Goal: Task Accomplishment & Management: Manage account settings

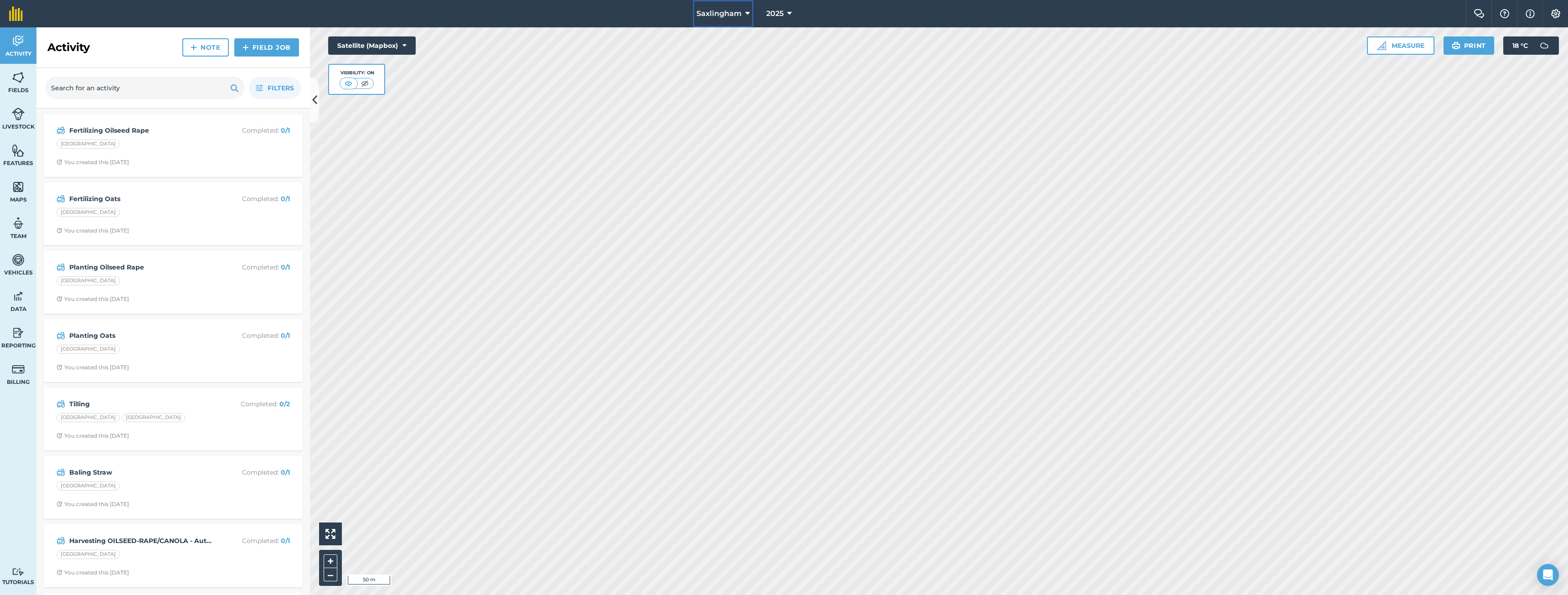
click at [719, 15] on span "Saxlingham" at bounding box center [719, 13] width 45 height 11
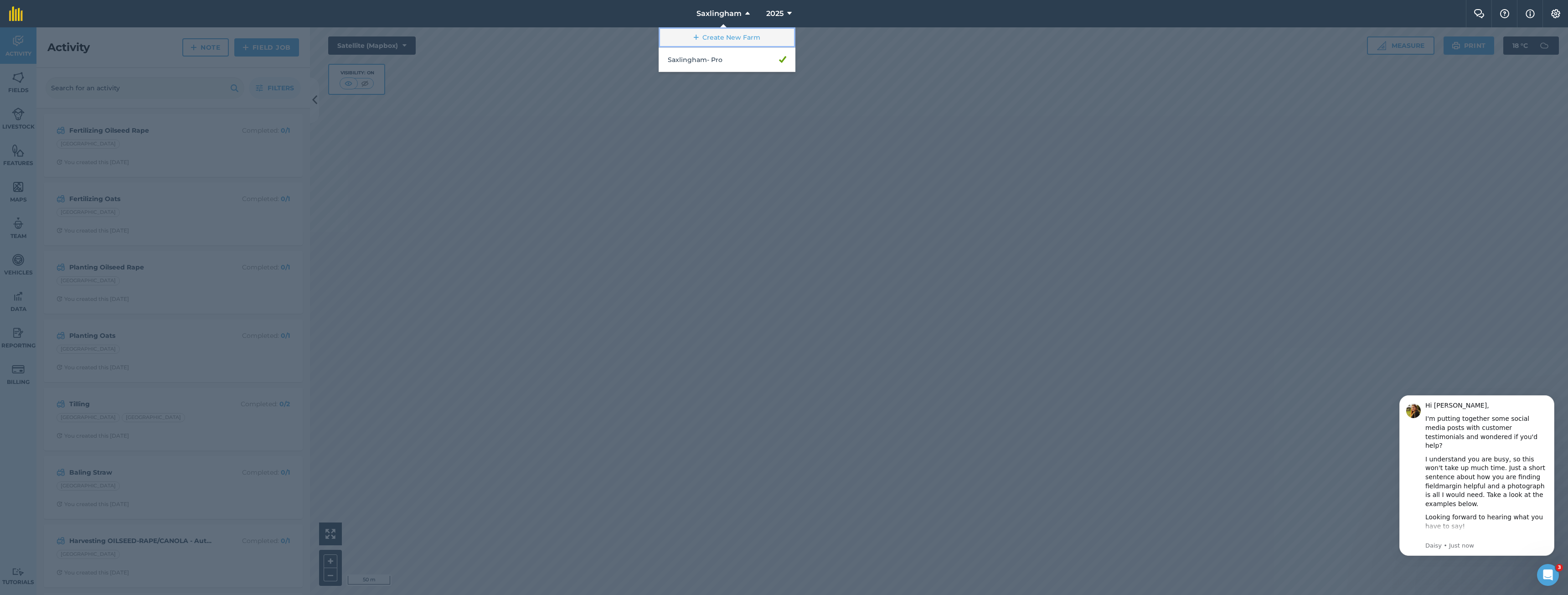
click at [711, 38] on link "Create New Farm" at bounding box center [727, 38] width 137 height 21
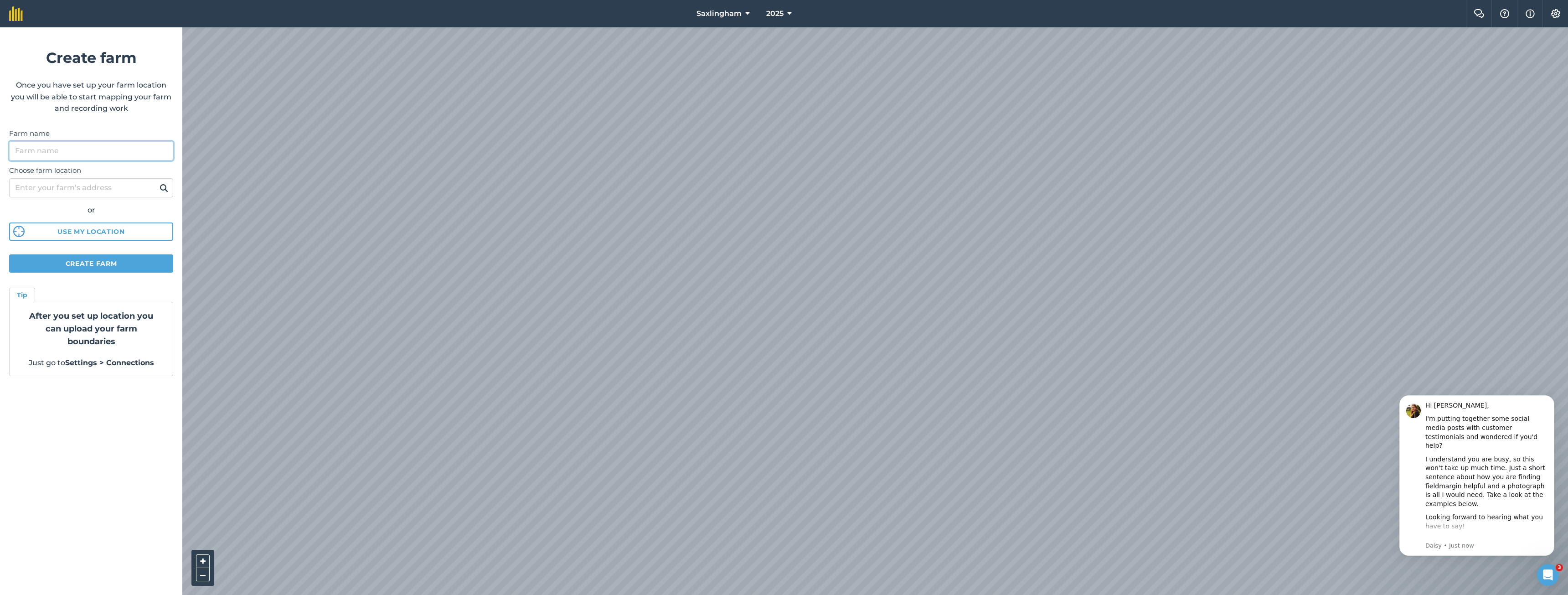
click at [88, 149] on input "Farm name" at bounding box center [91, 150] width 164 height 19
type input "Szpakowo"
click at [88, 185] on input "Choose farm location" at bounding box center [91, 188] width 164 height 19
type input "Szpakowo"
click at [159, 187] on img at bounding box center [164, 188] width 9 height 11
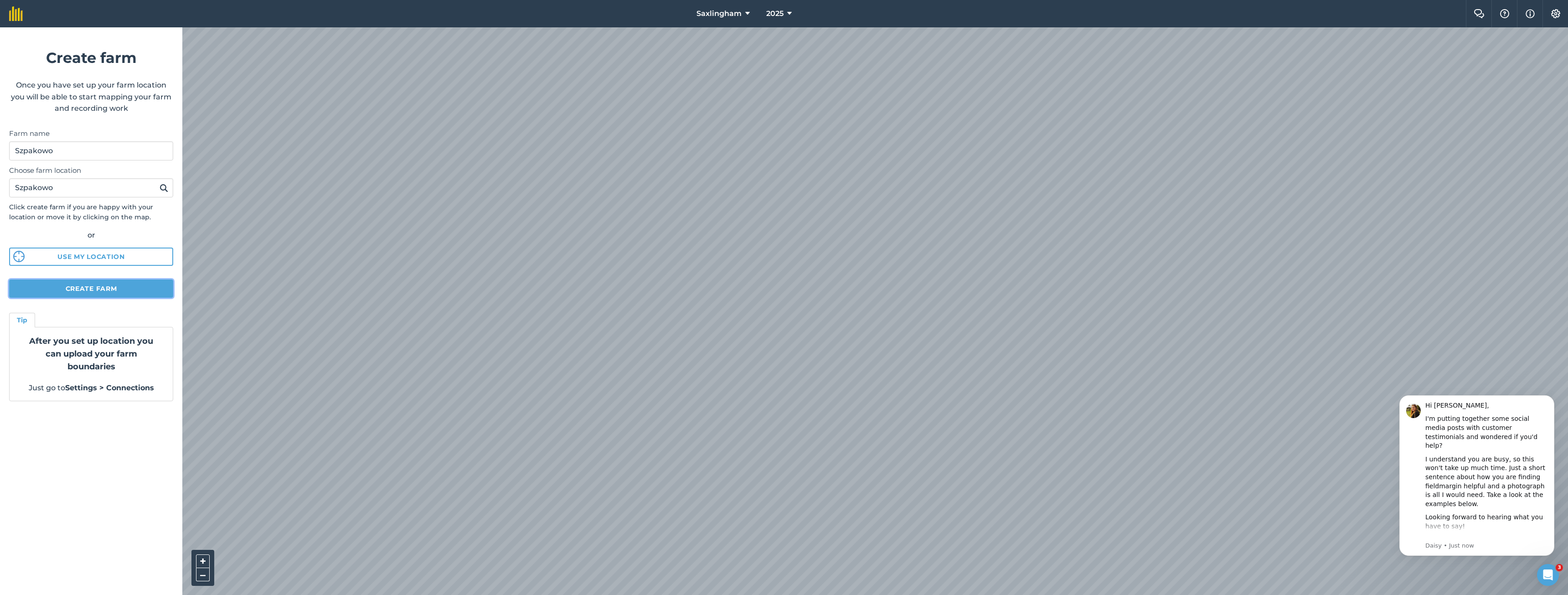
click at [102, 292] on button "Create farm" at bounding box center [91, 289] width 164 height 18
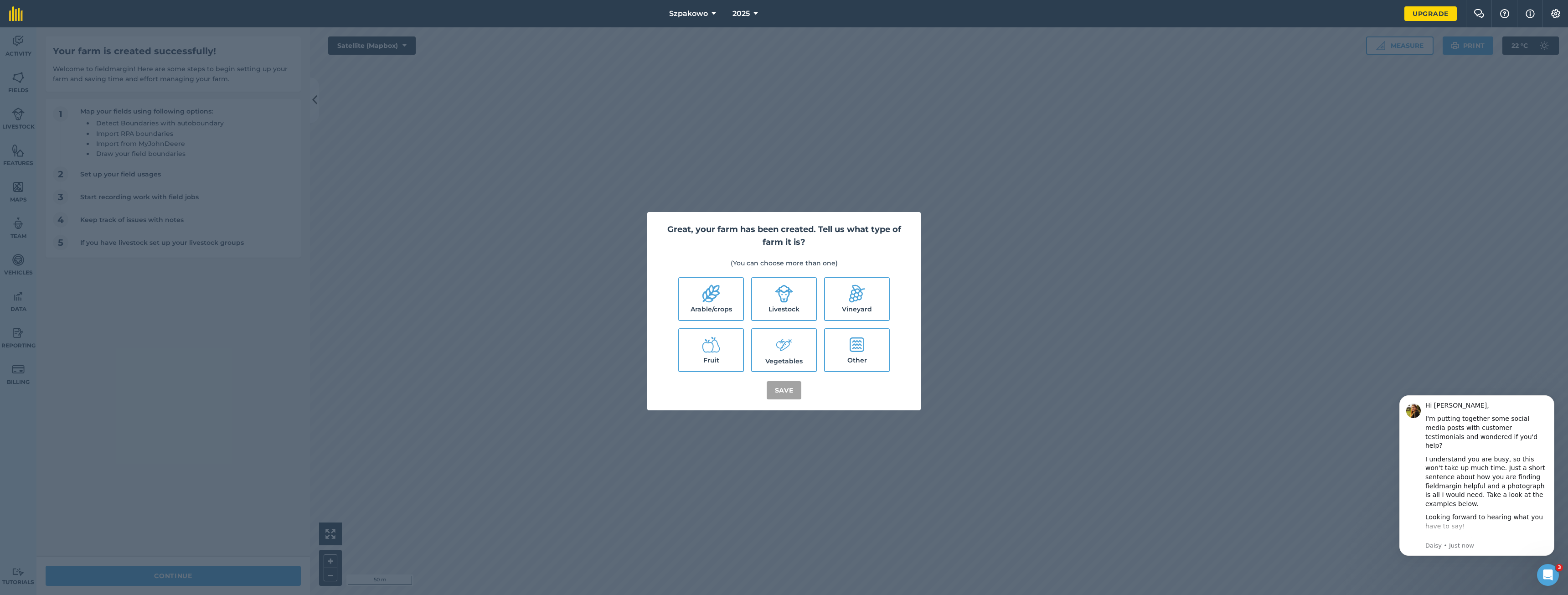
click at [702, 303] on icon at bounding box center [711, 294] width 18 height 18
checkbox input "true"
click at [779, 395] on button "Save" at bounding box center [785, 390] width 35 height 18
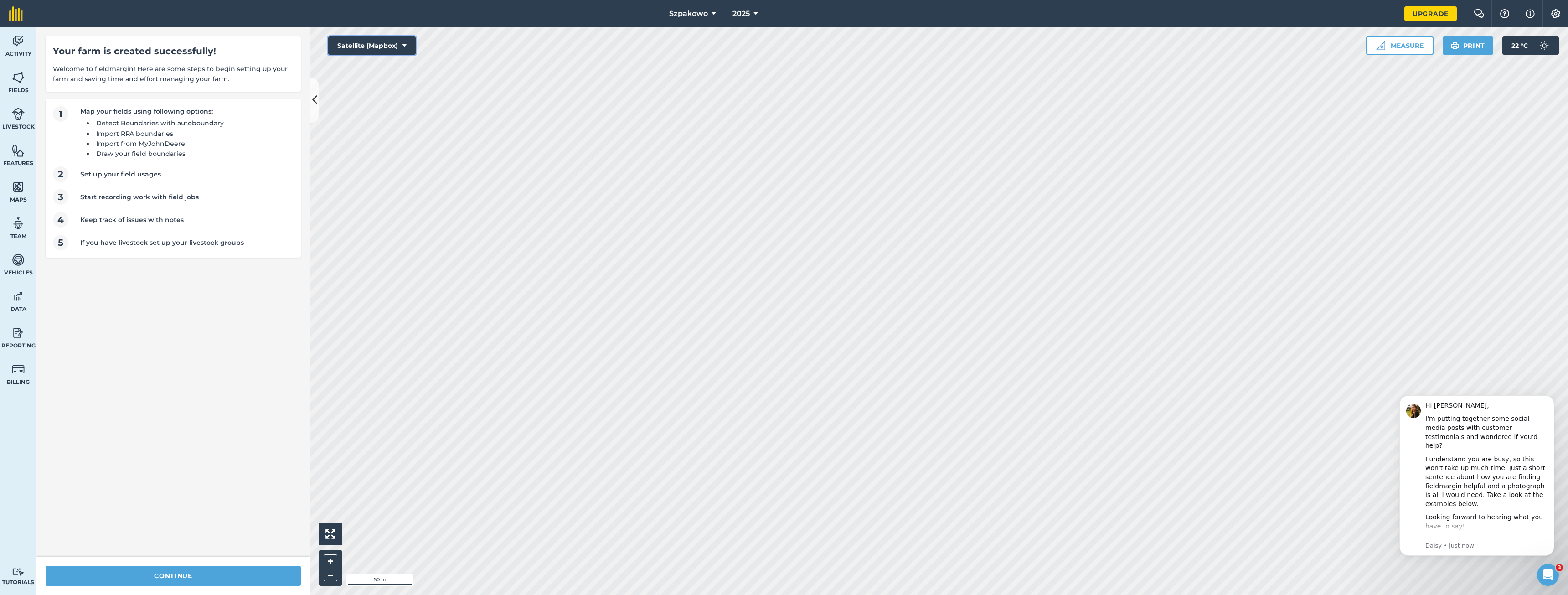
click at [385, 43] on button "Satellite (Mapbox)" at bounding box center [372, 46] width 88 height 18
click at [389, 66] on button "Satellite (Azure)" at bounding box center [372, 64] width 88 height 18
click at [392, 49] on button "Satellite (Azure)" at bounding box center [372, 46] width 88 height 18
click at [391, 86] on button "Satellite (Mapbox)" at bounding box center [372, 82] width 88 height 18
click at [389, 49] on button "Satellite (Mapbox)" at bounding box center [372, 46] width 88 height 18
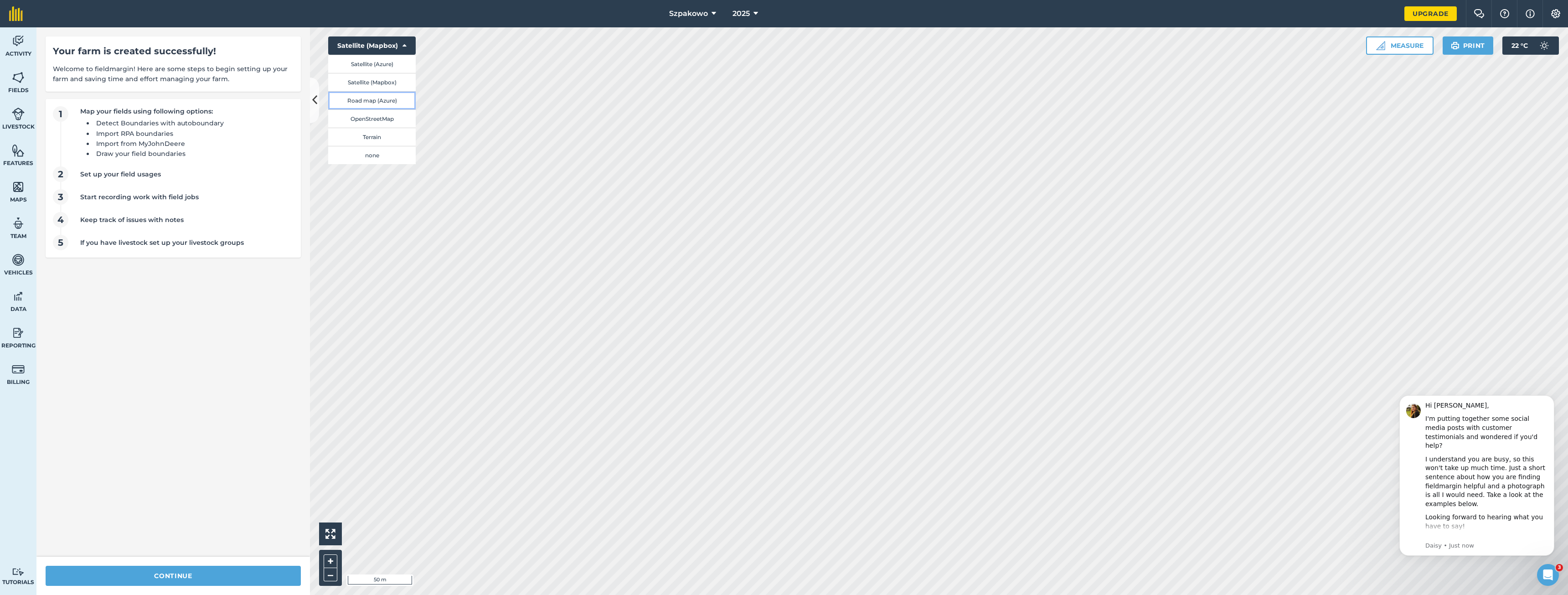
click at [383, 100] on button "Road map (Azure)" at bounding box center [372, 100] width 88 height 18
click at [382, 49] on button "Road map (Azure)" at bounding box center [372, 46] width 88 height 18
click at [377, 77] on button "Satellite (Mapbox)" at bounding box center [372, 82] width 88 height 18
click at [376, 46] on button "Satellite (Mapbox)" at bounding box center [372, 46] width 88 height 18
click at [388, 119] on button "OpenStreetMap" at bounding box center [372, 119] width 88 height 18
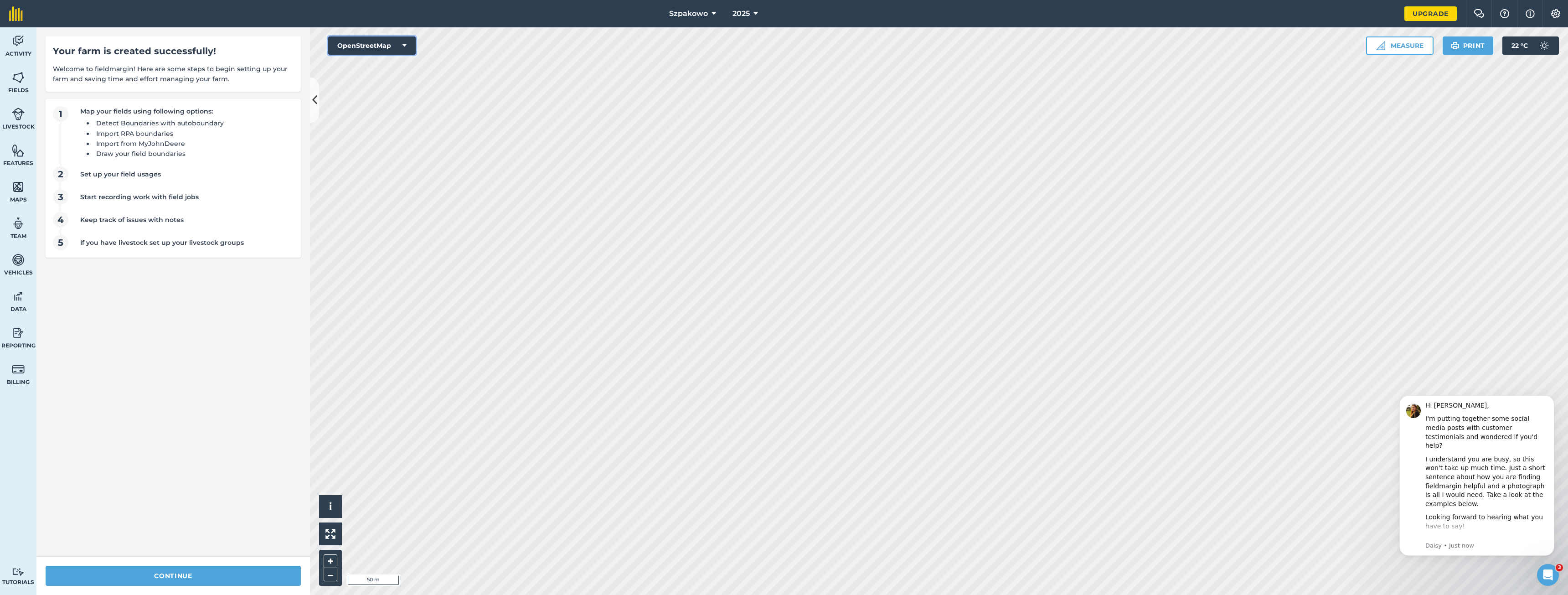
click at [380, 46] on button "OpenStreetMap" at bounding box center [372, 46] width 88 height 18
click at [377, 103] on button "Road map (Azure)" at bounding box center [372, 100] width 88 height 18
click at [387, 45] on button "Road map (Azure)" at bounding box center [372, 46] width 88 height 18
click at [381, 83] on button "Satellite (Mapbox)" at bounding box center [372, 82] width 88 height 18
click at [393, 49] on button "Satellite (Mapbox)" at bounding box center [372, 46] width 88 height 18
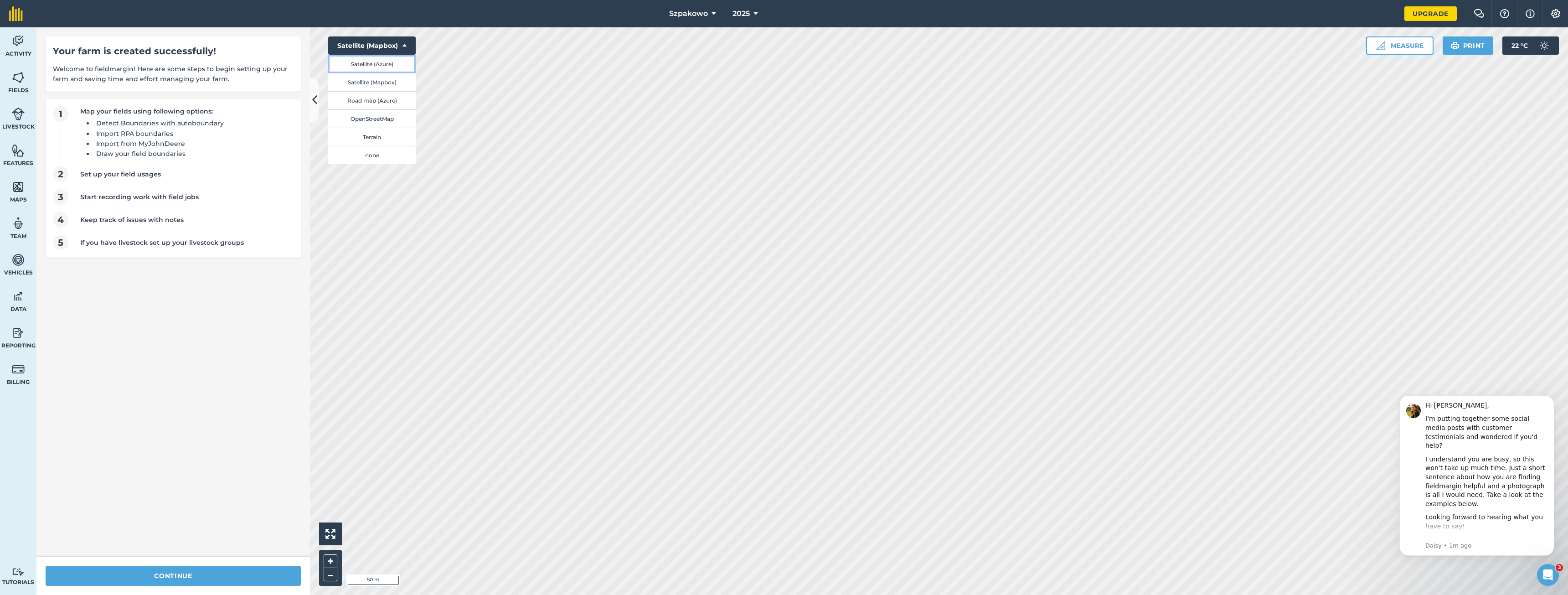
click at [385, 65] on button "Satellite (Azure)" at bounding box center [372, 64] width 88 height 18
click at [389, 41] on button "Satellite (Azure)" at bounding box center [372, 46] width 88 height 18
click at [357, 81] on button "Satellite (Mapbox)" at bounding box center [372, 82] width 88 height 18
click at [24, 70] on link "Fields" at bounding box center [18, 82] width 37 height 37
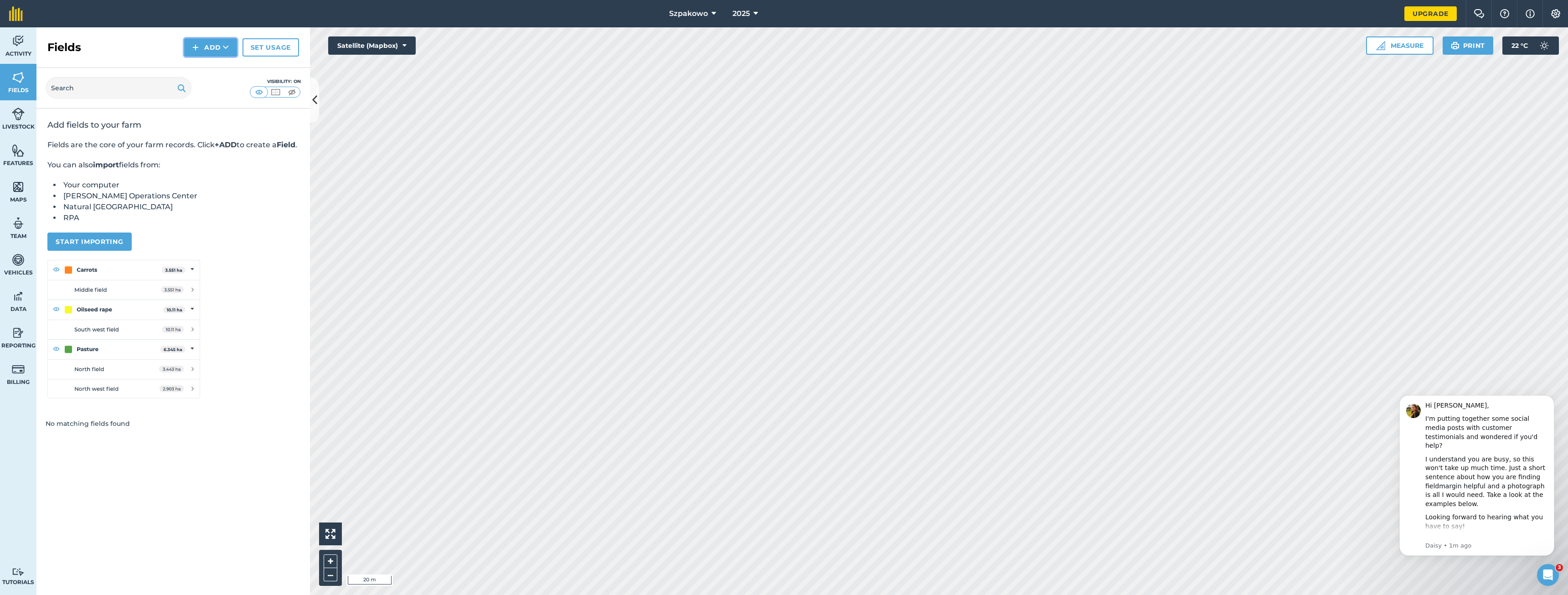
click at [217, 44] on button "Add" at bounding box center [211, 48] width 53 height 18
click at [217, 69] on link "Draw" at bounding box center [211, 68] width 50 height 20
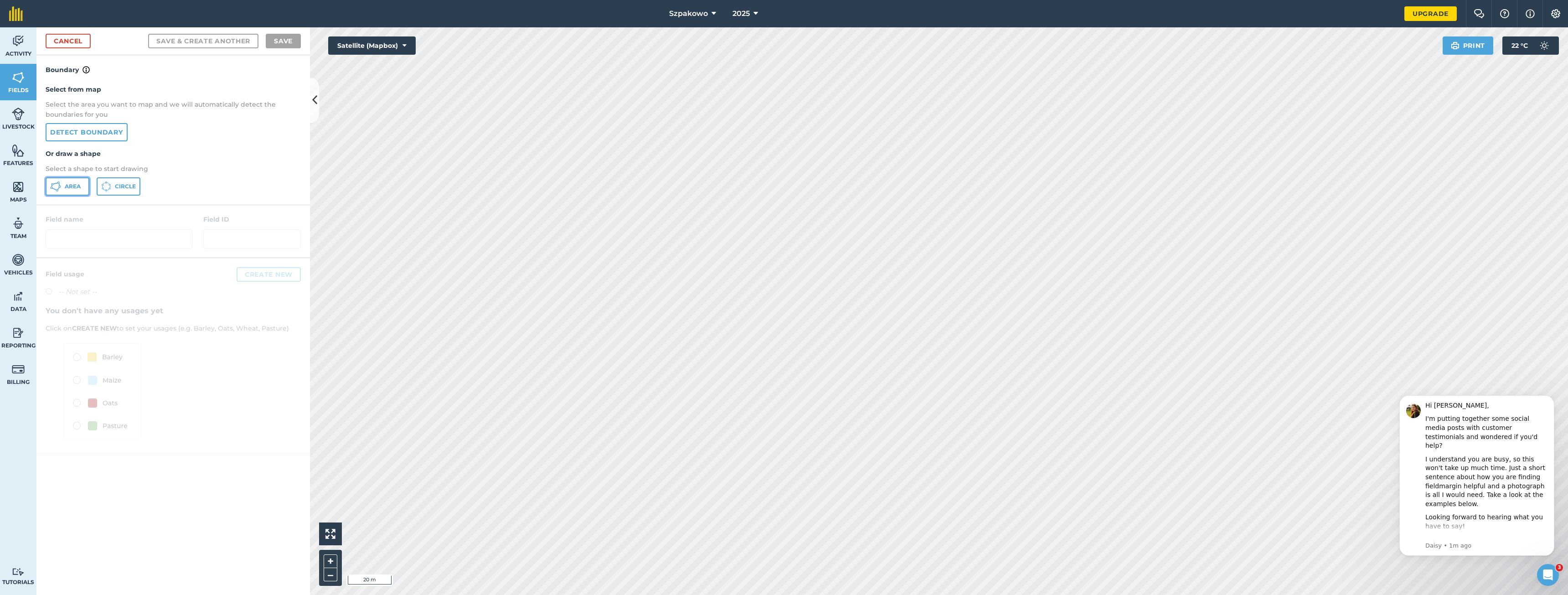
drag, startPoint x: 66, startPoint y: 185, endPoint x: 142, endPoint y: 188, distance: 76.1
click at [66, 186] on span "Area" at bounding box center [72, 186] width 16 height 7
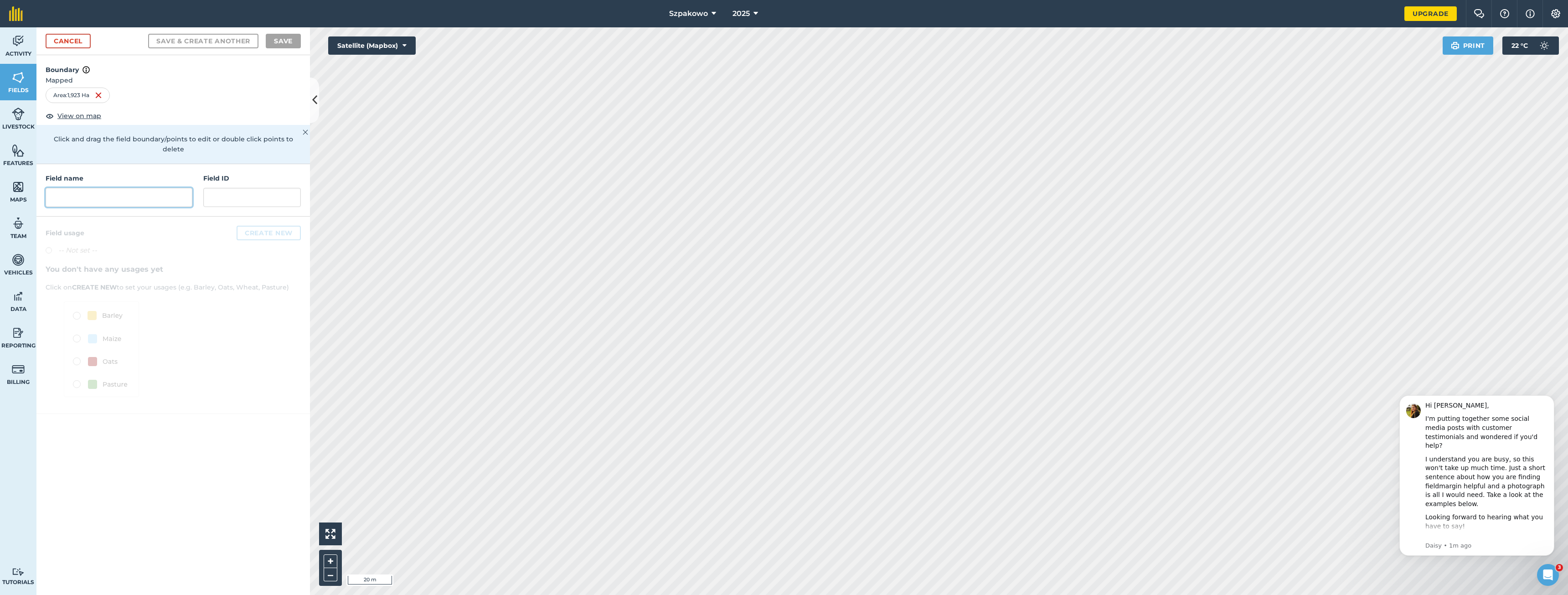
click at [150, 194] on input "text" at bounding box center [119, 197] width 147 height 19
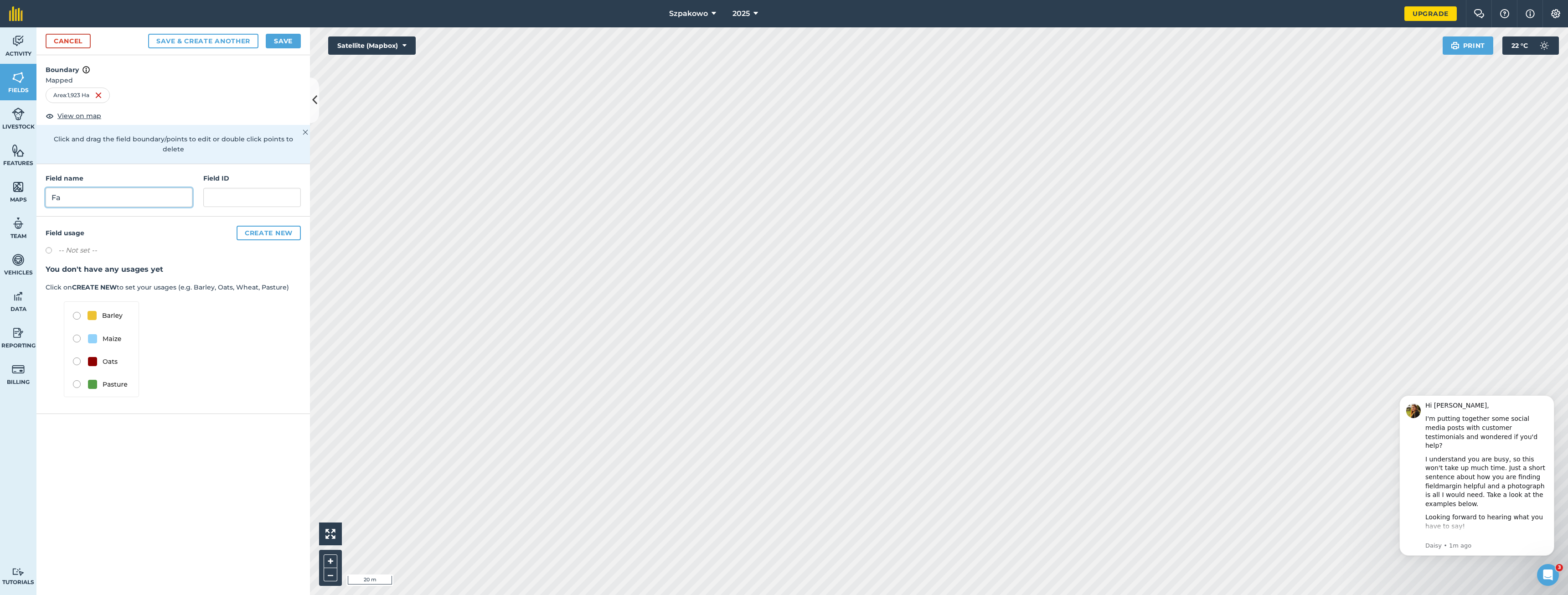
type input "F"
type input "Gården"
click at [249, 226] on button "Create new" at bounding box center [269, 233] width 65 height 15
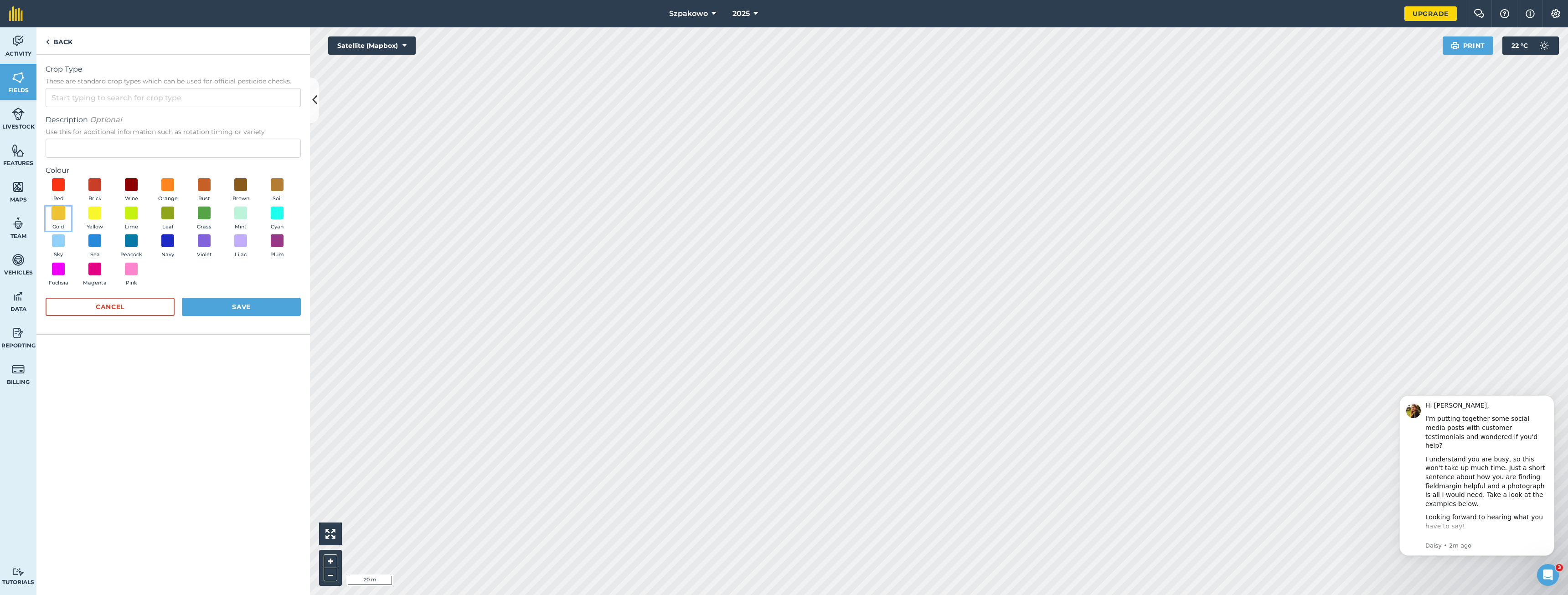
click at [59, 216] on span at bounding box center [58, 213] width 14 height 14
click at [102, 96] on input "Crop Type These are standard crop types which can be used for official pesticid…" at bounding box center [173, 97] width 255 height 19
click at [88, 174] on li "WHEAT" at bounding box center [173, 183] width 254 height 21
type input "WHEAT"
click at [242, 306] on button "Save" at bounding box center [241, 307] width 119 height 18
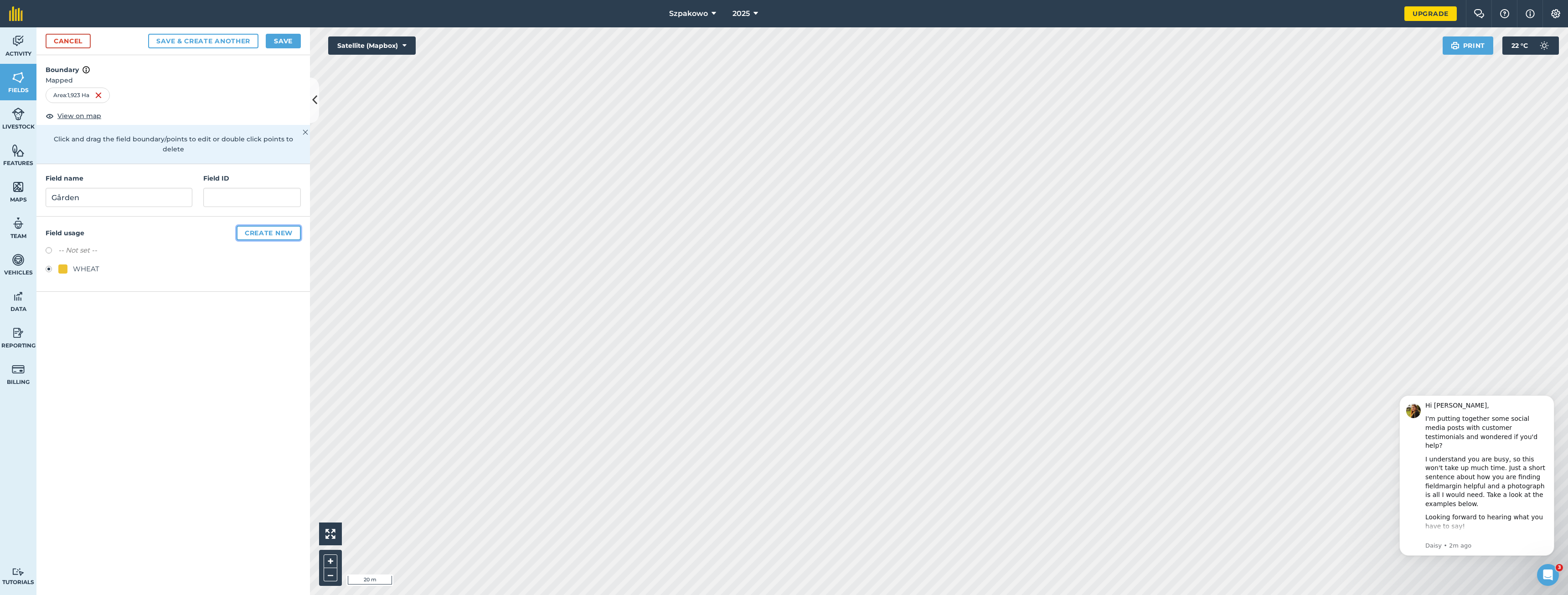
click at [272, 226] on button "Create new" at bounding box center [269, 233] width 65 height 15
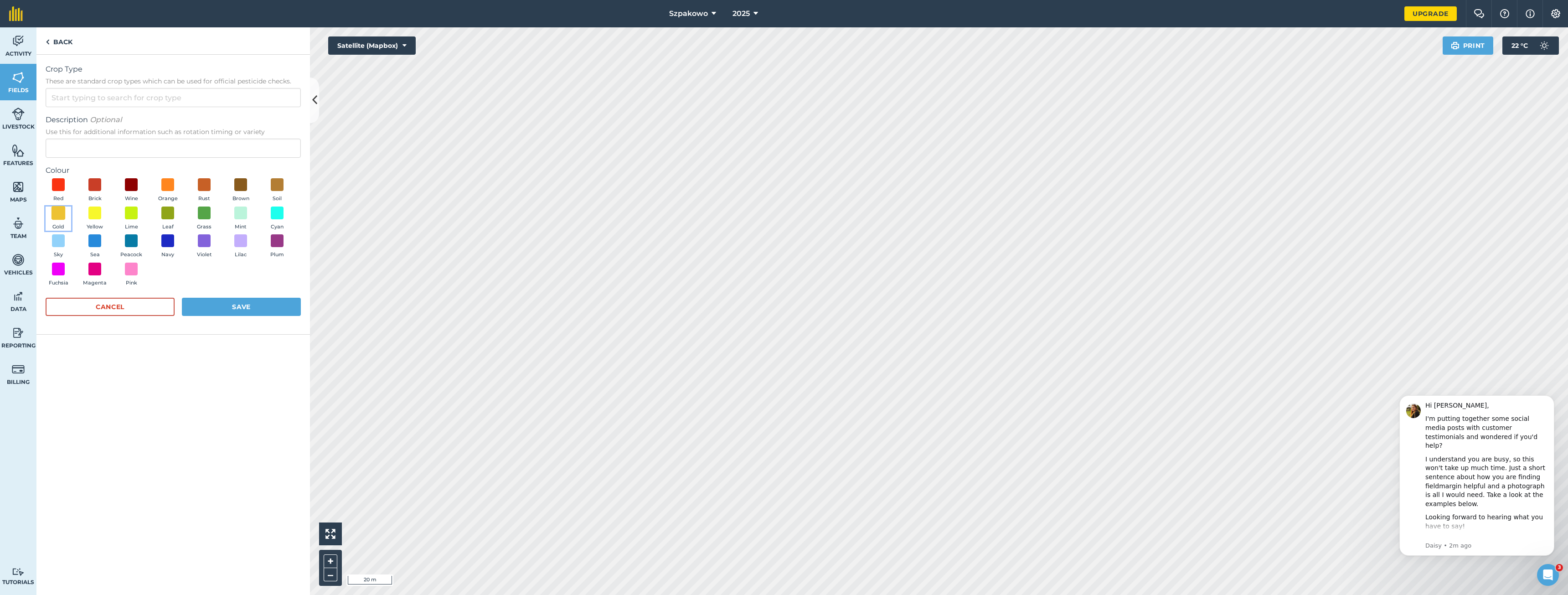
click at [58, 211] on span at bounding box center [58, 213] width 14 height 14
click at [97, 208] on span at bounding box center [95, 213] width 14 height 14
click at [119, 97] on input "Crop Type These are standard crop types which can be used for official pesticid…" at bounding box center [173, 97] width 255 height 19
type input "W"
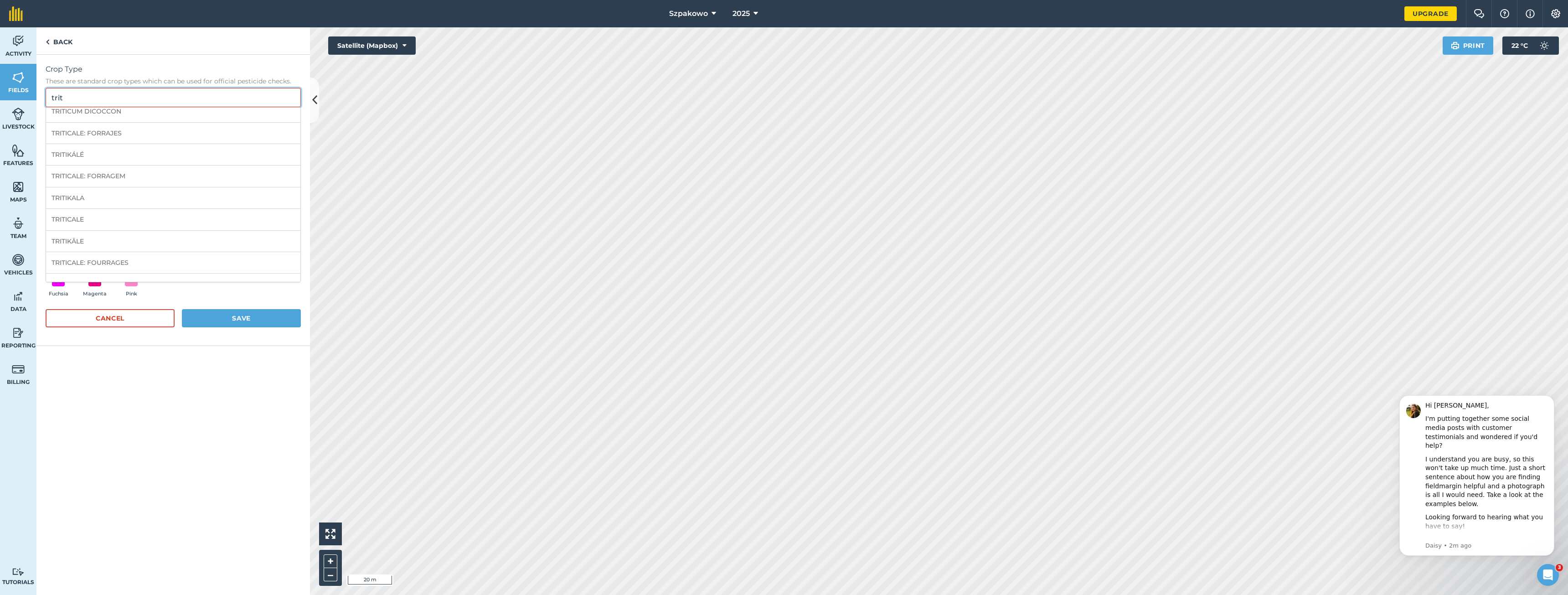
scroll to position [128, 0]
click at [123, 164] on li "TRITICALE" at bounding box center [173, 163] width 254 height 21
type input "TRITICALE"
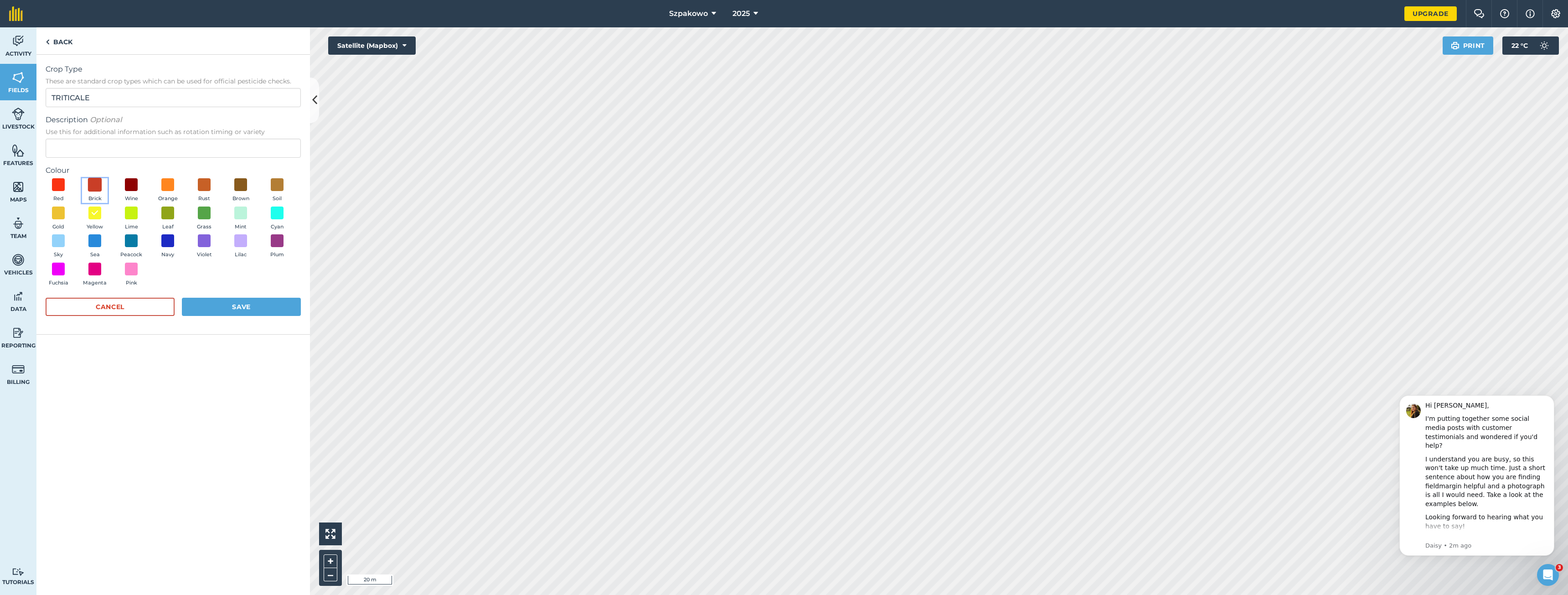
click at [96, 186] on span at bounding box center [95, 185] width 14 height 14
click at [233, 306] on button "Save" at bounding box center [241, 307] width 119 height 18
radio input "false"
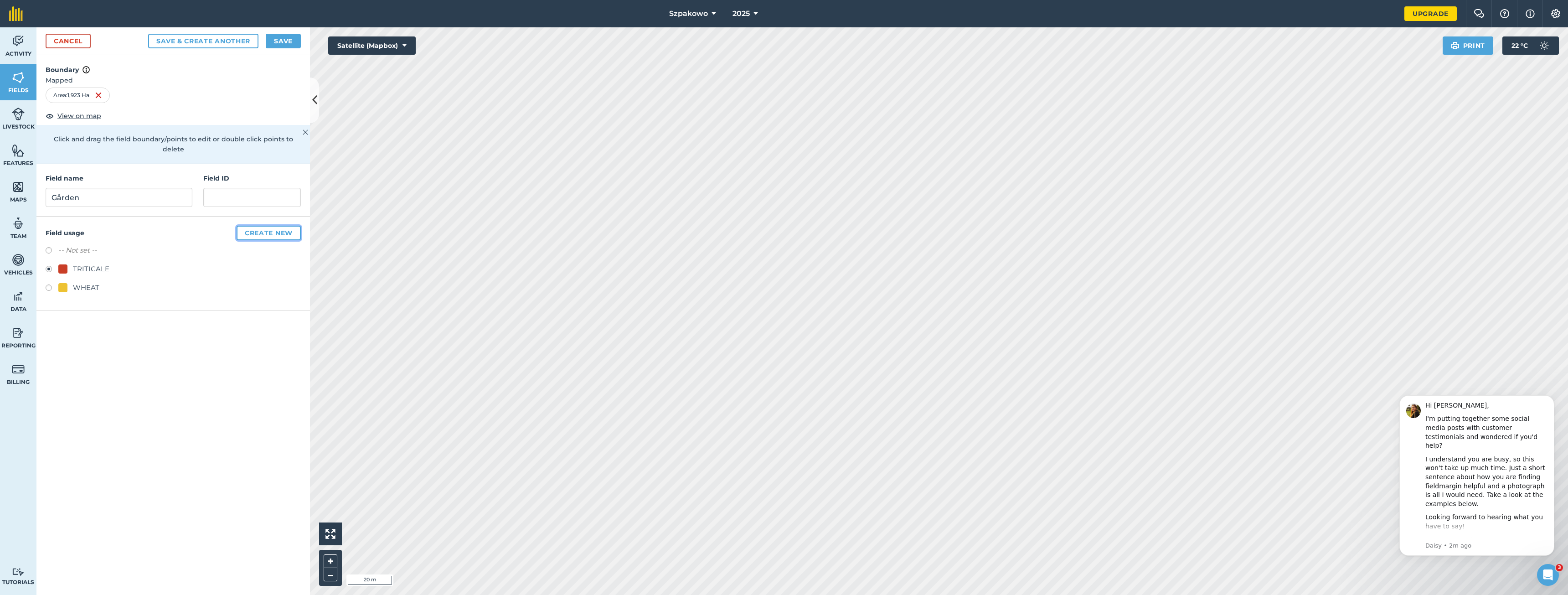
click at [264, 227] on button "Create new" at bounding box center [269, 233] width 65 height 15
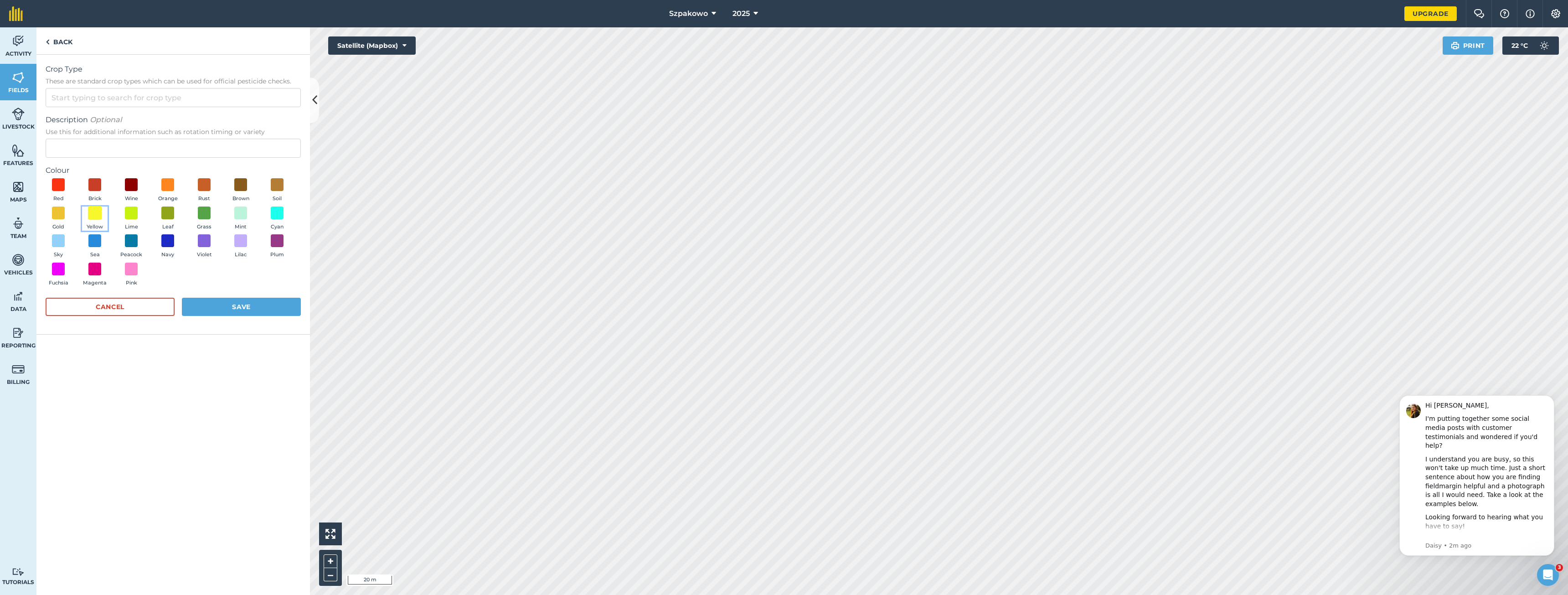
click at [92, 215] on span at bounding box center [95, 213] width 14 height 14
click at [77, 102] on input "Crop Type These are standard crop types which can be used for official pesticid…" at bounding box center [173, 97] width 255 height 19
click at [94, 138] on li "BARLEY" at bounding box center [173, 139] width 254 height 21
type input "BARLEY"
click at [239, 310] on button "Save" at bounding box center [241, 307] width 119 height 18
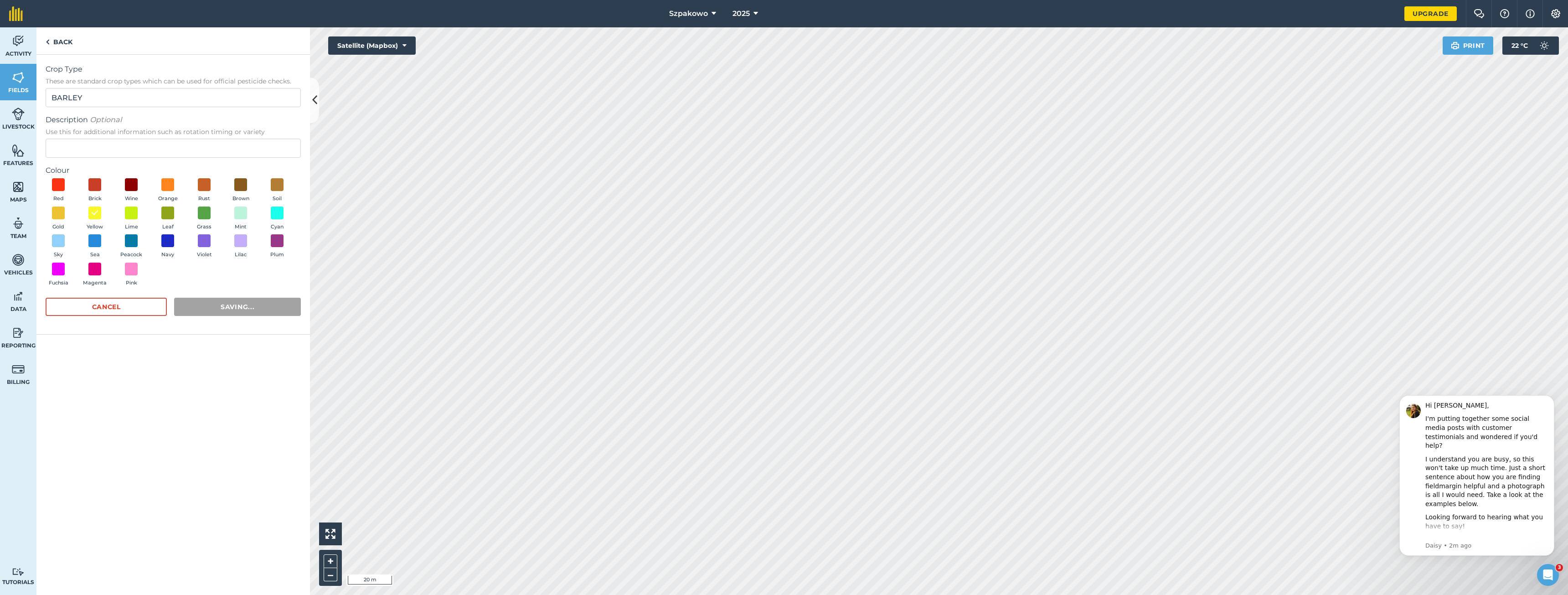
radio input "false"
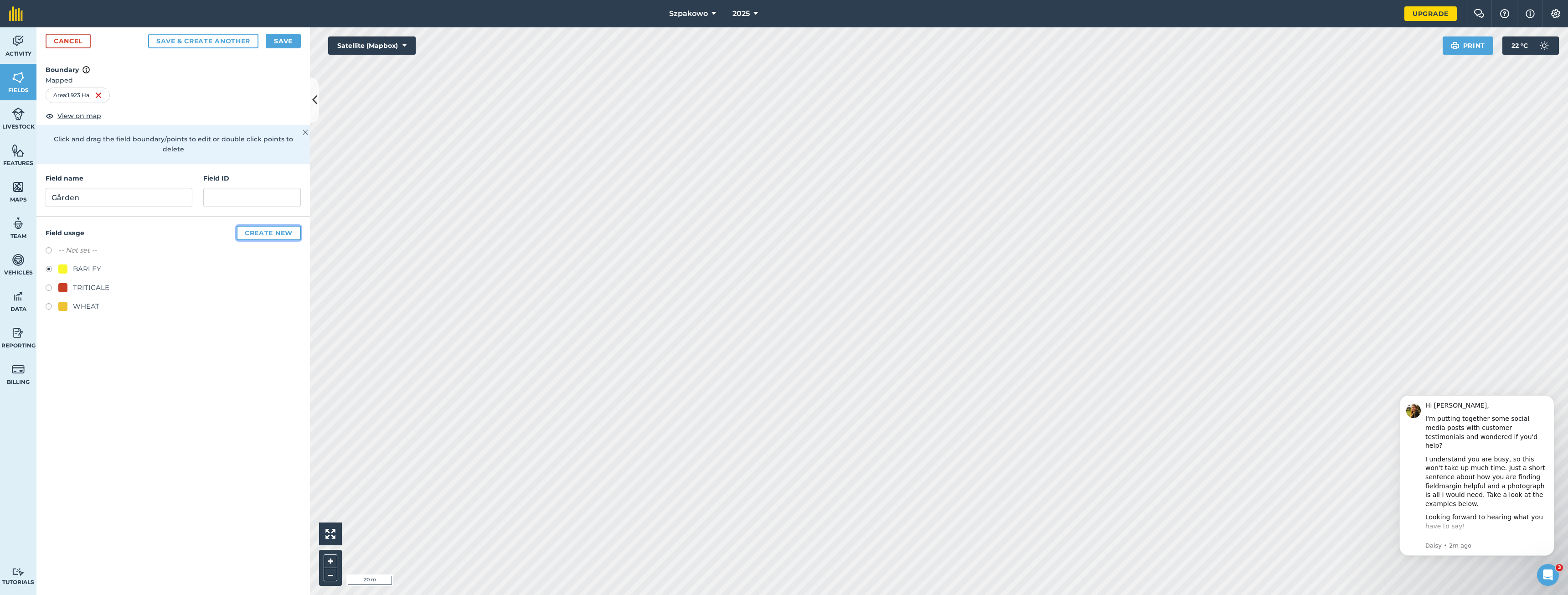
click at [255, 226] on button "Create new" at bounding box center [269, 233] width 65 height 15
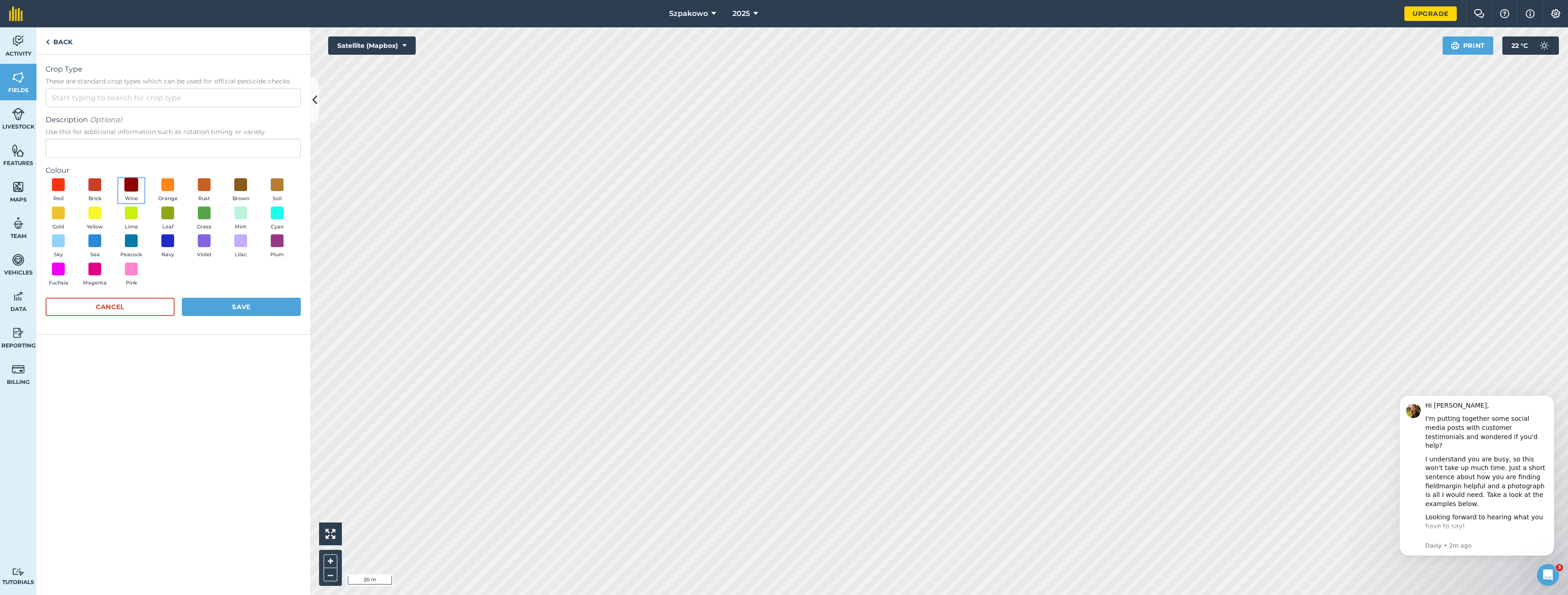
click at [133, 185] on span at bounding box center [131, 185] width 14 height 14
click at [139, 99] on input "Crop Type These are standard crop types which can be used for official pesticid…" at bounding box center [173, 97] width 255 height 19
click at [110, 158] on li "RYE" at bounding box center [173, 161] width 254 height 21
type input "RYE"
click at [270, 309] on button "Save" at bounding box center [241, 307] width 119 height 18
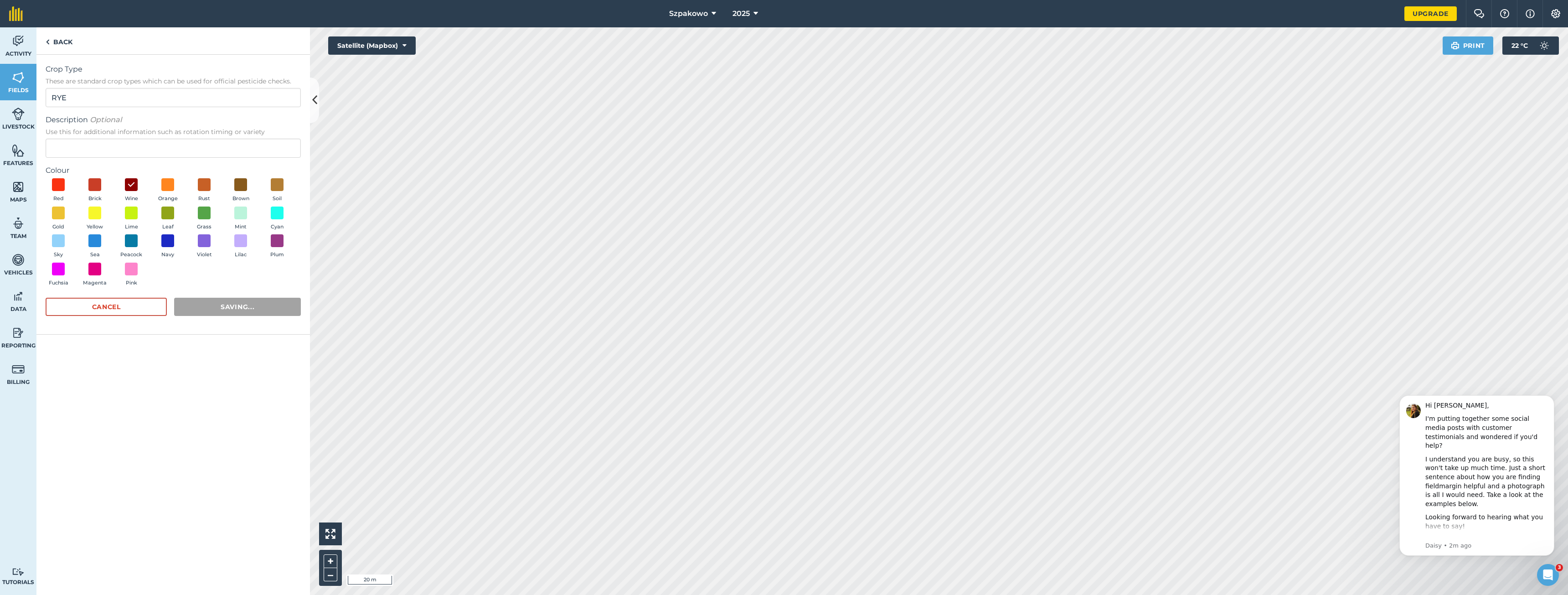
radio input "false"
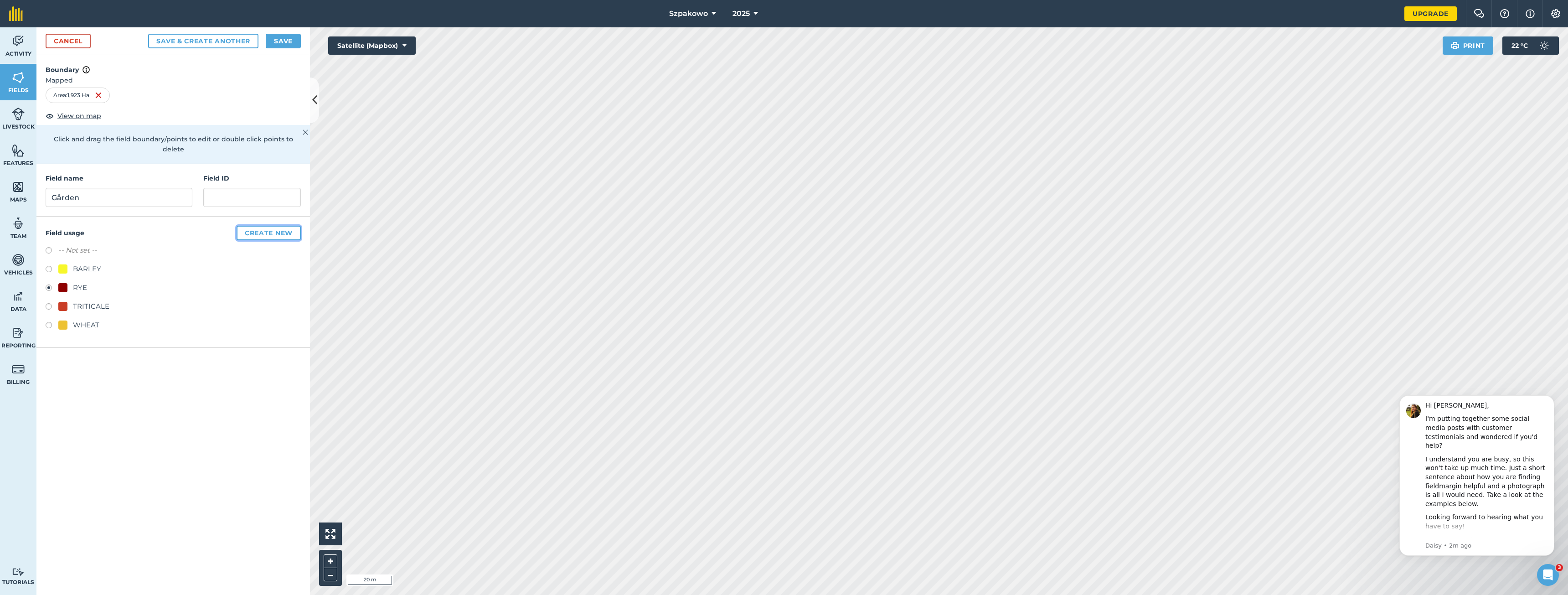
click at [278, 226] on button "Create new" at bounding box center [269, 233] width 65 height 15
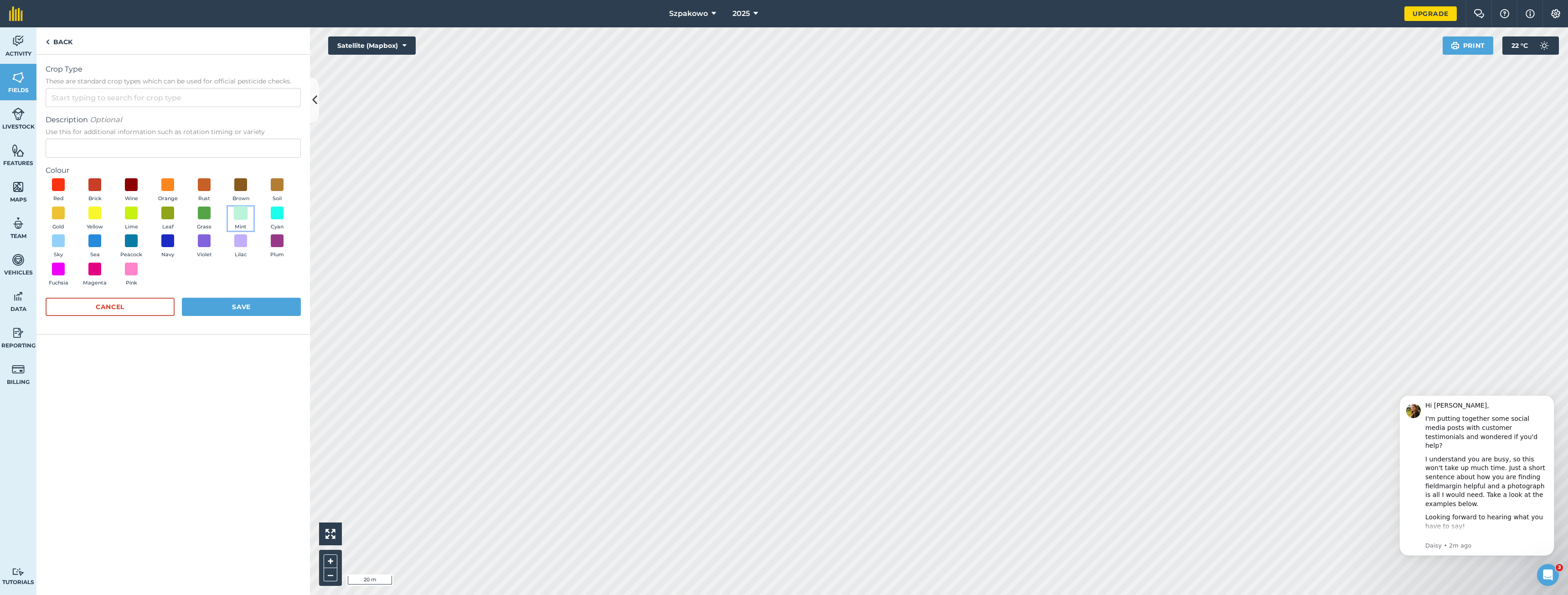
click at [244, 215] on span at bounding box center [240, 213] width 14 height 14
click at [125, 89] on input "Crop Type These are standard crop types which can be used for official pesticid…" at bounding box center [173, 97] width 255 height 19
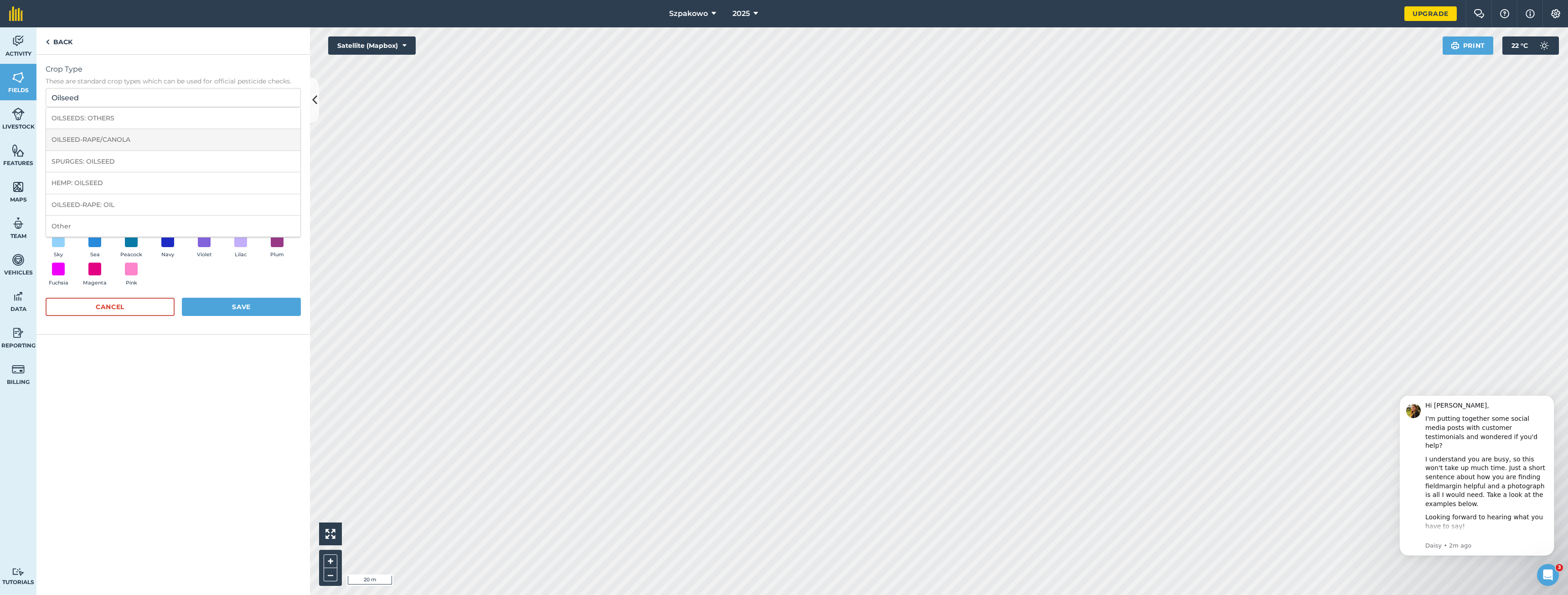
click at [128, 138] on li "OILSEED-RAPE/CANOLA" at bounding box center [173, 139] width 254 height 21
type input "OILSEED-RAPE/CANOLA"
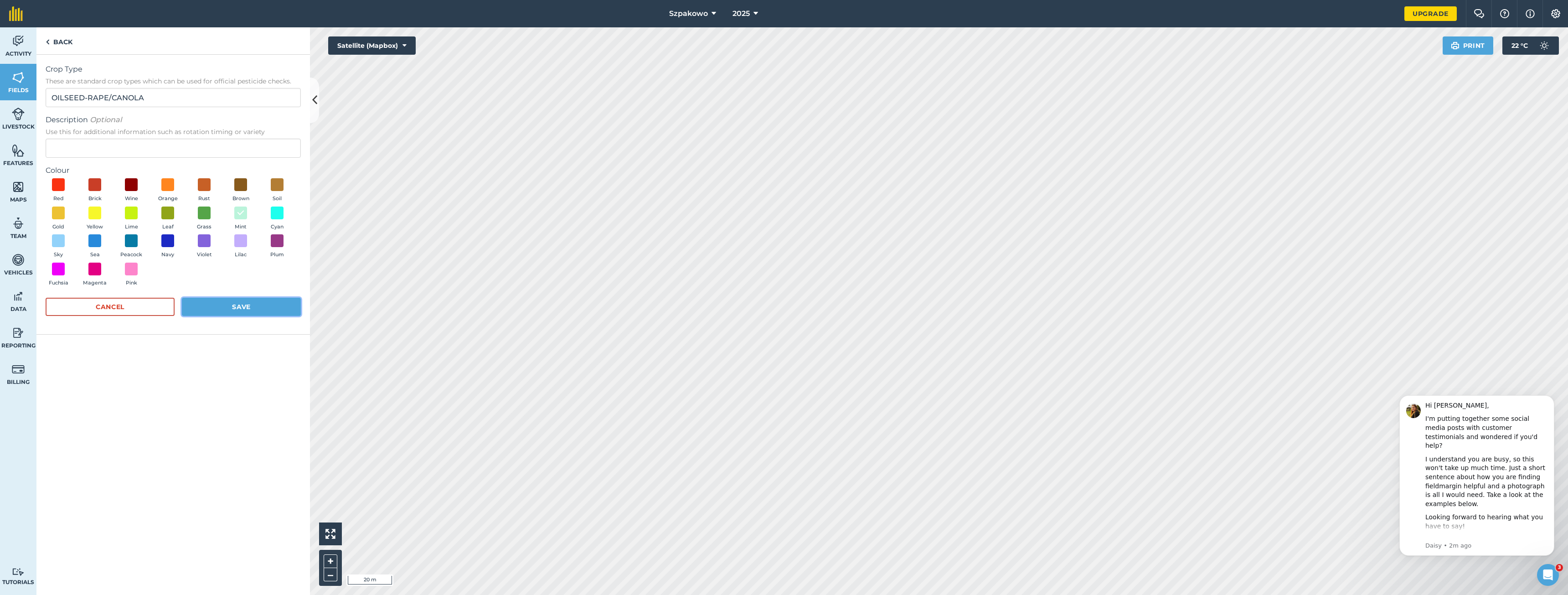
click at [219, 305] on button "Save" at bounding box center [241, 307] width 119 height 18
radio input "false"
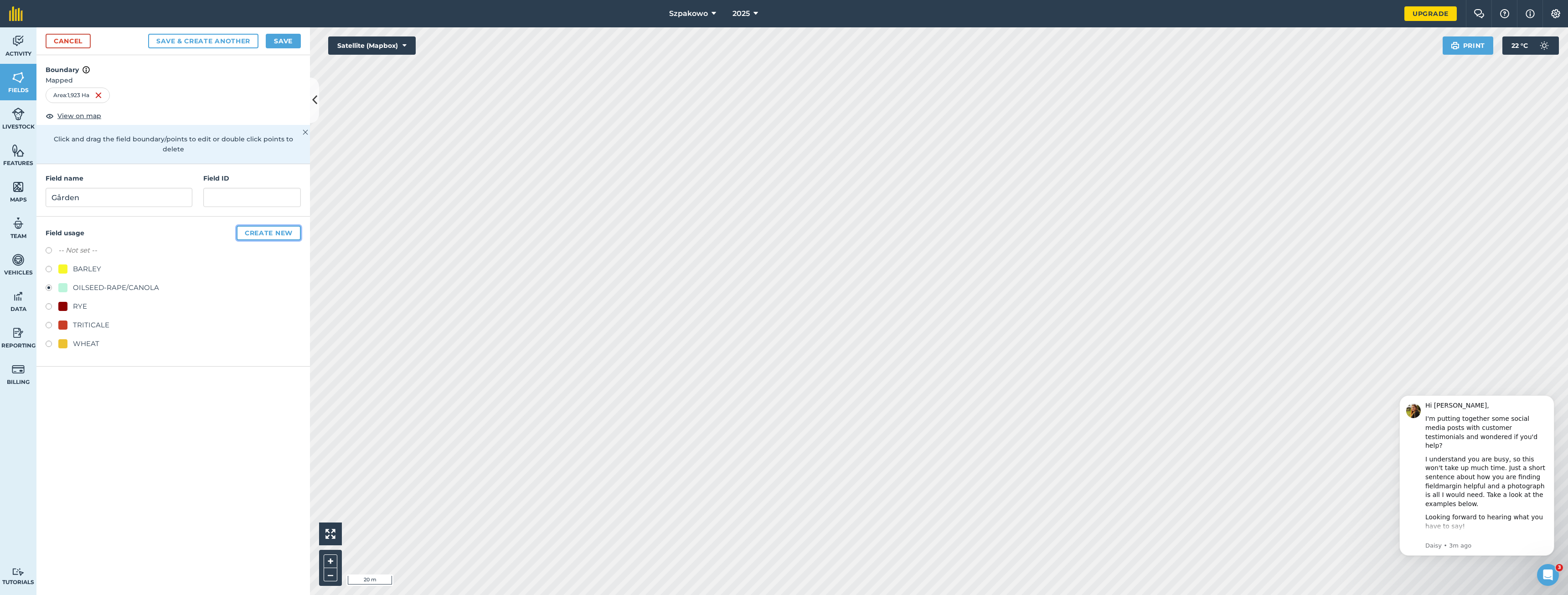
click at [267, 226] on button "Create new" at bounding box center [269, 233] width 65 height 15
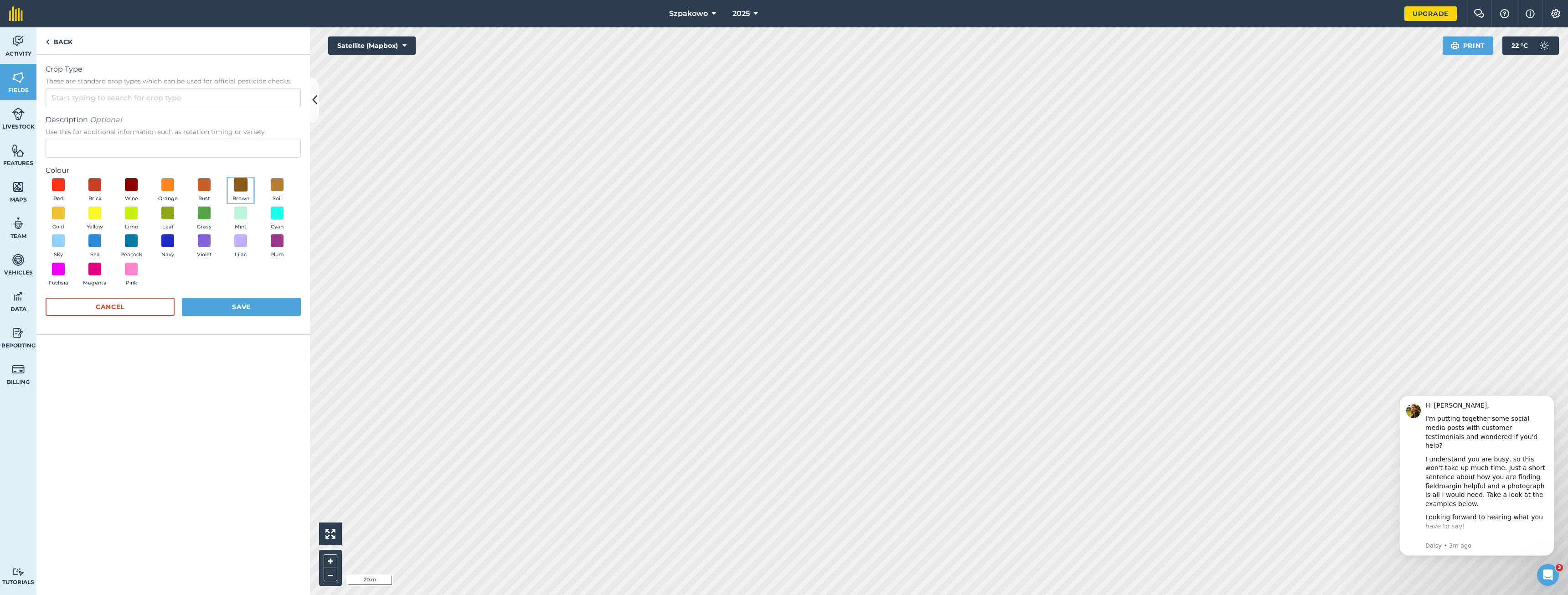
click at [243, 183] on span at bounding box center [240, 185] width 14 height 14
click at [172, 99] on input "Crop Type These are standard crop types which can be used for official pesticid…" at bounding box center [173, 97] width 255 height 19
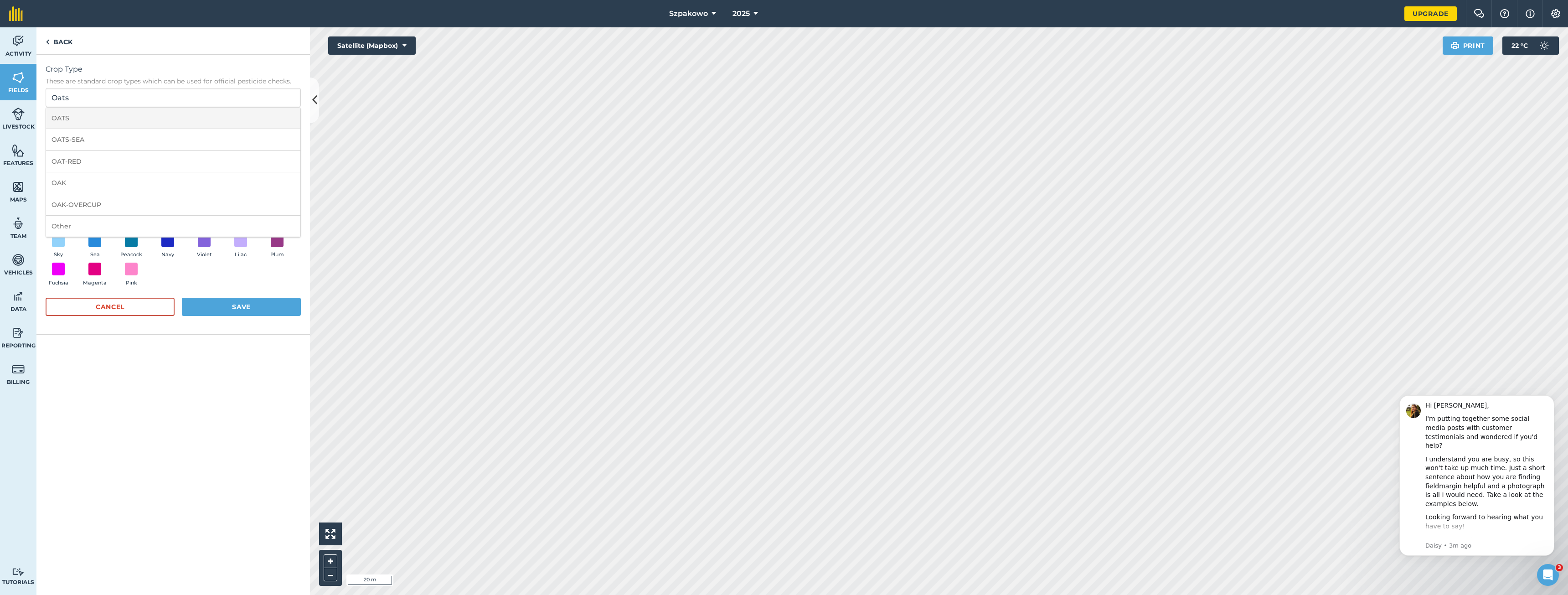
click at [79, 113] on li "OATS" at bounding box center [173, 118] width 254 height 21
type input "OATS"
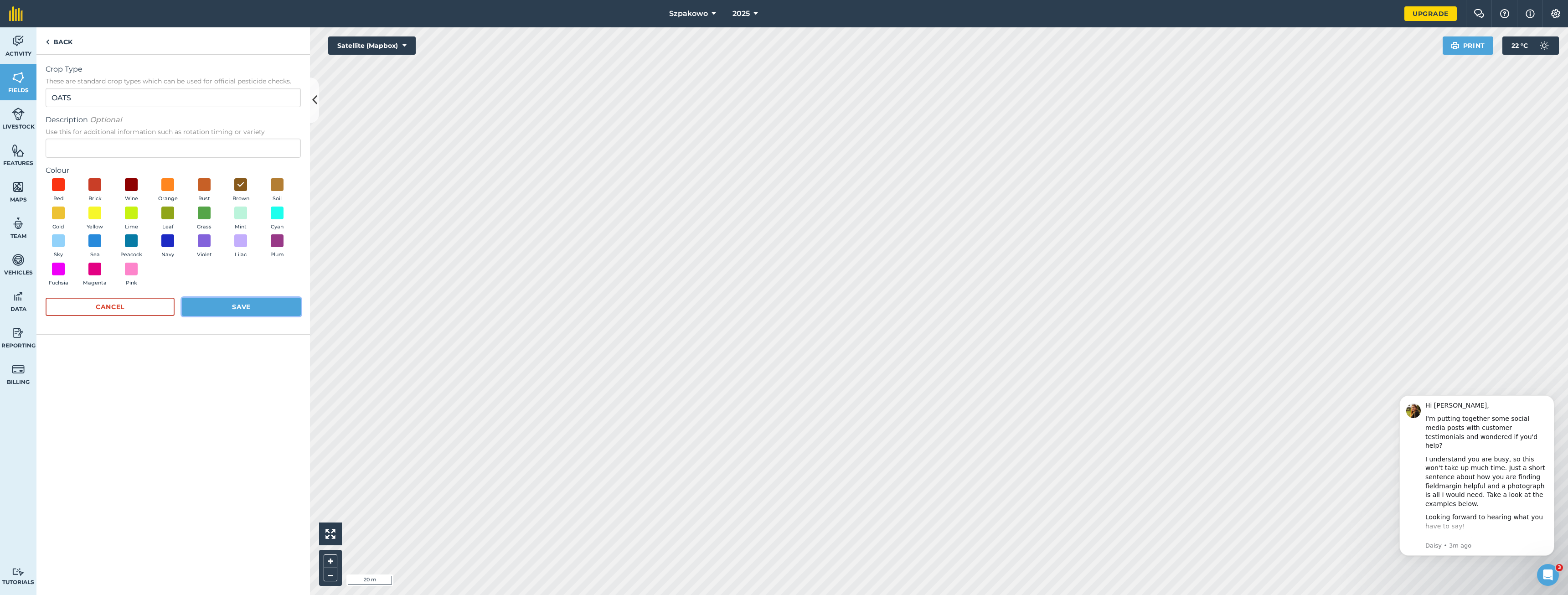
click at [212, 311] on button "Save" at bounding box center [241, 307] width 119 height 18
radio input "false"
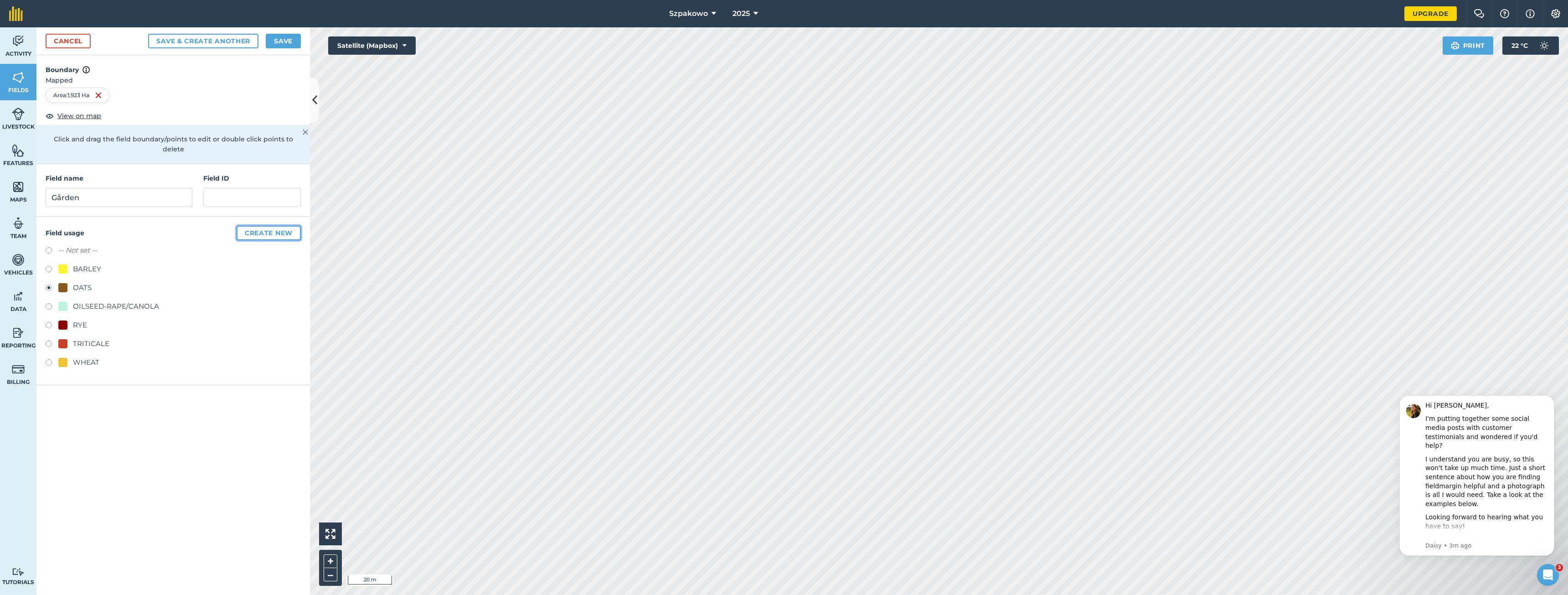
click at [257, 226] on button "Create new" at bounding box center [269, 233] width 65 height 15
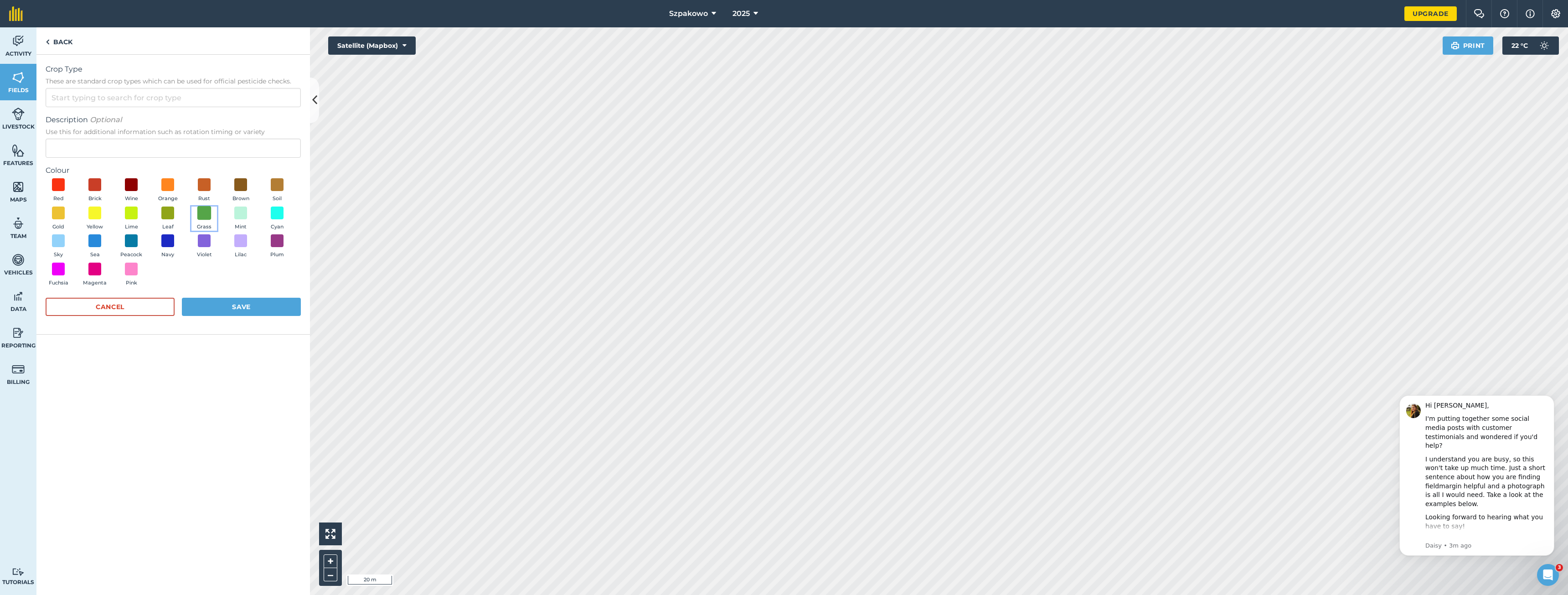
click at [201, 213] on span at bounding box center [204, 213] width 14 height 14
click at [151, 101] on input "Crop Type These are standard crop types which can be used for official pesticid…" at bounding box center [173, 97] width 255 height 19
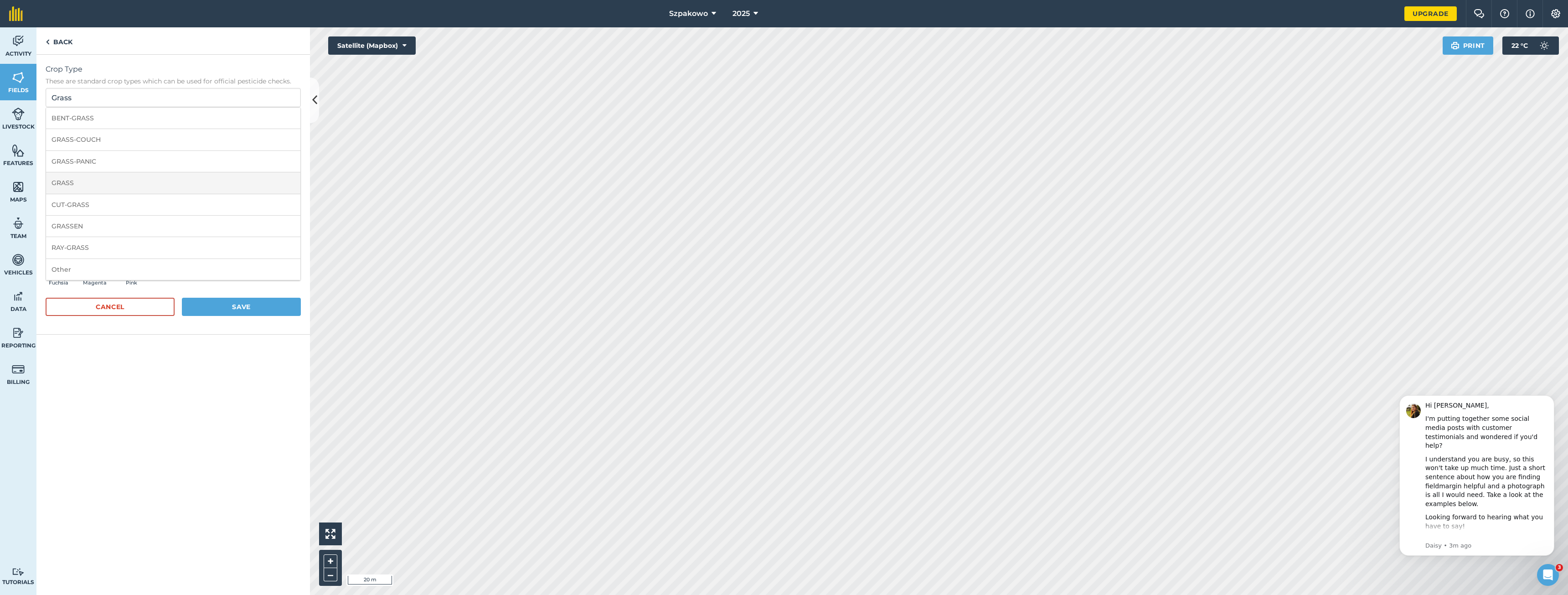
click at [117, 174] on li "GRASS" at bounding box center [173, 183] width 254 height 21
type input "GRASS"
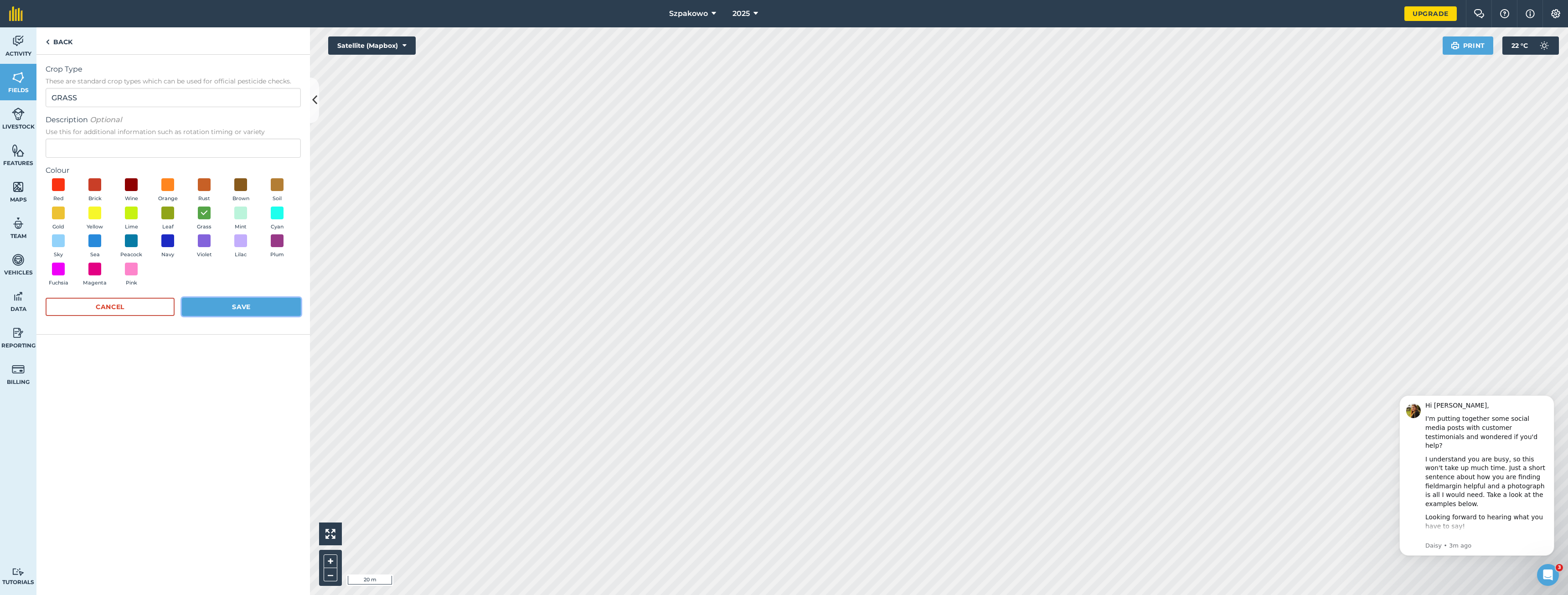
click at [256, 303] on button "Save" at bounding box center [241, 307] width 119 height 18
radio input "false"
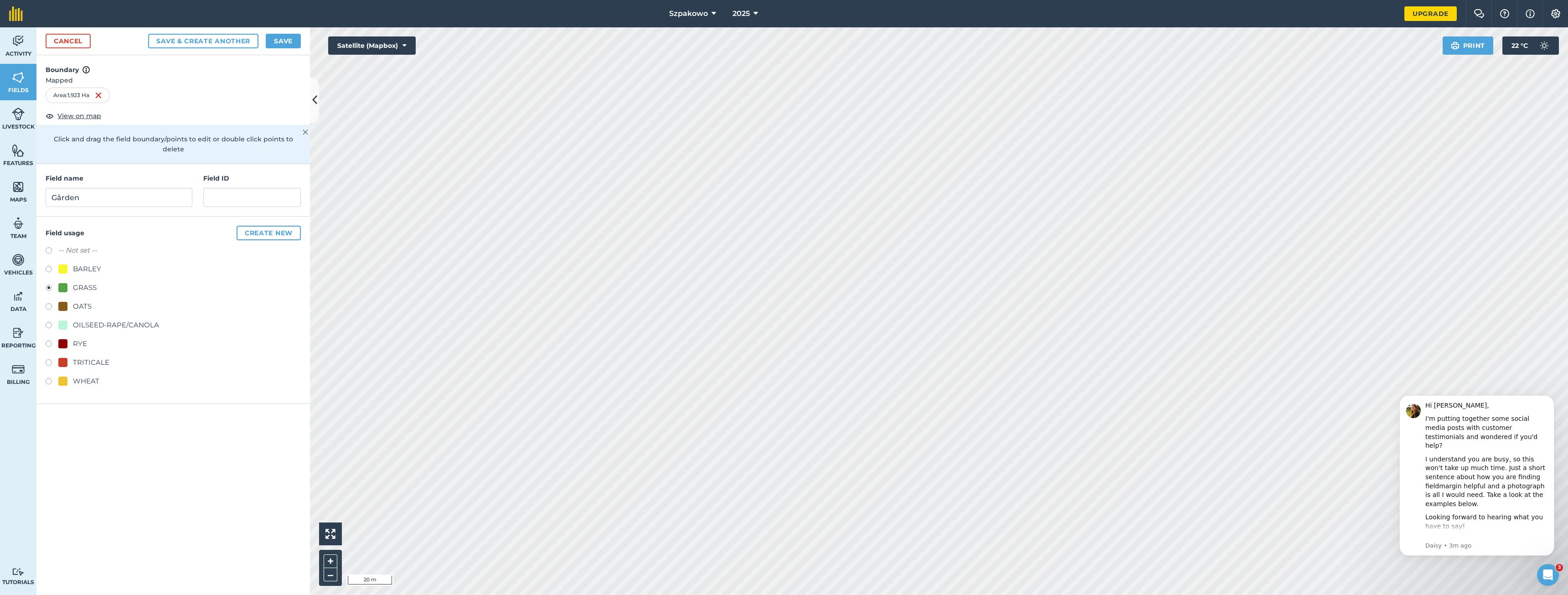
click at [94, 357] on div "TRITICALE" at bounding box center [91, 362] width 37 height 11
radio input "true"
click at [288, 41] on button "Save" at bounding box center [284, 41] width 35 height 15
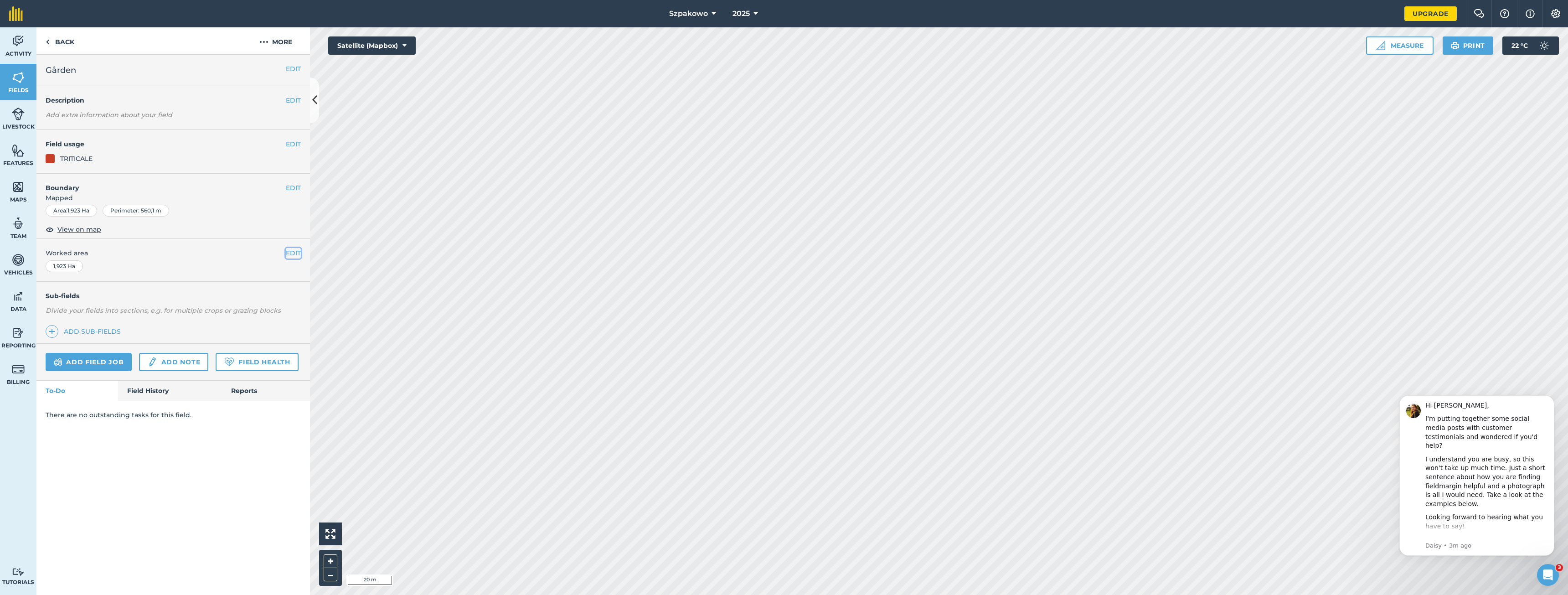
click at [298, 253] on button "EDIT" at bounding box center [293, 253] width 15 height 10
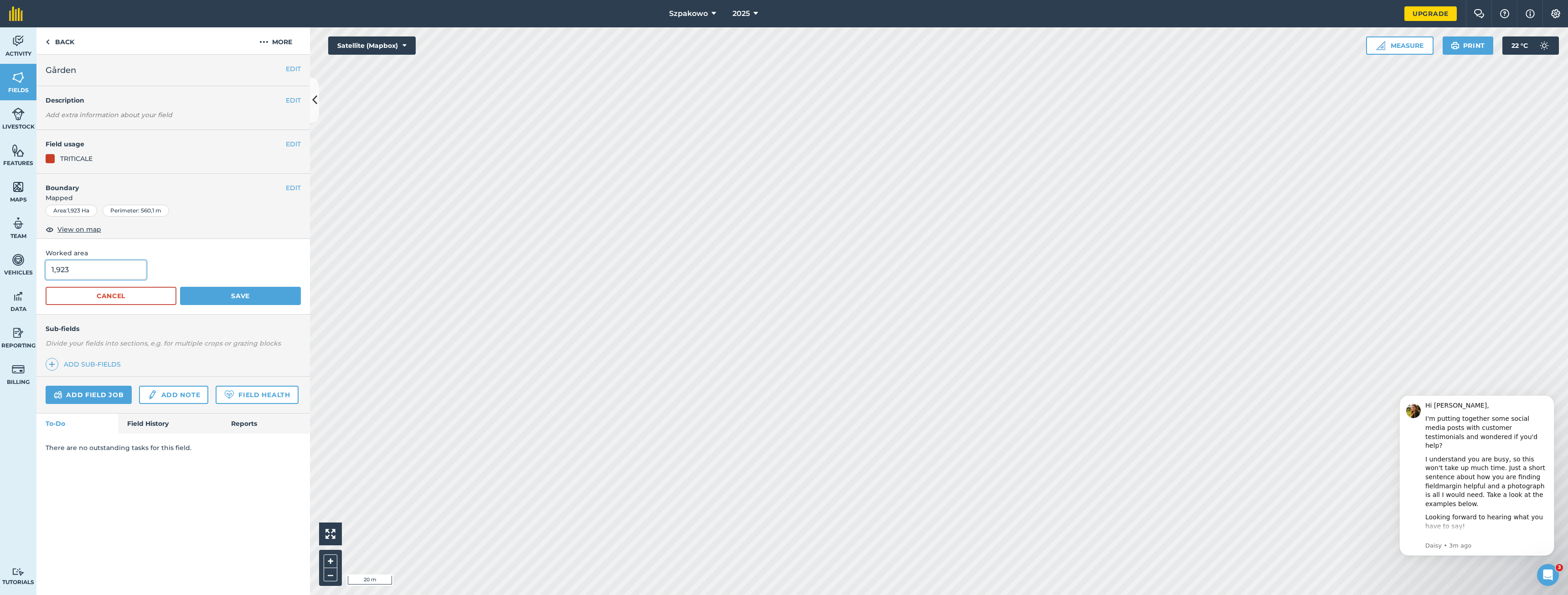
drag, startPoint x: 82, startPoint y: 269, endPoint x: 57, endPoint y: 270, distance: 25.0
click at [57, 270] on input "1,923" at bounding box center [96, 270] width 100 height 19
type input "1,88"
click at [180, 287] on button "Save" at bounding box center [240, 296] width 121 height 18
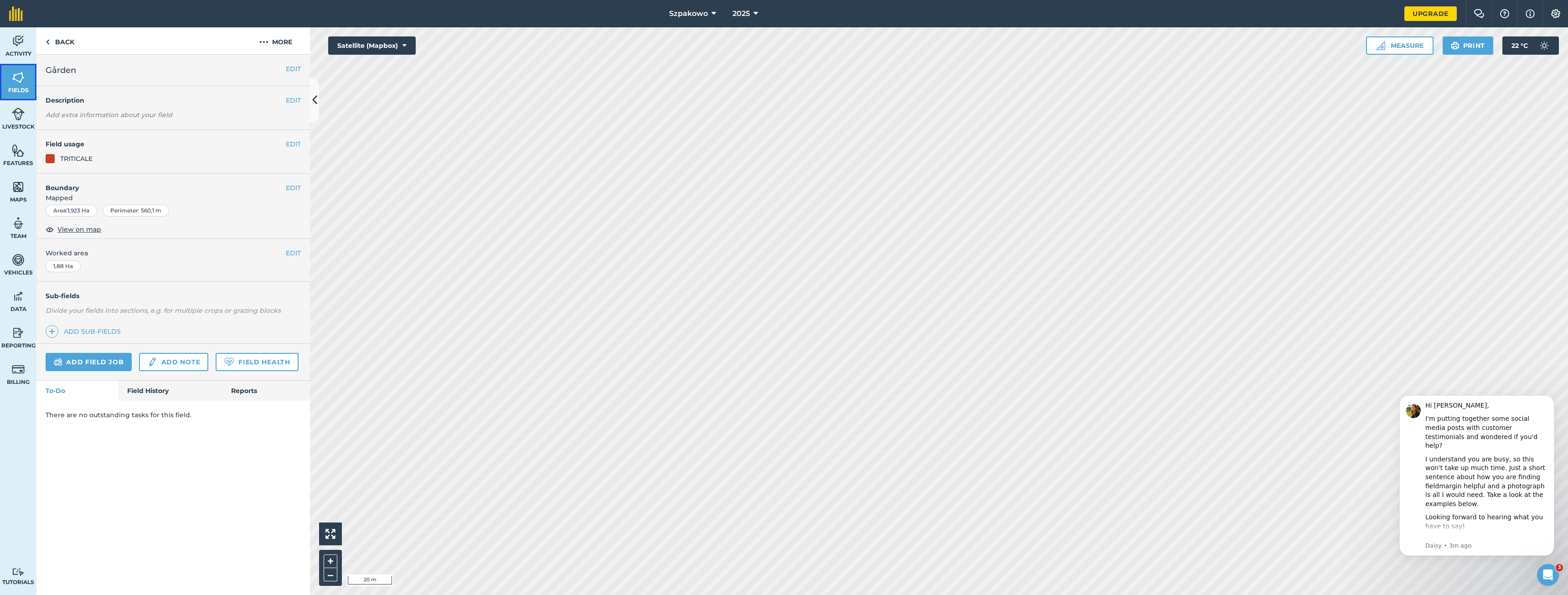
drag, startPoint x: 9, startPoint y: 79, endPoint x: 23, endPoint y: 88, distance: 16.6
click at [9, 79] on link "Fields" at bounding box center [18, 82] width 37 height 37
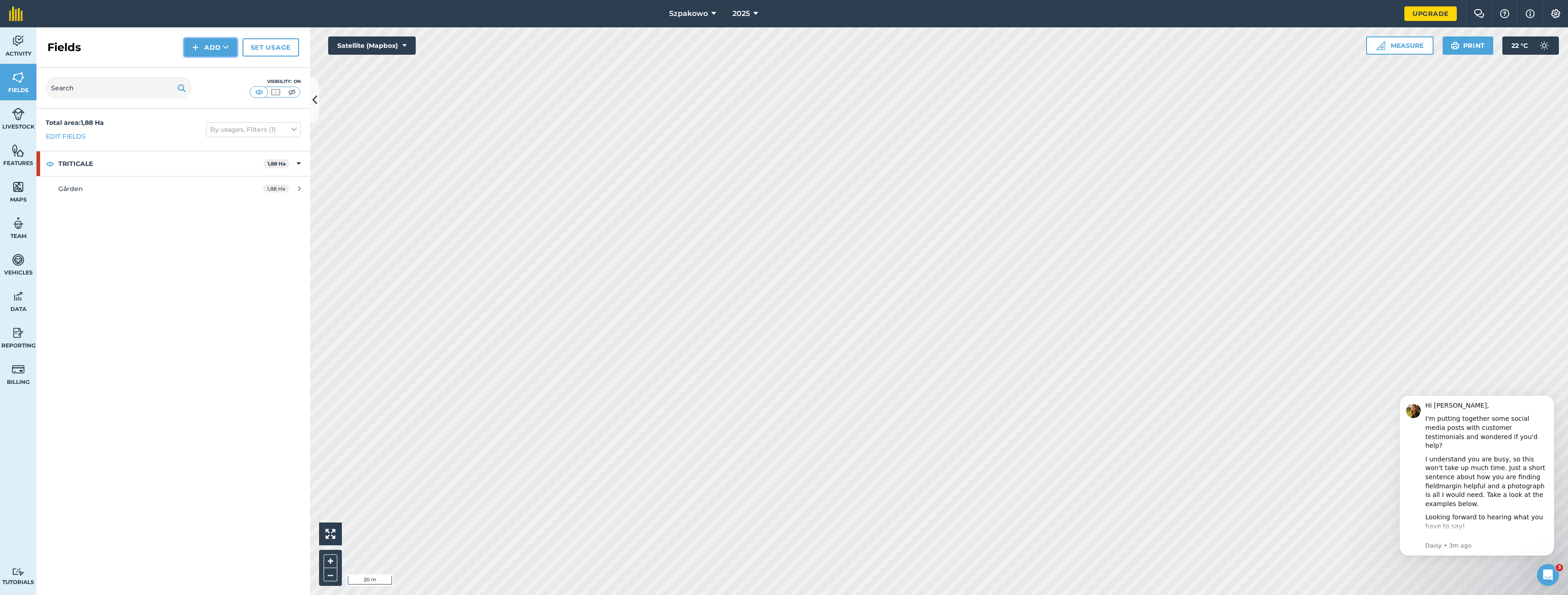
drag, startPoint x: 202, startPoint y: 46, endPoint x: 209, endPoint y: 57, distance: 13.0
click at [202, 46] on button "Add" at bounding box center [211, 48] width 53 height 18
click at [211, 70] on link "Draw" at bounding box center [211, 68] width 50 height 20
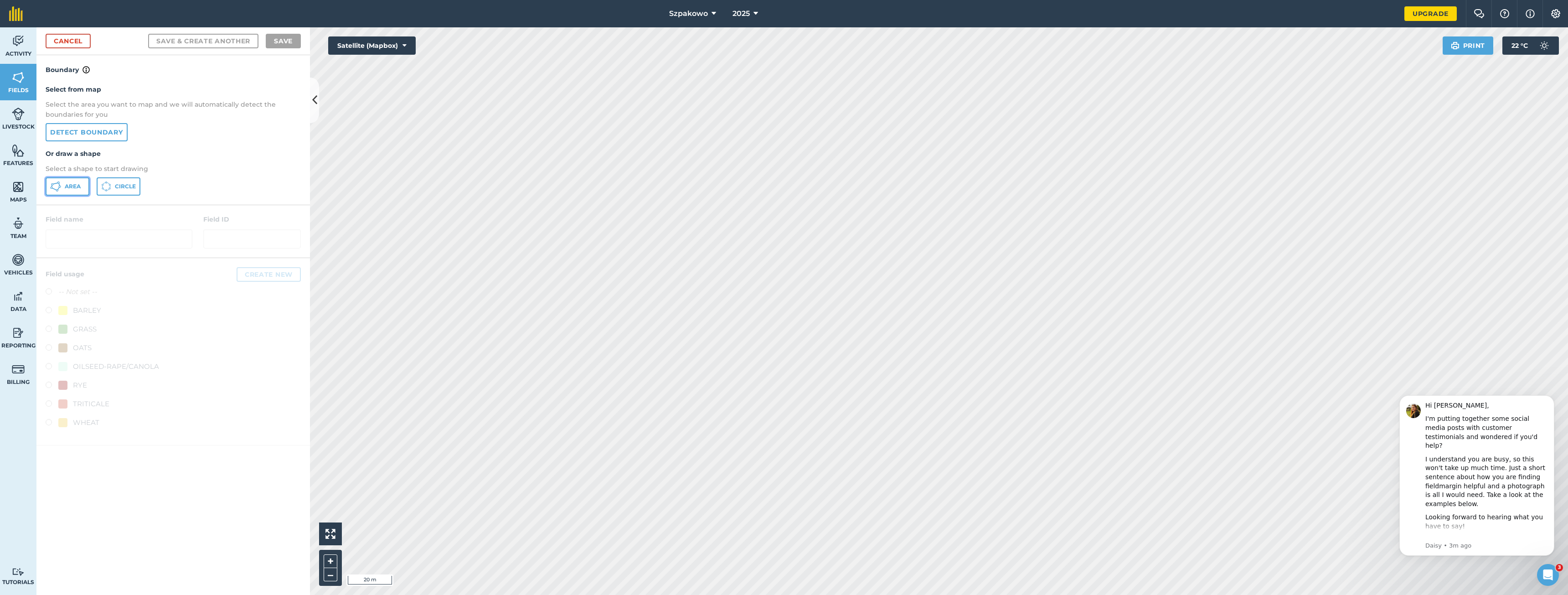
drag, startPoint x: 79, startPoint y: 188, endPoint x: 85, endPoint y: 187, distance: 6.1
click at [79, 188] on span "Area" at bounding box center [72, 186] width 16 height 7
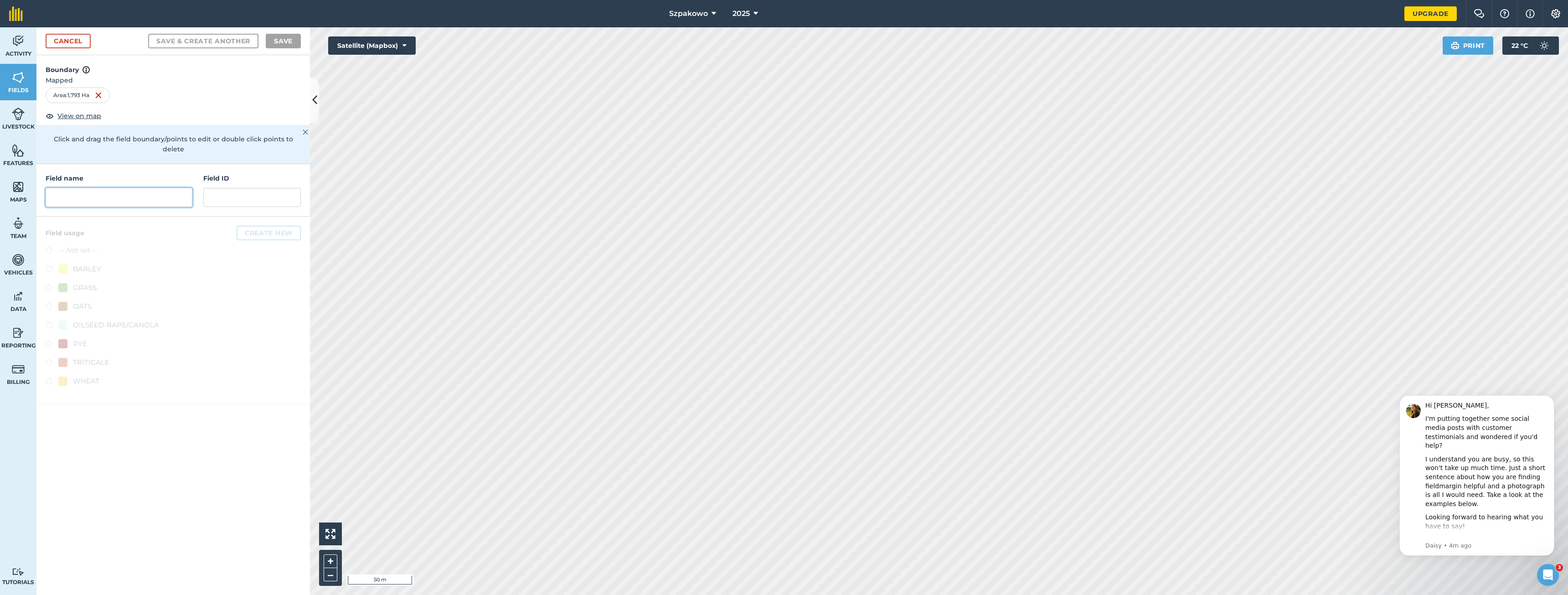
click at [118, 188] on input "text" at bounding box center [119, 197] width 147 height 19
type input "G"
type input "Ängen Västra"
click at [84, 357] on div "TRITICALE" at bounding box center [91, 362] width 37 height 11
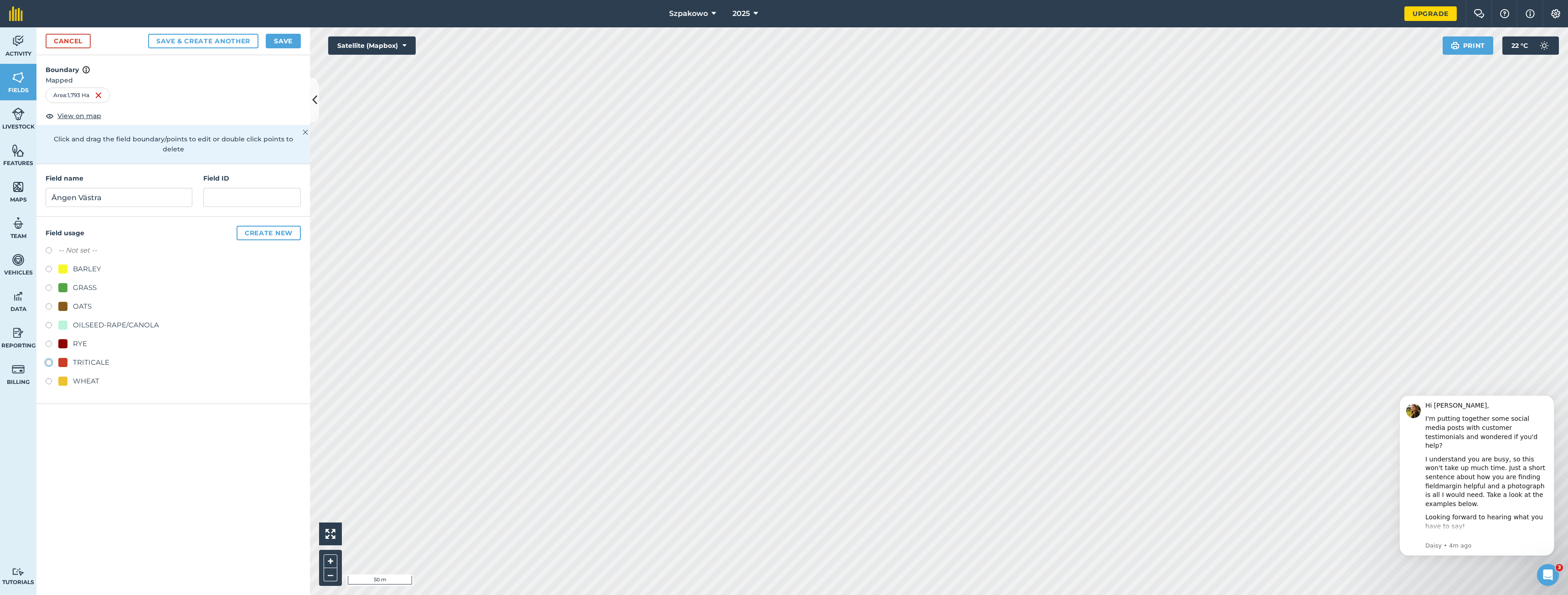
radio input "true"
click at [273, 39] on button "Save" at bounding box center [284, 41] width 35 height 15
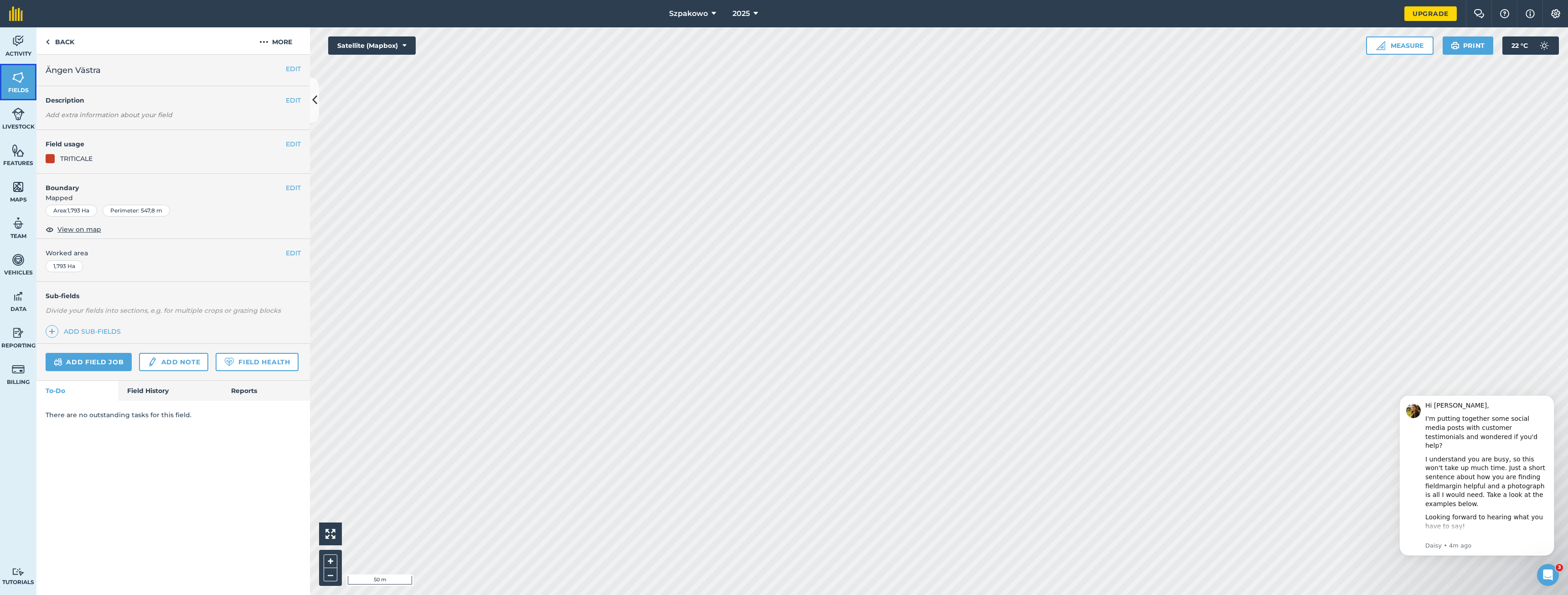
click at [21, 80] on img at bounding box center [18, 77] width 13 height 13
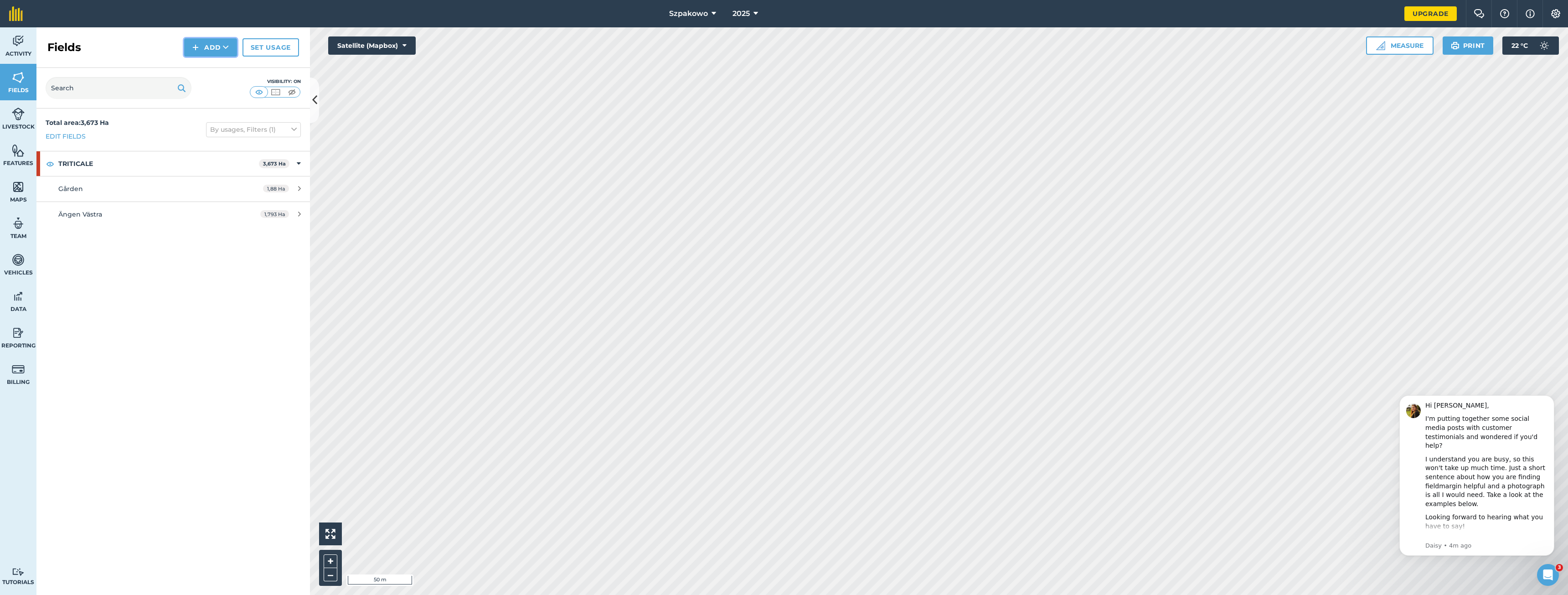
click at [219, 51] on button "Add" at bounding box center [211, 48] width 53 height 18
click at [214, 66] on link "Draw" at bounding box center [211, 68] width 50 height 20
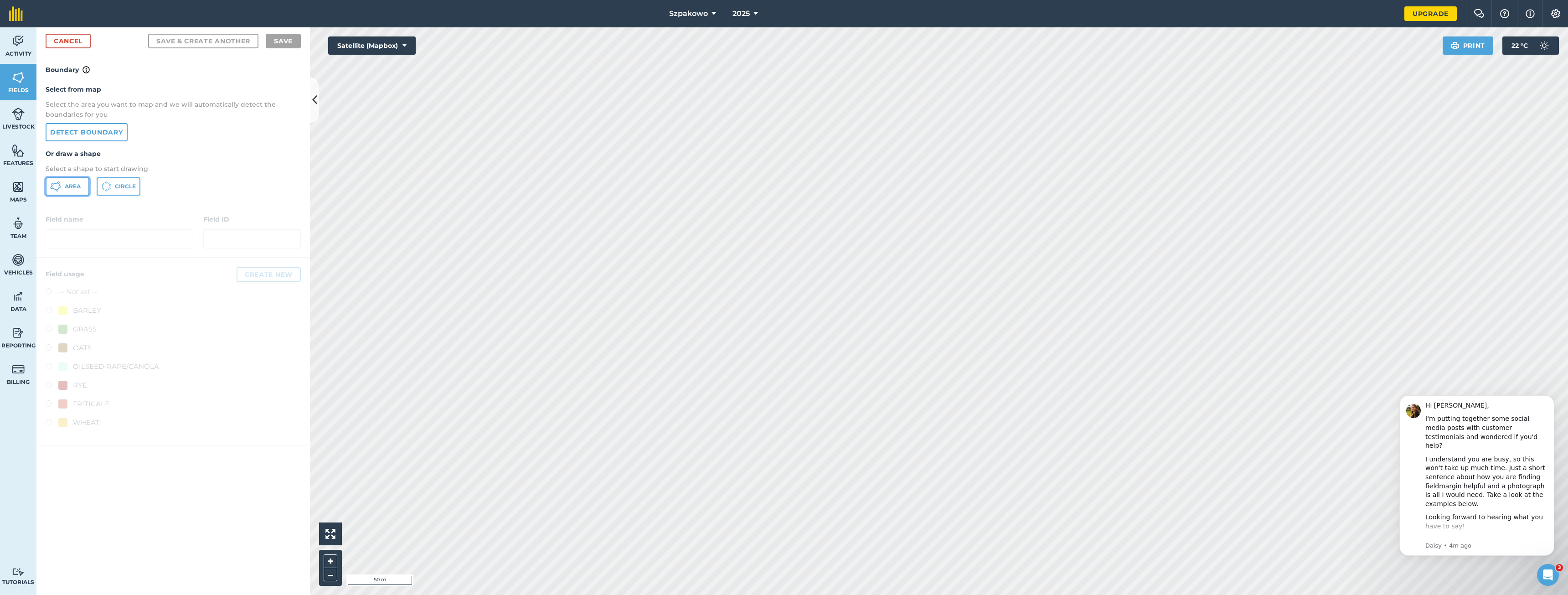
click at [61, 183] on button "Area" at bounding box center [68, 186] width 44 height 18
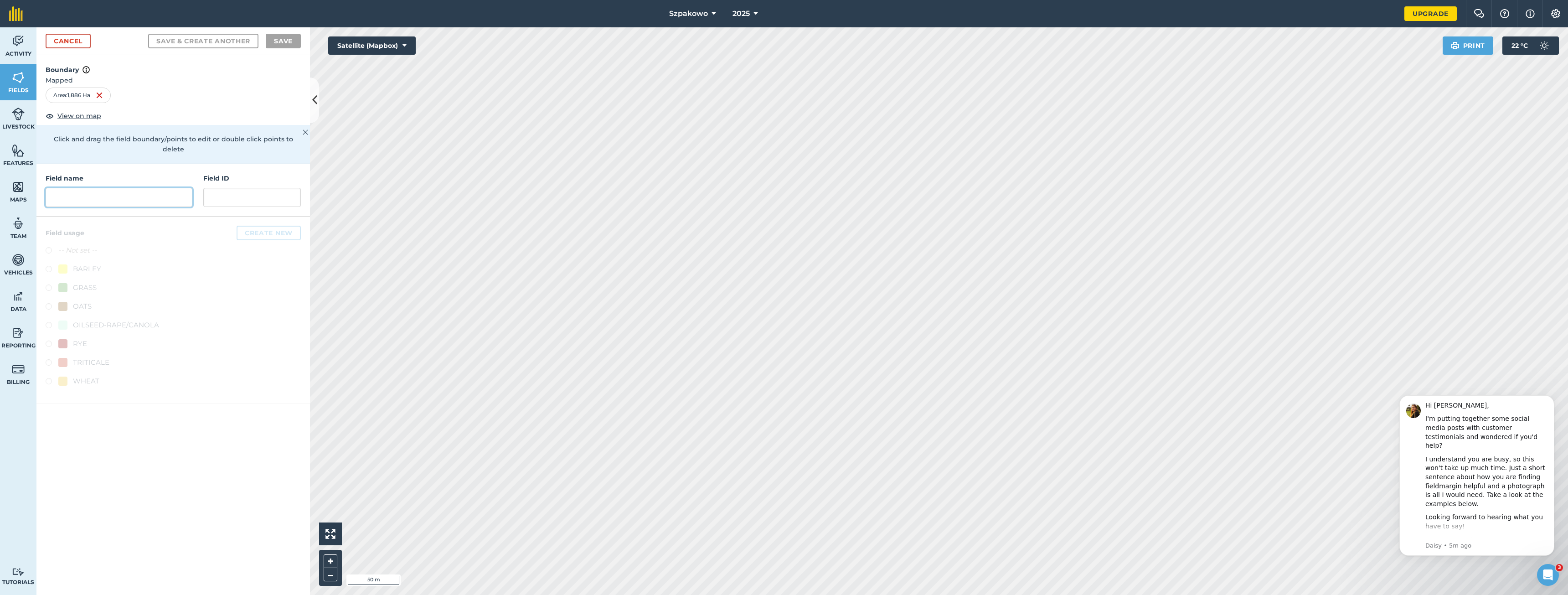
click at [111, 188] on input "text" at bounding box center [119, 197] width 147 height 19
type input "G"
type input "Ängen Norra"
click at [97, 283] on div "GRASS" at bounding box center [173, 289] width 255 height 13
click at [96, 283] on div "GRASS" at bounding box center [85, 288] width 24 height 11
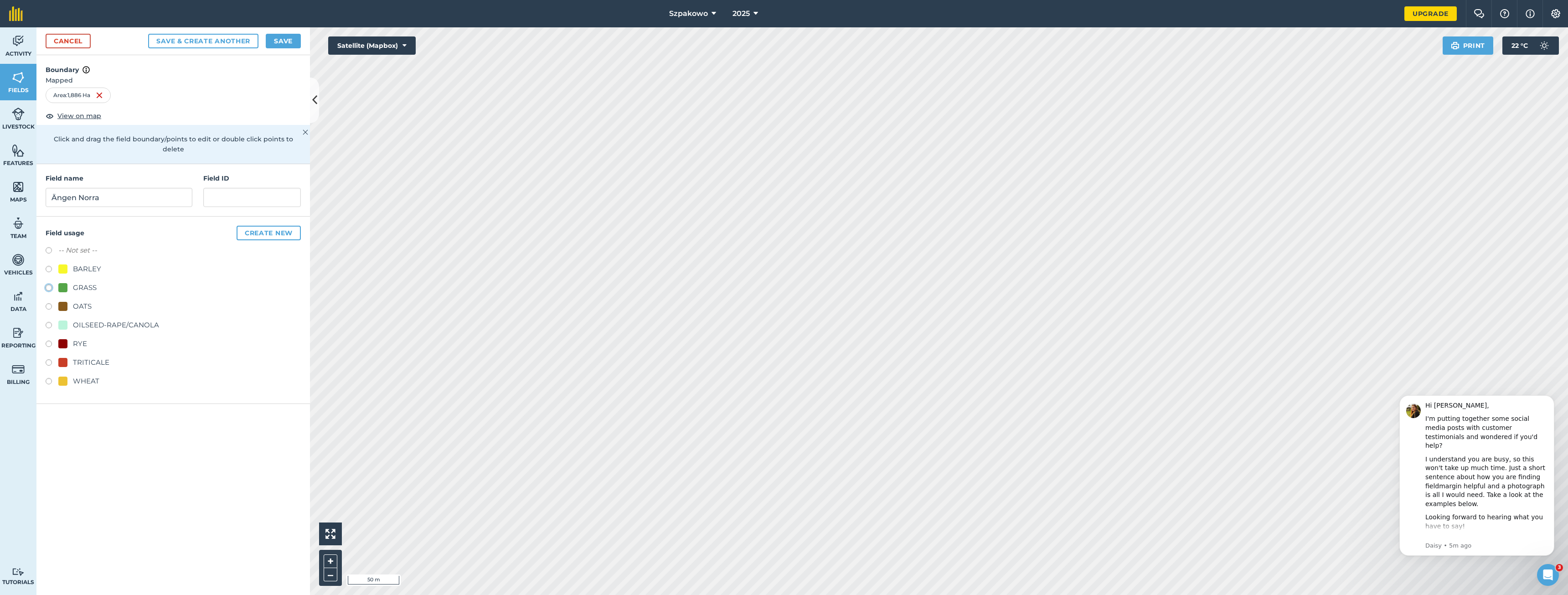
radio input "true"
click at [286, 42] on button "Save" at bounding box center [284, 41] width 35 height 15
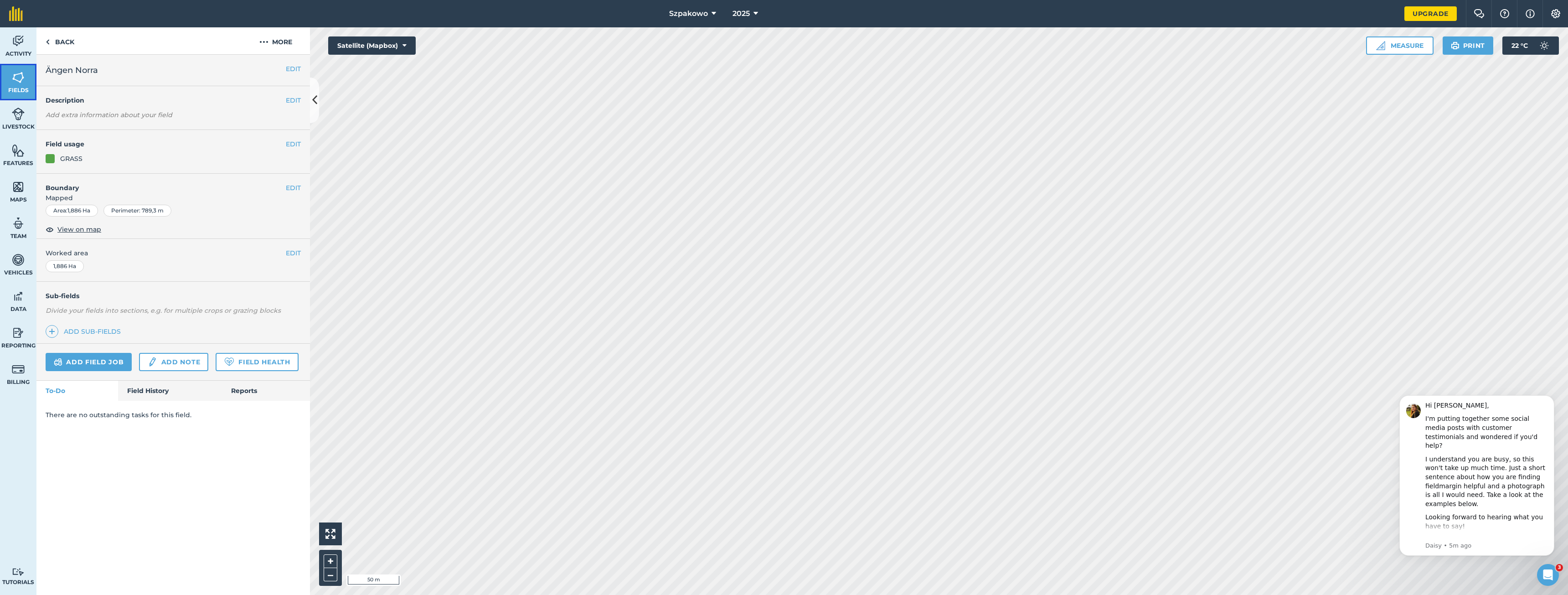
click at [19, 79] on img at bounding box center [18, 77] width 13 height 13
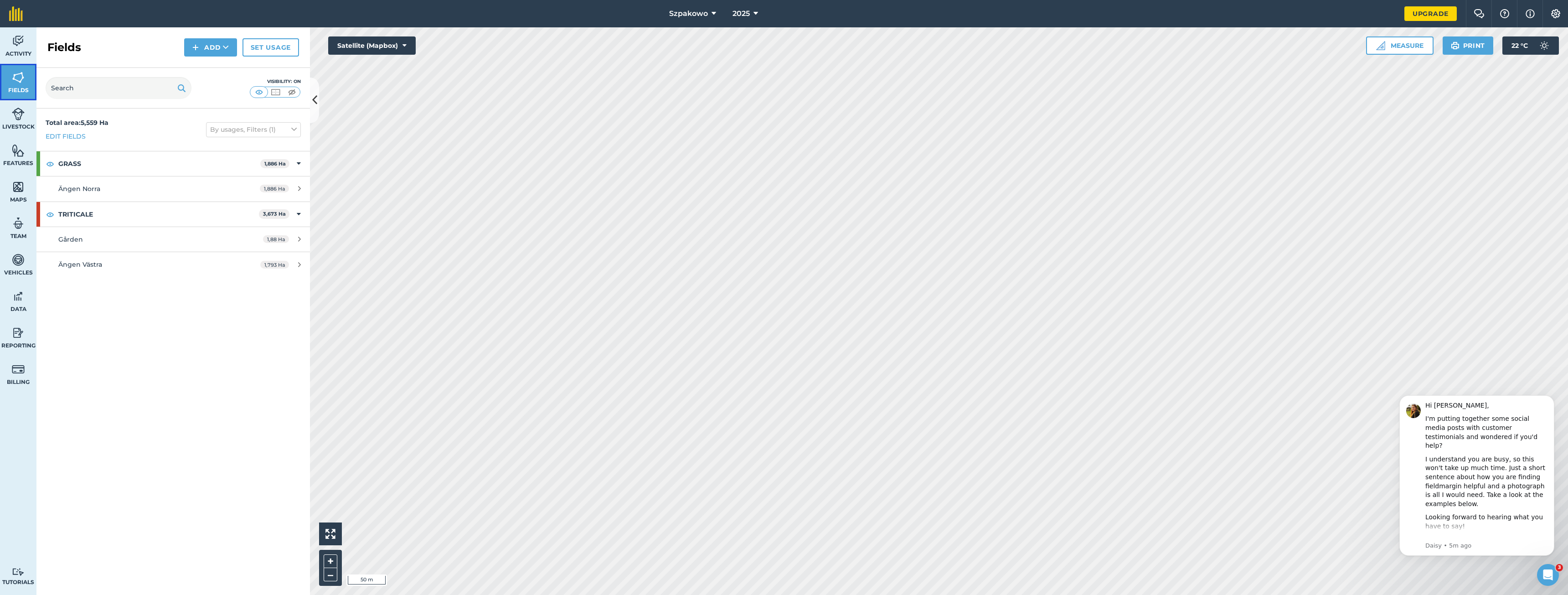
click at [21, 93] on span "Fields" at bounding box center [18, 90] width 37 height 7
click at [312, 93] on icon at bounding box center [315, 100] width 5 height 16
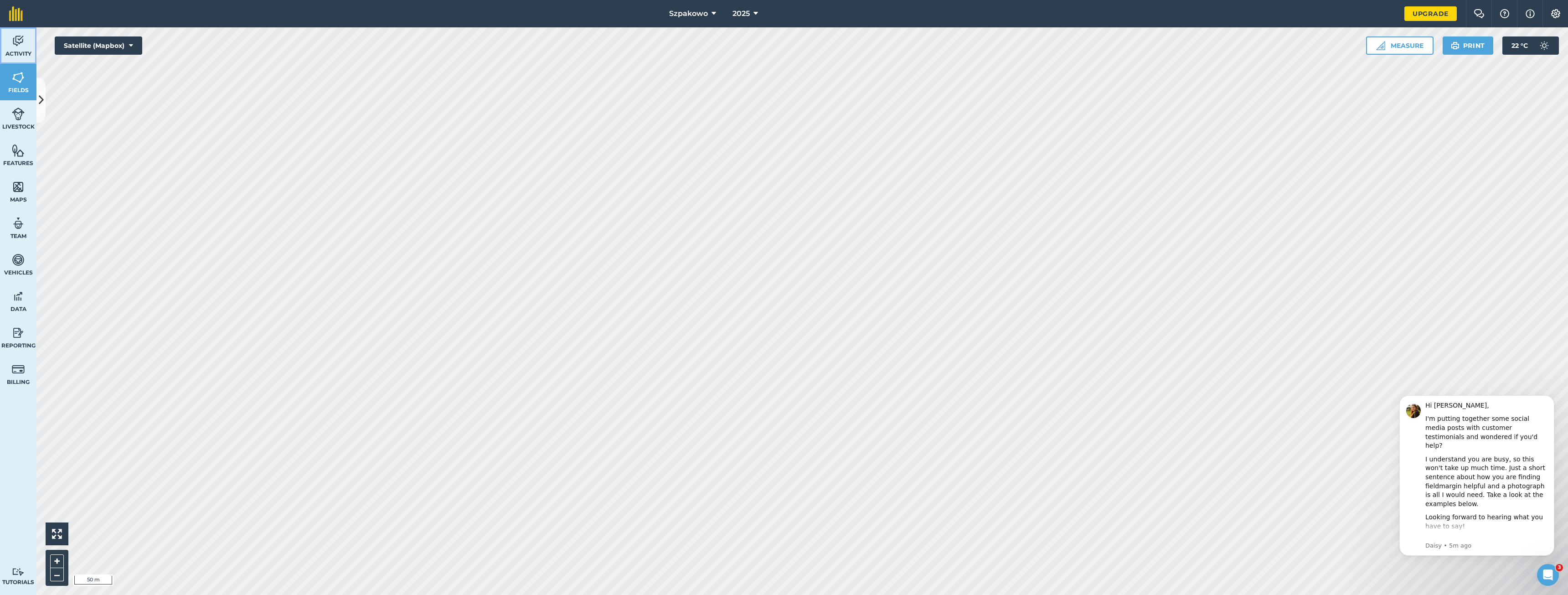
click at [19, 47] on img at bounding box center [18, 41] width 13 height 13
click at [42, 102] on icon at bounding box center [41, 100] width 5 height 16
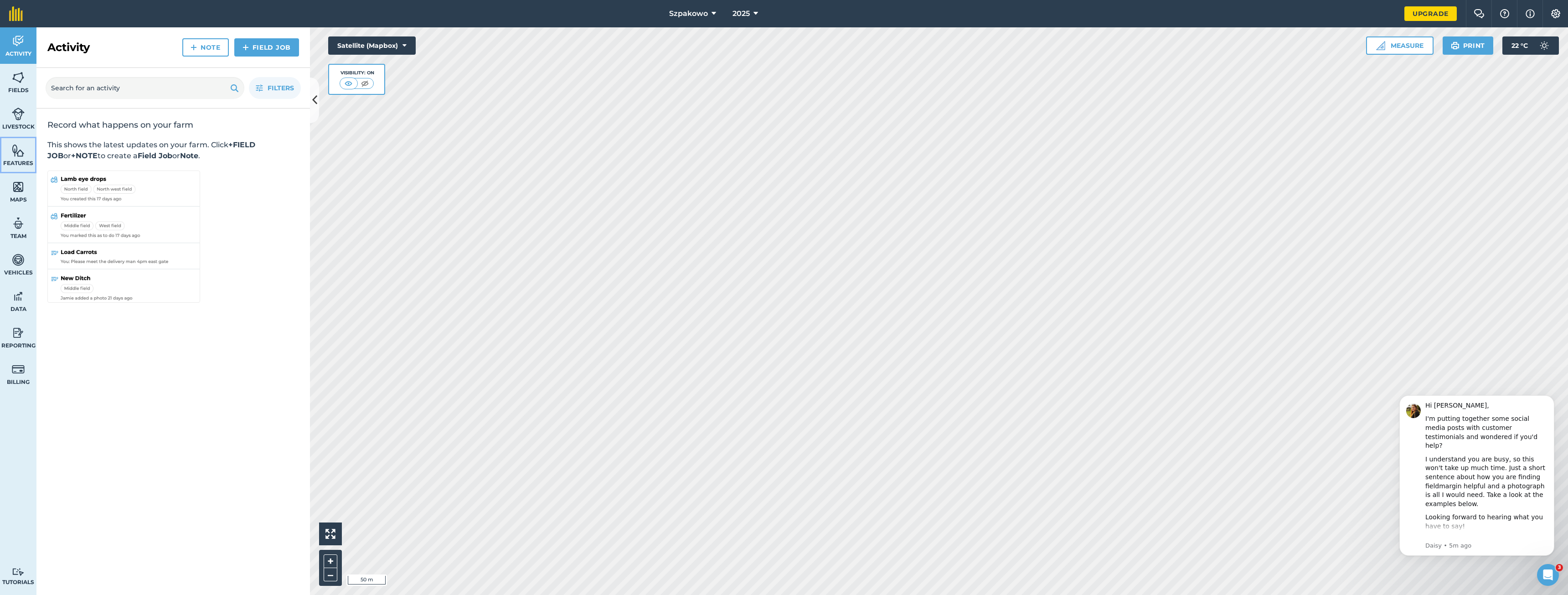
click at [22, 157] on link "Features" at bounding box center [18, 155] width 37 height 37
click at [15, 70] on link "Fields" at bounding box center [18, 82] width 37 height 37
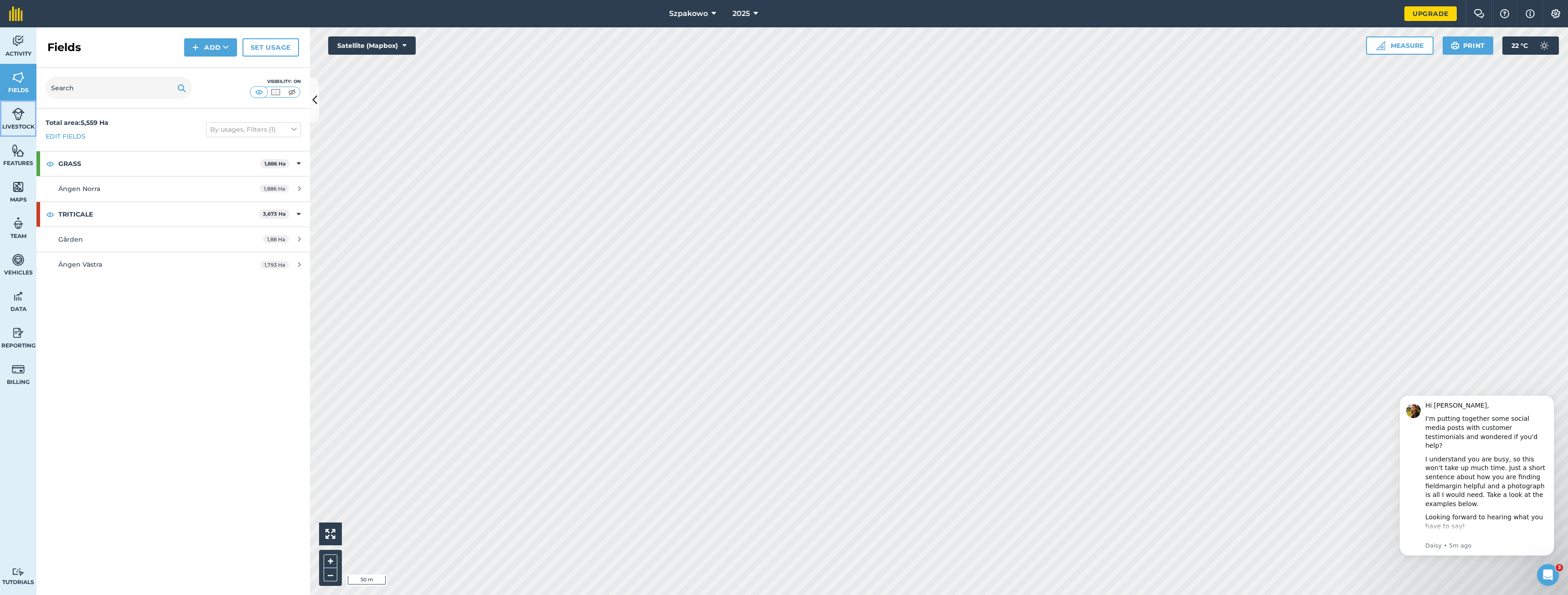
click at [19, 125] on span "Livestock" at bounding box center [18, 127] width 37 height 7
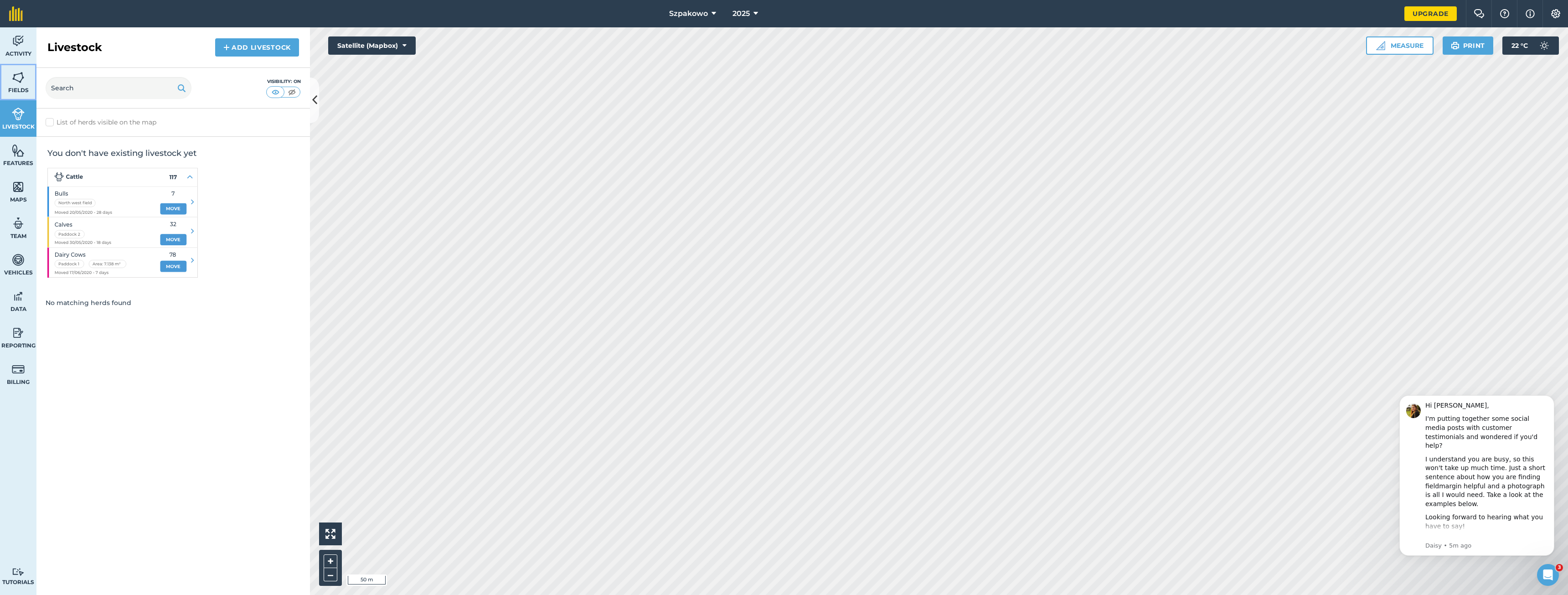
click at [17, 91] on span "Fields" at bounding box center [18, 90] width 37 height 7
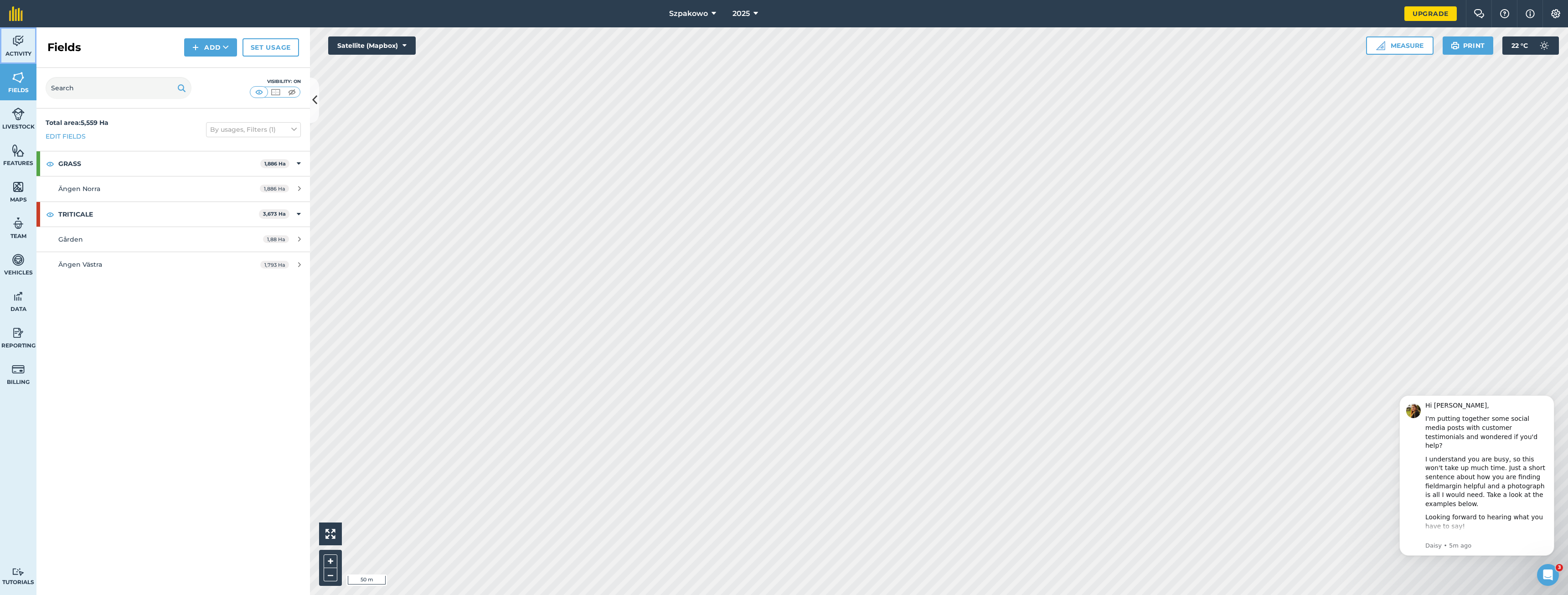
click at [18, 49] on link "Activity" at bounding box center [18, 46] width 37 height 37
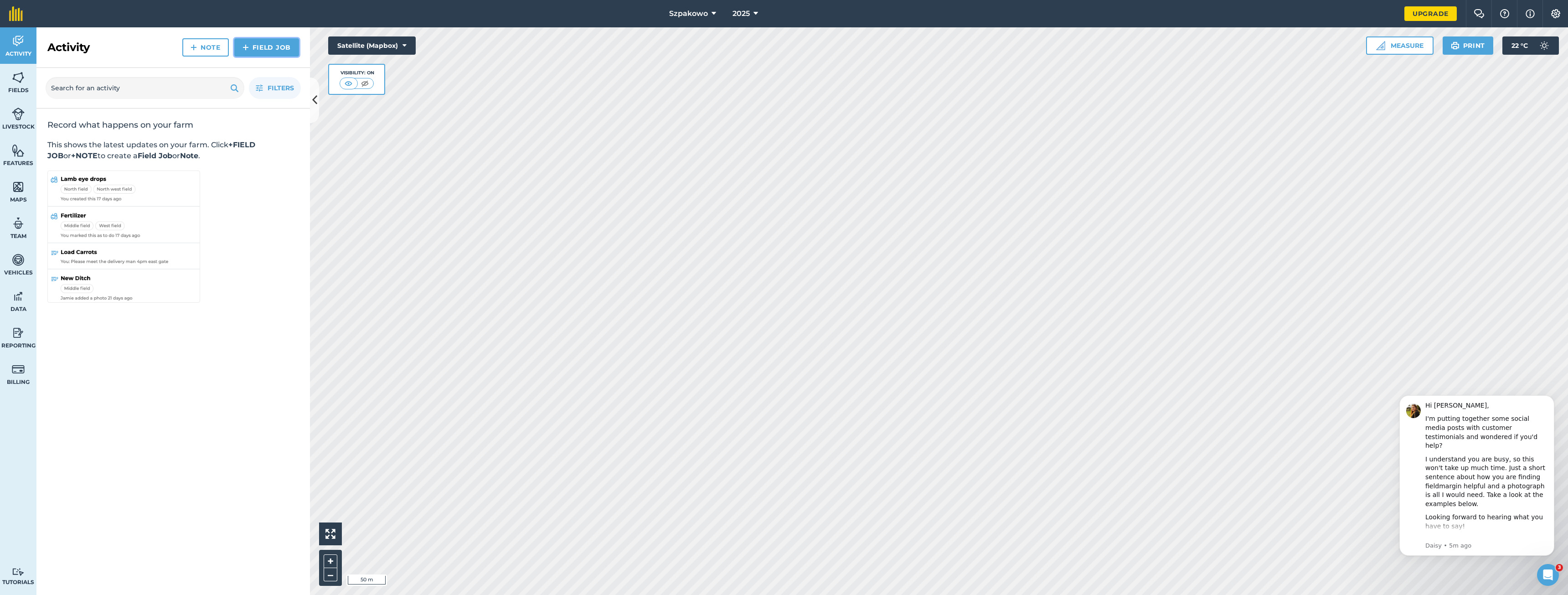
click at [272, 50] on link "Field Job" at bounding box center [267, 48] width 65 height 18
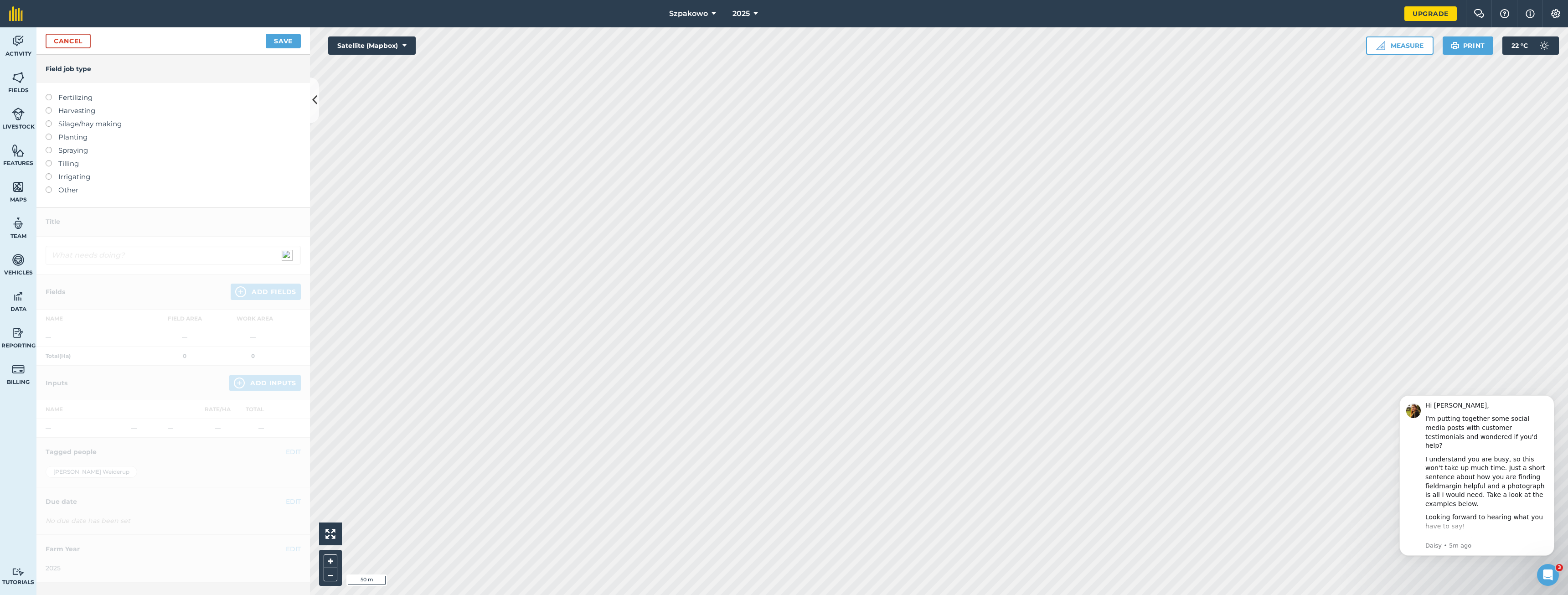
click at [74, 111] on label "Harvesting" at bounding box center [173, 111] width 255 height 11
type input "Harvesting"
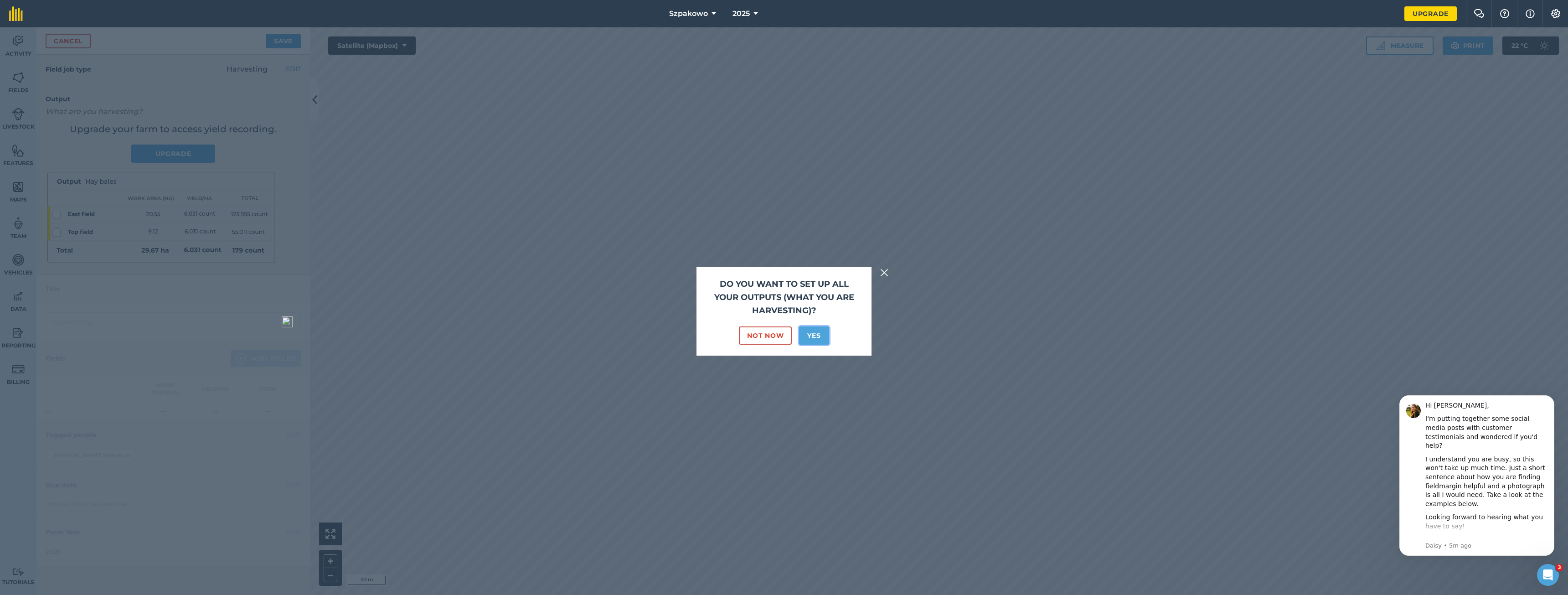
click at [812, 337] on button "Yes" at bounding box center [814, 336] width 30 height 18
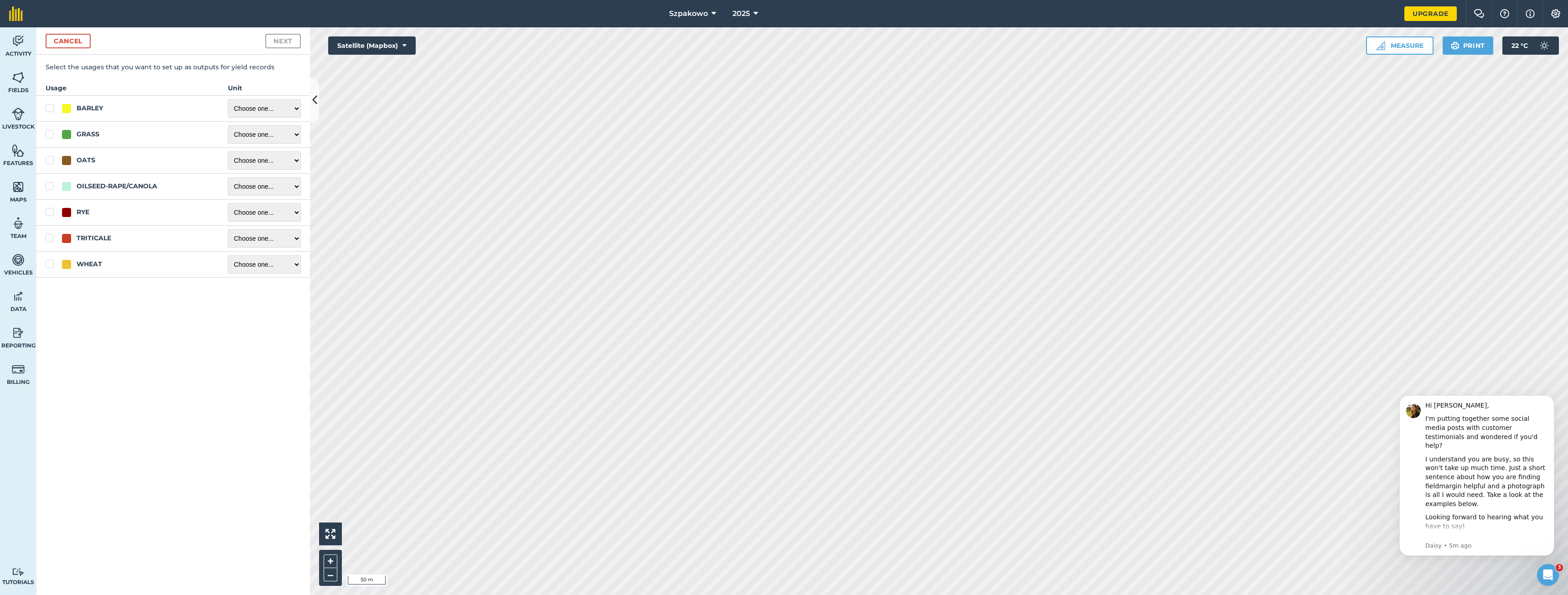
click at [49, 239] on label "TRITICALE" at bounding box center [128, 238] width 164 height 10
click at [49, 239] on input "TRITICALE" at bounding box center [49, 236] width 6 height 6
checkbox input "true"
click at [257, 242] on select "Choose one ... Kilograms/kg Metric tonnes/t Litres/L Pounds/lb Imperial tons/t …" at bounding box center [264, 239] width 73 height 18
select select "LITRES"
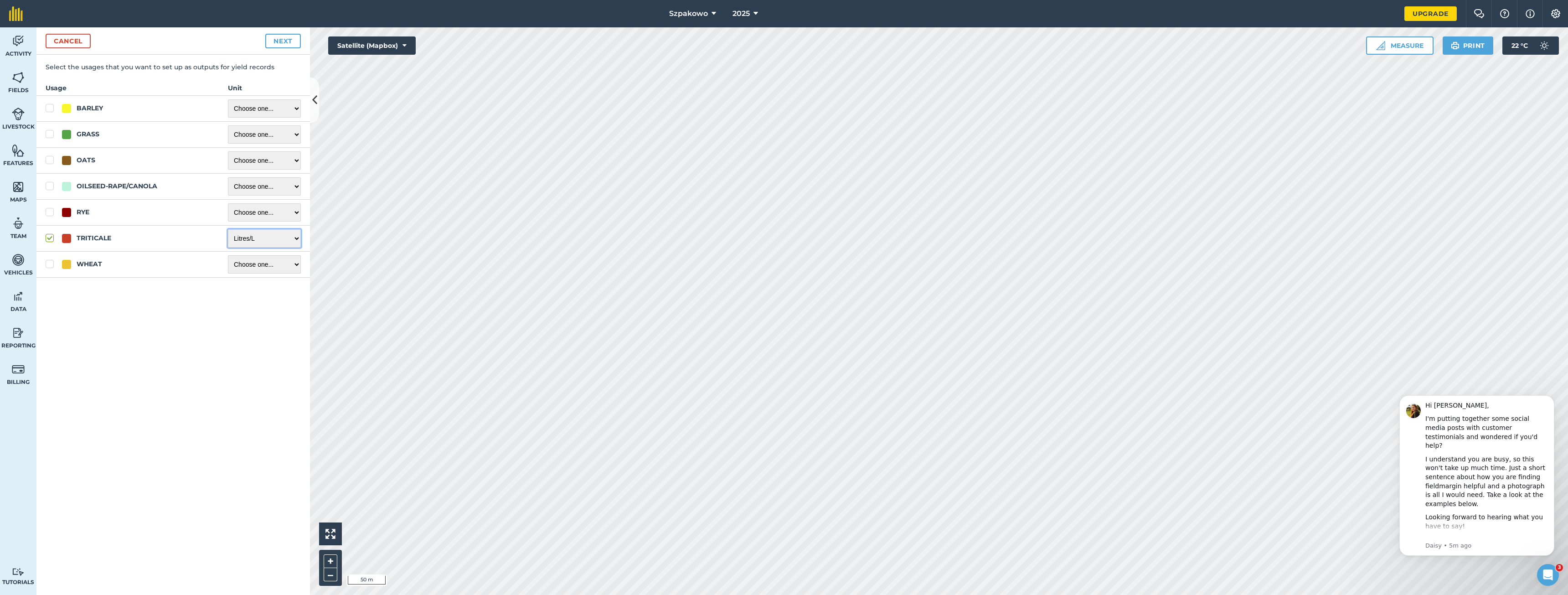
click at [228, 230] on select "Choose one ... Kilograms/kg Metric tonnes/t Litres/L Pounds/lb Imperial tons/t …" at bounding box center [264, 239] width 73 height 18
click at [46, 266] on label "WHEAT" at bounding box center [128, 264] width 164 height 10
click at [46, 266] on input "WHEAT" at bounding box center [49, 262] width 6 height 6
checkbox input "true"
click at [248, 269] on select "Choose one ... Kilograms/kg Metric tonnes/t Litres/L Pounds/lb Imperial tons/t …" at bounding box center [264, 264] width 73 height 18
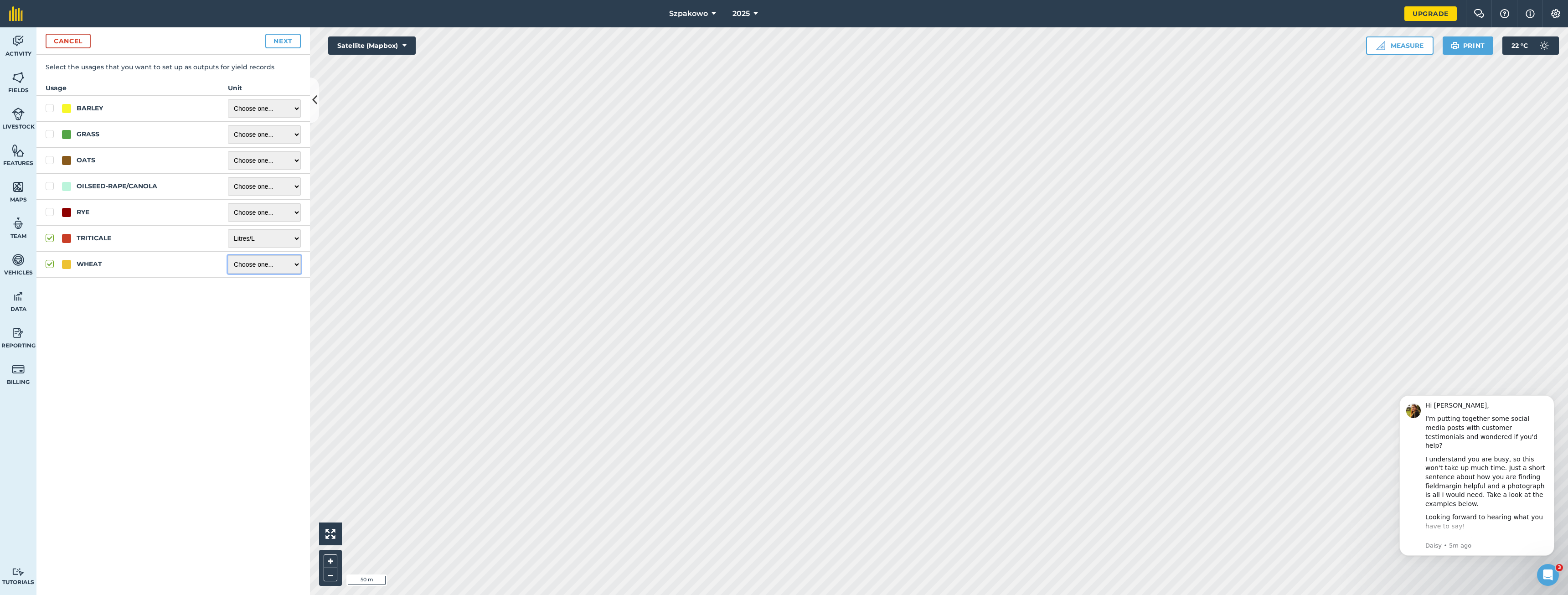
select select "LITRES"
click at [228, 255] on select "Choose one ... Kilograms/kg Metric tonnes/t Litres/L Pounds/lb Imperial tons/t …" at bounding box center [264, 264] width 73 height 18
click at [48, 213] on label "RYE" at bounding box center [128, 213] width 164 height 10
click at [48, 213] on input "RYE" at bounding box center [49, 211] width 6 height 6
checkbox input "true"
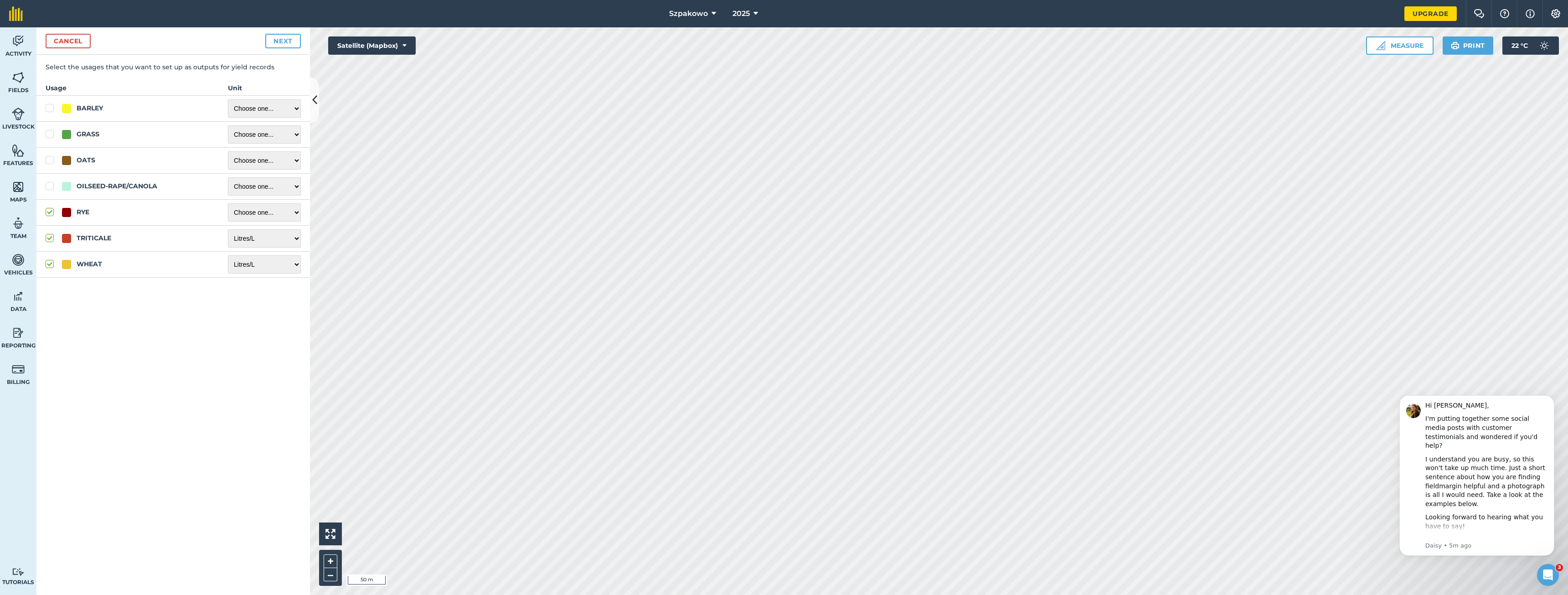
click at [50, 183] on label "OILSEED-RAPE/CANOLA" at bounding box center [128, 186] width 164 height 10
click at [50, 183] on input "OILSEED-RAPE/CANOLA" at bounding box center [49, 185] width 6 height 6
click at [51, 150] on td "OATS" at bounding box center [128, 160] width 183 height 26
drag, startPoint x: 48, startPoint y: 209, endPoint x: 48, endPoint y: 195, distance: 14.0
click at [48, 206] on td "RYE" at bounding box center [128, 212] width 183 height 26
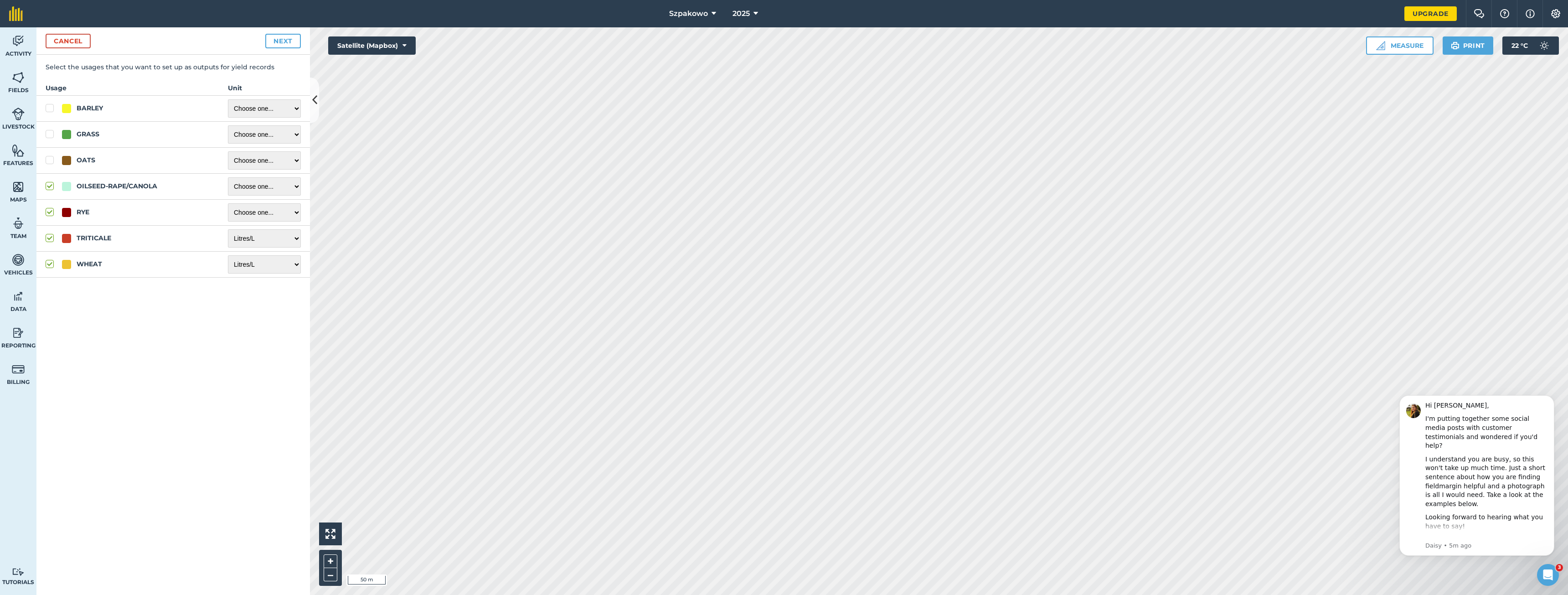
click at [48, 192] on td "OILSEED-RAPE/CANOLA" at bounding box center [128, 186] width 183 height 26
click at [49, 189] on label "OILSEED-RAPE/CANOLA" at bounding box center [128, 186] width 164 height 10
click at [49, 188] on input "OILSEED-RAPE/CANOLA" at bounding box center [49, 185] width 6 height 6
click at [48, 186] on label "OILSEED-RAPE/CANOLA" at bounding box center [128, 186] width 164 height 10
click at [48, 186] on input "OILSEED-RAPE/CANOLA" at bounding box center [49, 185] width 6 height 6
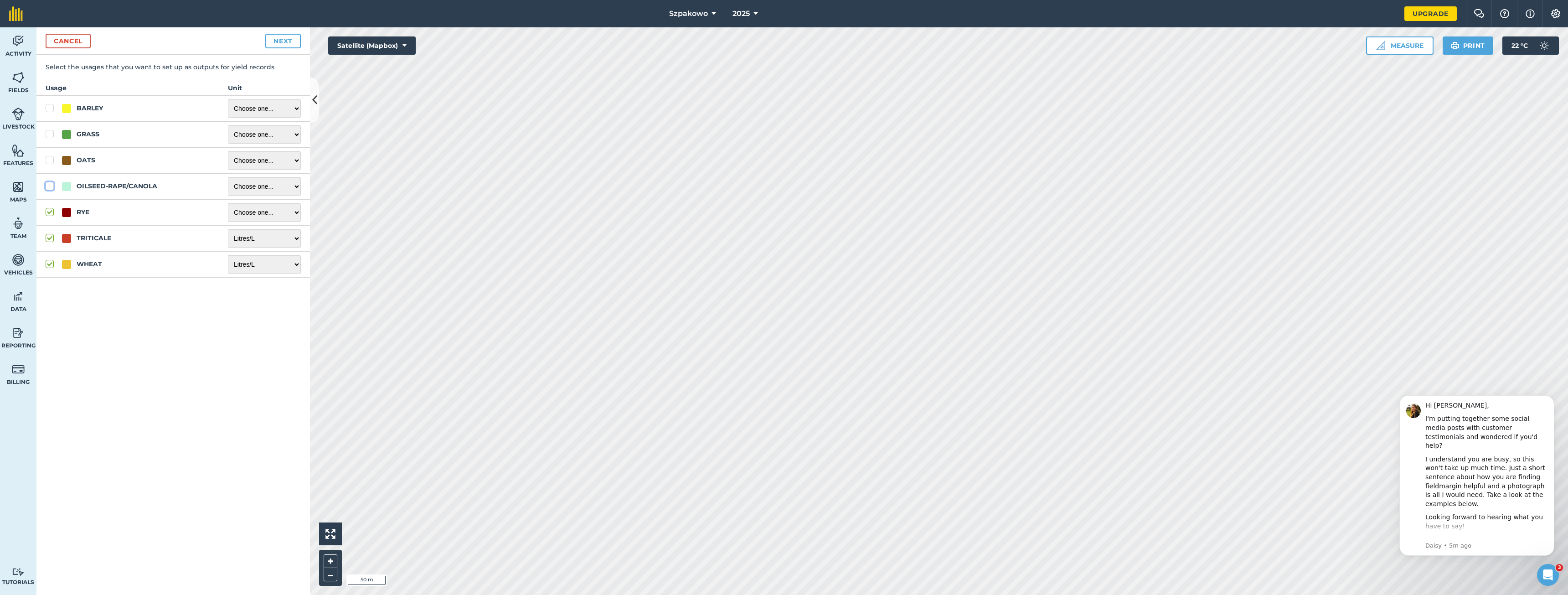
checkbox input "true"
drag, startPoint x: 48, startPoint y: 164, endPoint x: 50, endPoint y: 155, distance: 9.2
click at [48, 163] on label "OATS" at bounding box center [128, 160] width 164 height 10
click at [48, 161] on input "OATS" at bounding box center [49, 158] width 6 height 6
checkbox input "true"
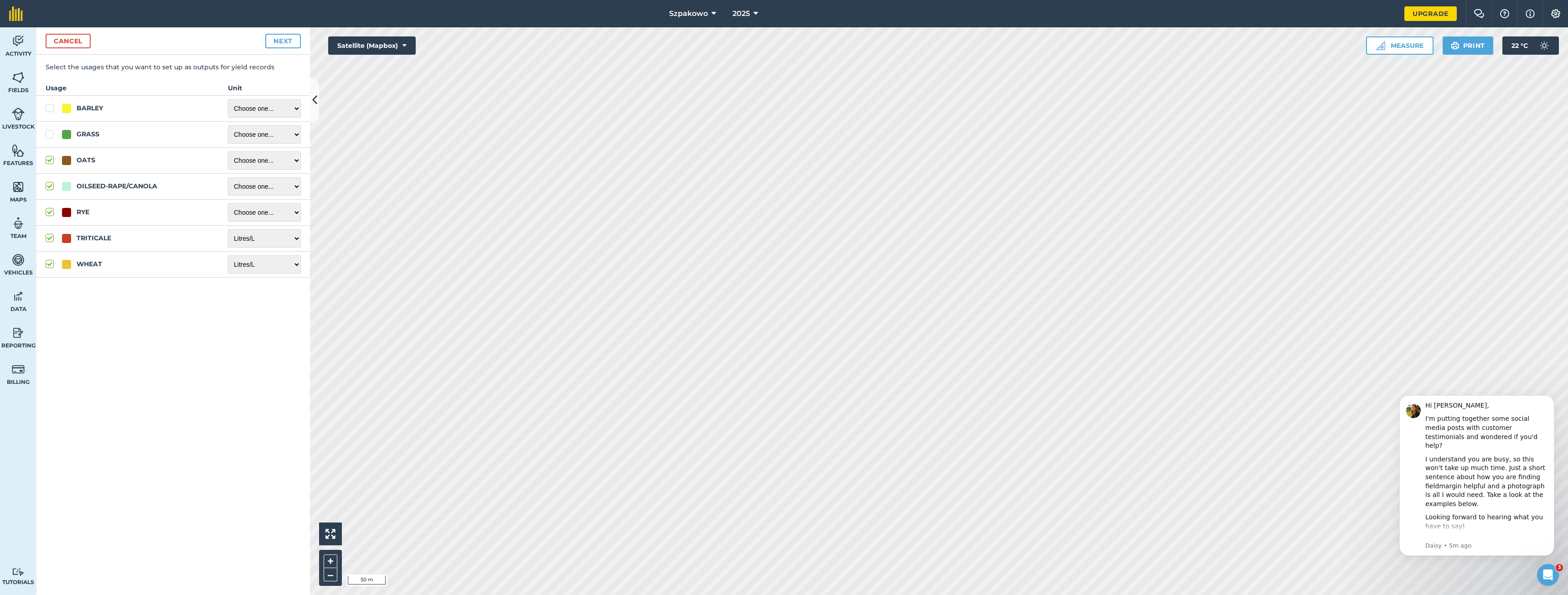
click at [49, 138] on label "GRASS" at bounding box center [128, 135] width 164 height 10
click at [49, 135] on input "GRASS" at bounding box center [49, 133] width 6 height 6
checkbox input "true"
click at [51, 110] on label "BARLEY" at bounding box center [128, 108] width 164 height 10
click at [51, 110] on input "BARLEY" at bounding box center [49, 107] width 6 height 6
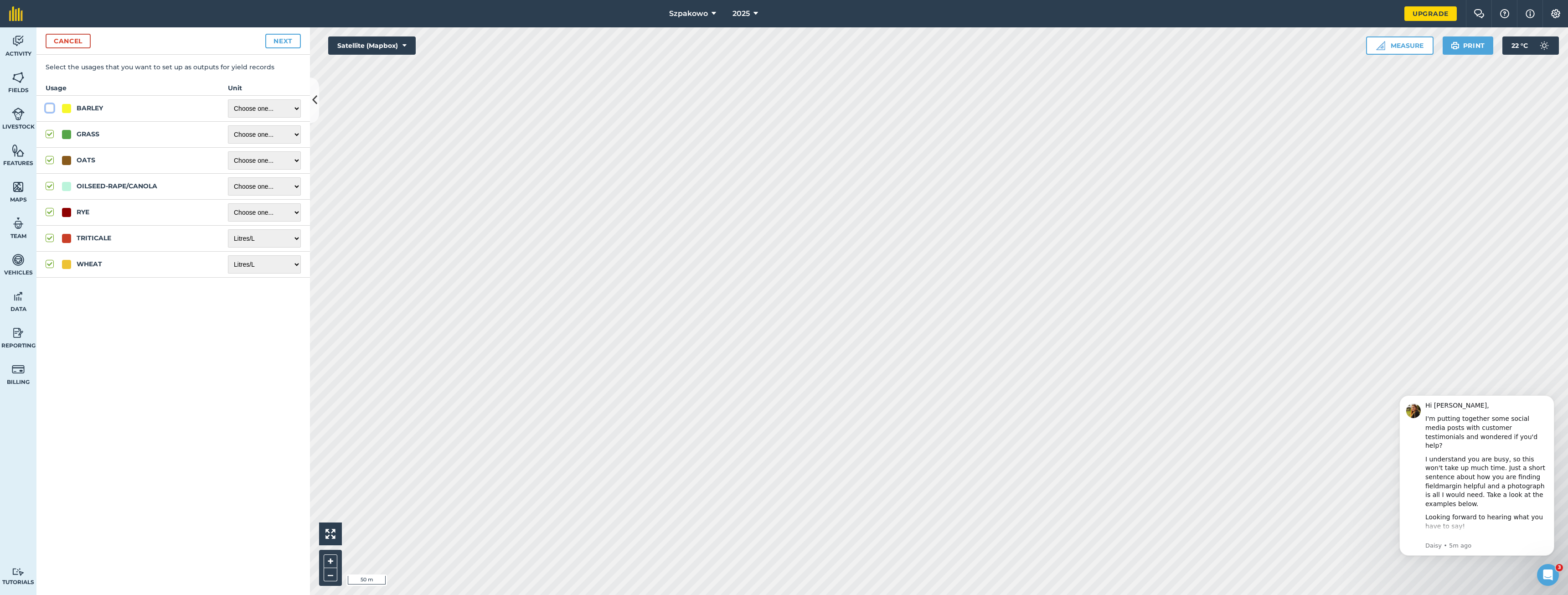
checkbox input "true"
click at [254, 107] on select "Choose one ... Kilograms/kg Metric tonnes/t Litres/L Pounds/lb Imperial tons/t …" at bounding box center [264, 108] width 73 height 18
select select "LITRES"
click at [228, 99] on select "Choose one ... Kilograms/kg Metric tonnes/t Litres/L Pounds/lb Imperial tons/t …" at bounding box center [264, 108] width 73 height 18
click at [253, 128] on select "Choose one ... Kilograms/kg Metric tonnes/t Litres/L Pounds/lb Imperial tons/t …" at bounding box center [264, 135] width 73 height 18
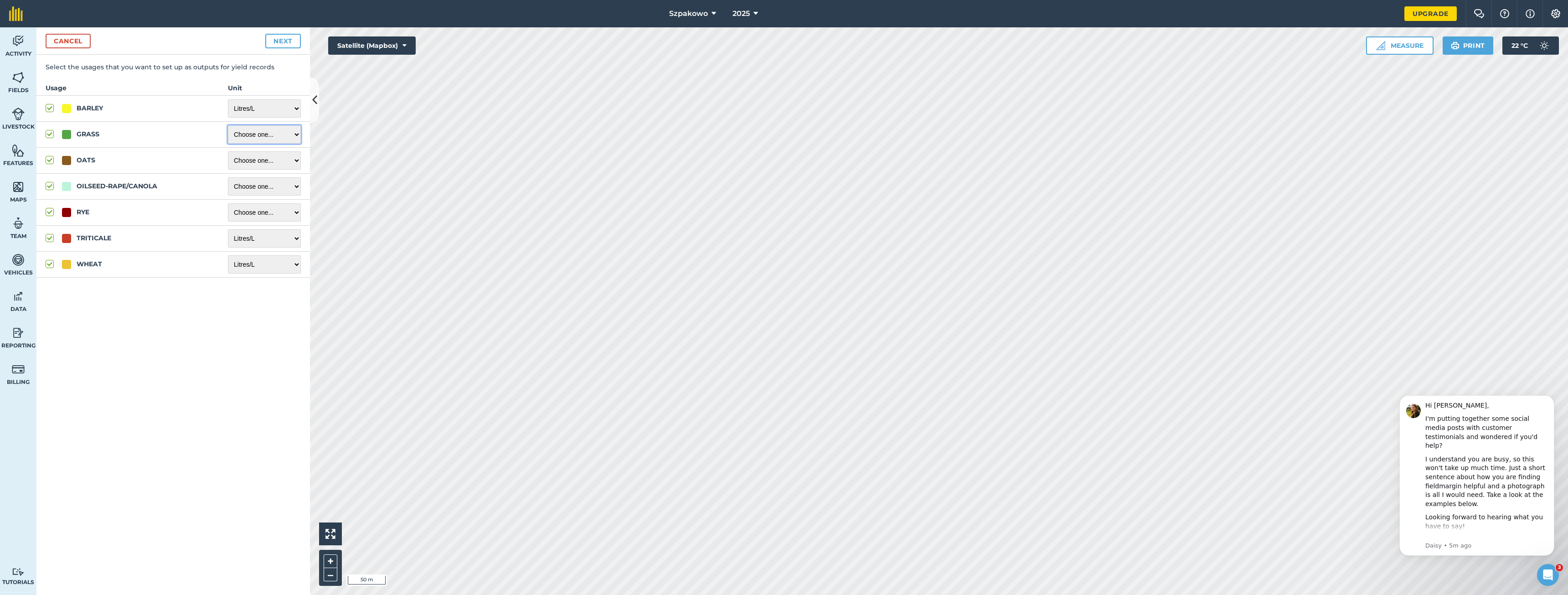
select select "LITRES"
click at [228, 125] on select "Choose one ... Kilograms/kg Metric tonnes/t Litres/L Pounds/lb Imperial tons/t …" at bounding box center [264, 135] width 73 height 18
click at [248, 160] on select "Choose one ... Kilograms/kg Metric tonnes/t Litres/L Pounds/lb Imperial tons/t …" at bounding box center [264, 161] width 73 height 18
select select "LITRES"
click at [228, 152] on select "Choose one ... Kilograms/kg Metric tonnes/t Litres/L Pounds/lb Imperial tons/t …" at bounding box center [264, 161] width 73 height 18
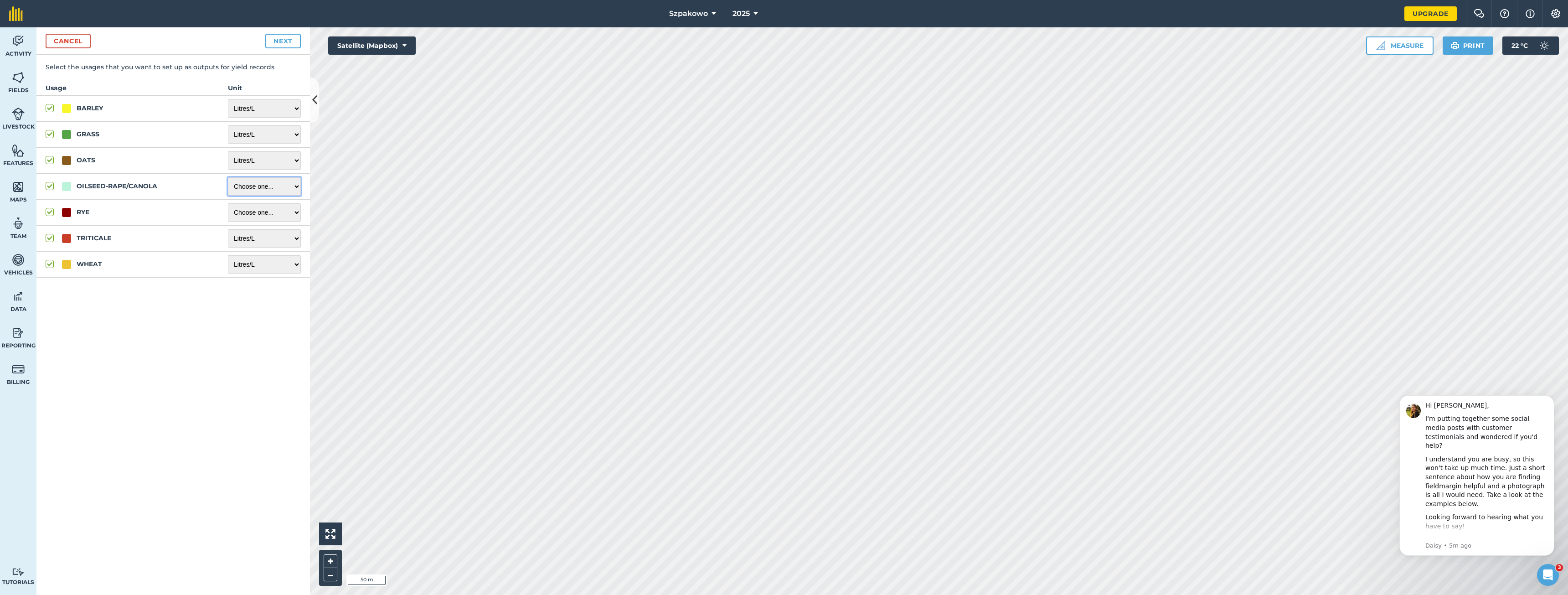
click at [248, 186] on select "Choose one ... Kilograms/kg Metric tonnes/t Litres/L Pounds/lb Imperial tons/t …" at bounding box center [264, 186] width 73 height 18
select select "LITRES"
click at [228, 177] on select "Choose one ... Kilograms/kg Metric tonnes/t Litres/L Pounds/lb Imperial tons/t …" at bounding box center [264, 186] width 73 height 18
drag, startPoint x: 248, startPoint y: 215, endPoint x: 248, endPoint y: 221, distance: 6.0
click at [248, 215] on select "Choose one ... Kilograms/kg Metric tonnes/t Litres/L Pounds/lb Imperial tons/t …" at bounding box center [264, 213] width 73 height 18
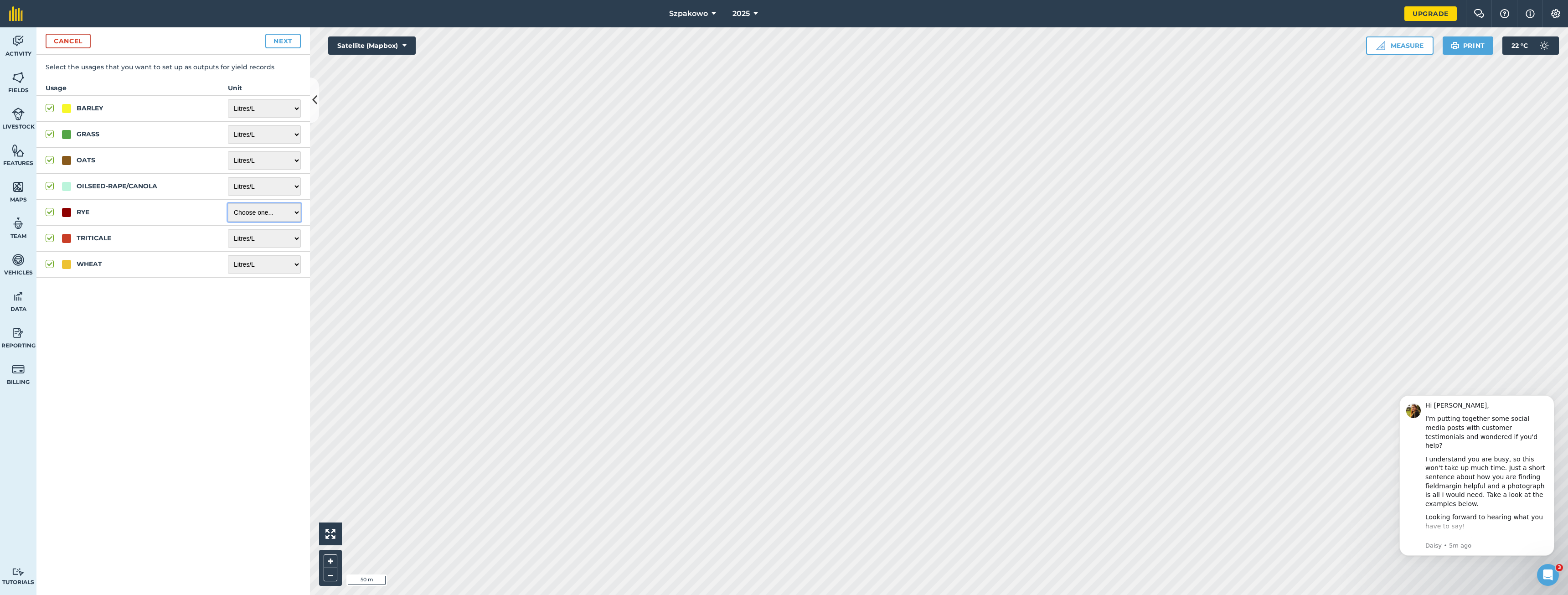
select select "LITRES"
click at [228, 203] on select "Choose one ... Kilograms/kg Metric tonnes/t Litres/L Pounds/lb Imperial tons/t …" at bounding box center [264, 213] width 73 height 18
click at [284, 41] on button "Next" at bounding box center [283, 41] width 35 height 15
select select "LITRES"
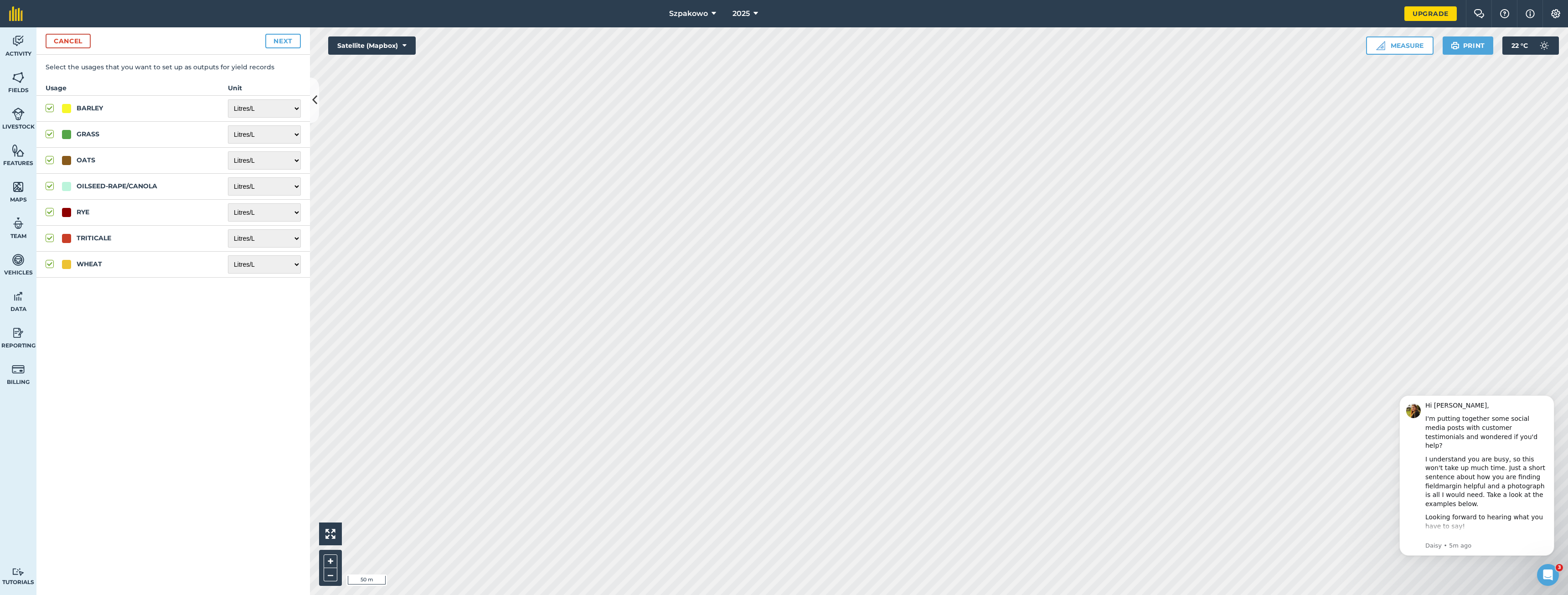
select select "LITRES"
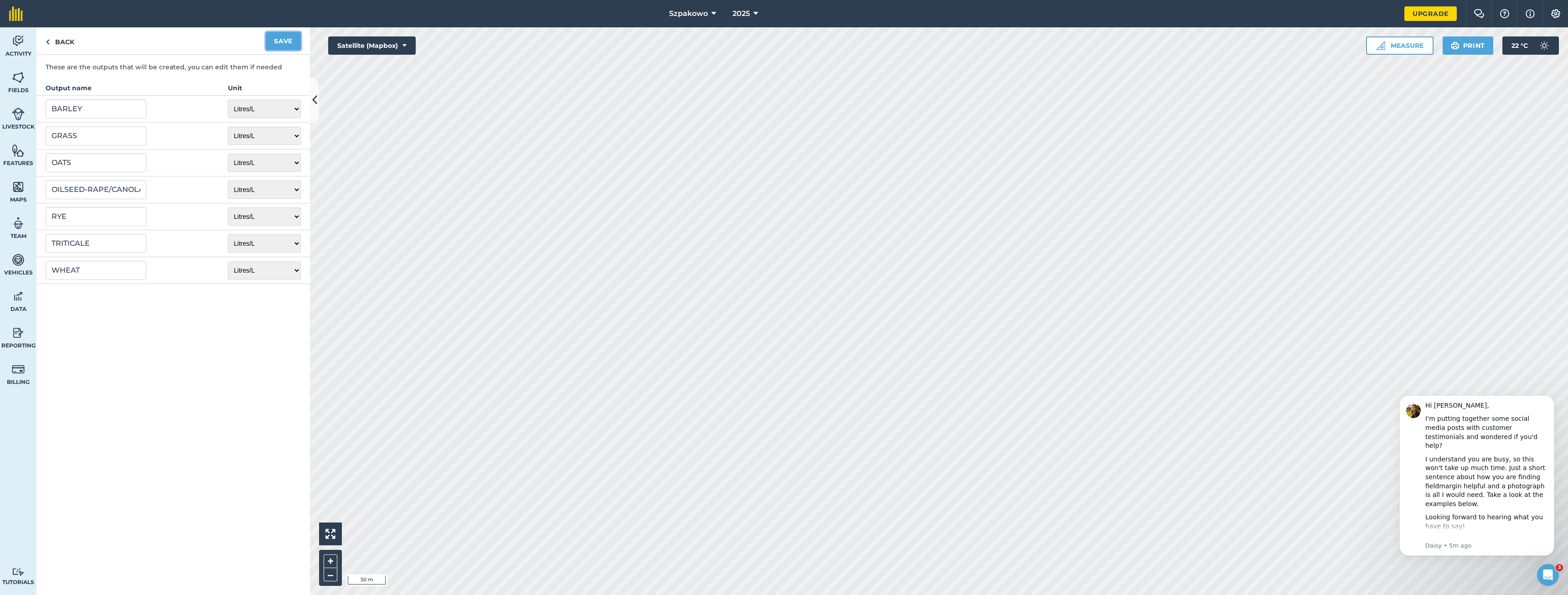
click at [284, 41] on button "Save" at bounding box center [284, 41] width 35 height 18
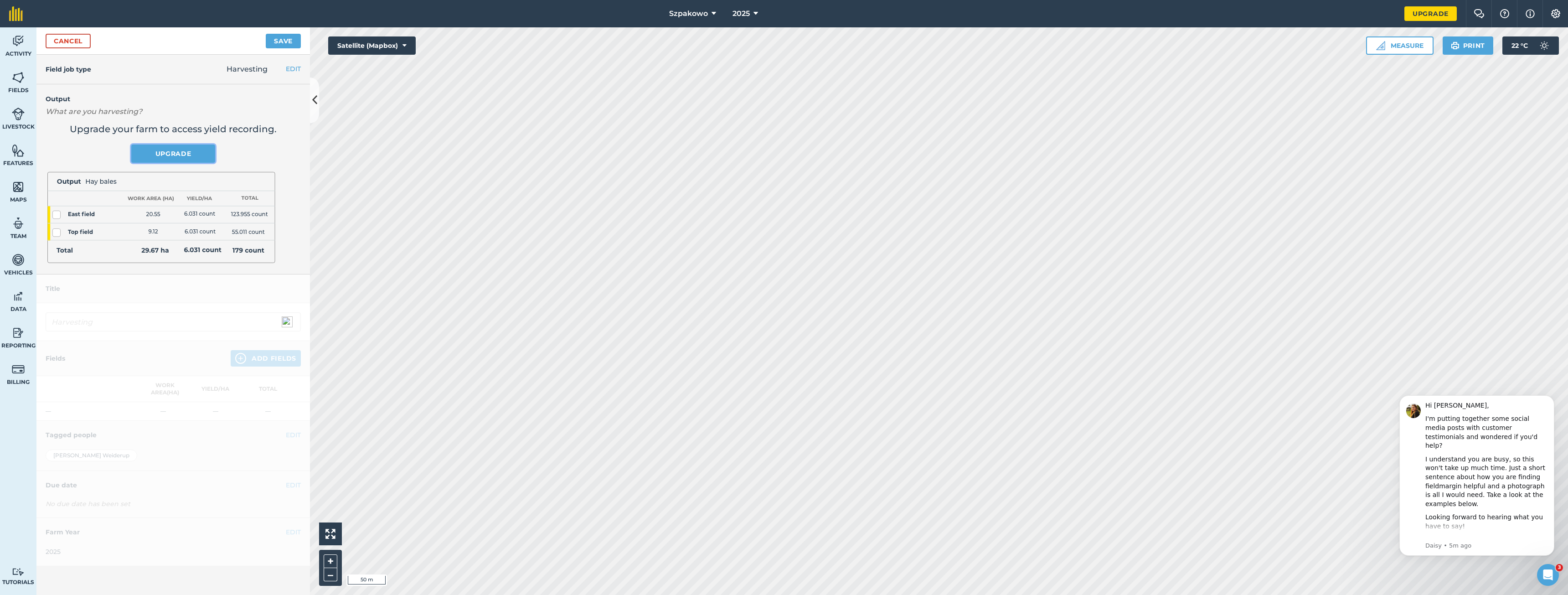
click at [179, 150] on link "Upgrade" at bounding box center [173, 153] width 84 height 18
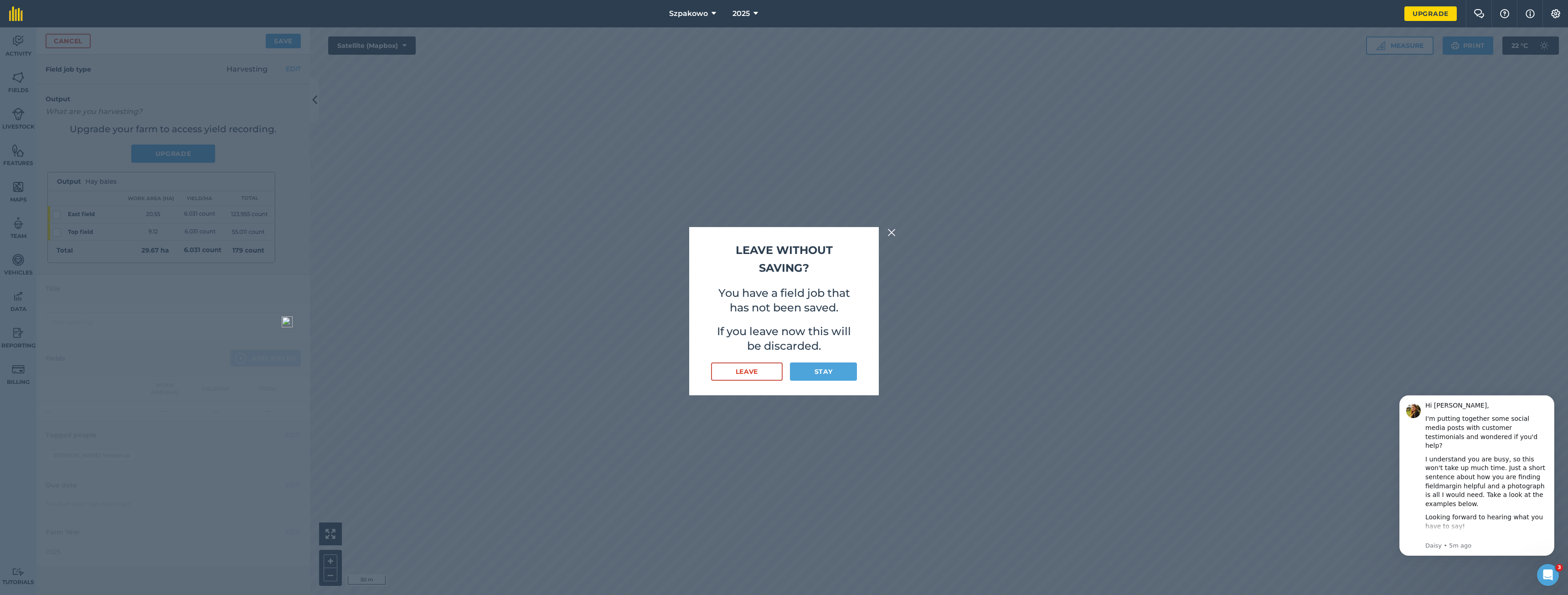
click at [894, 233] on img at bounding box center [891, 233] width 8 height 11
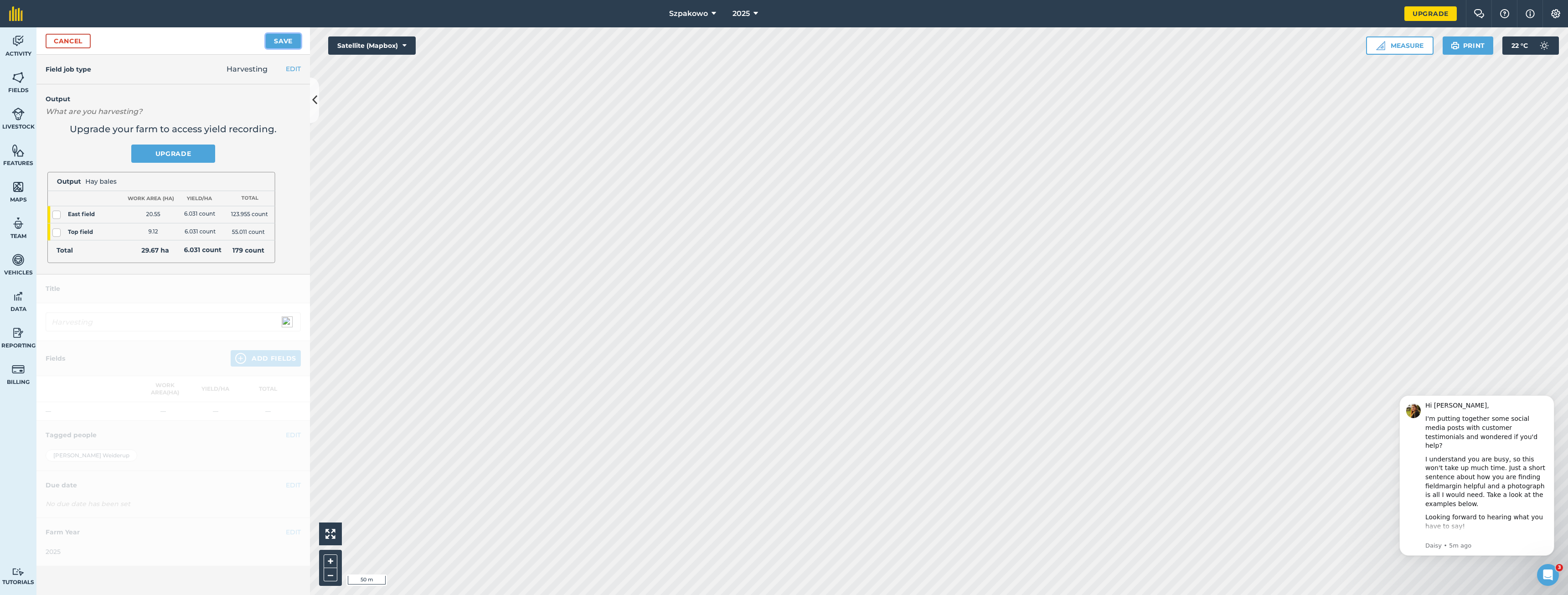
click at [293, 41] on button "Save" at bounding box center [284, 41] width 35 height 15
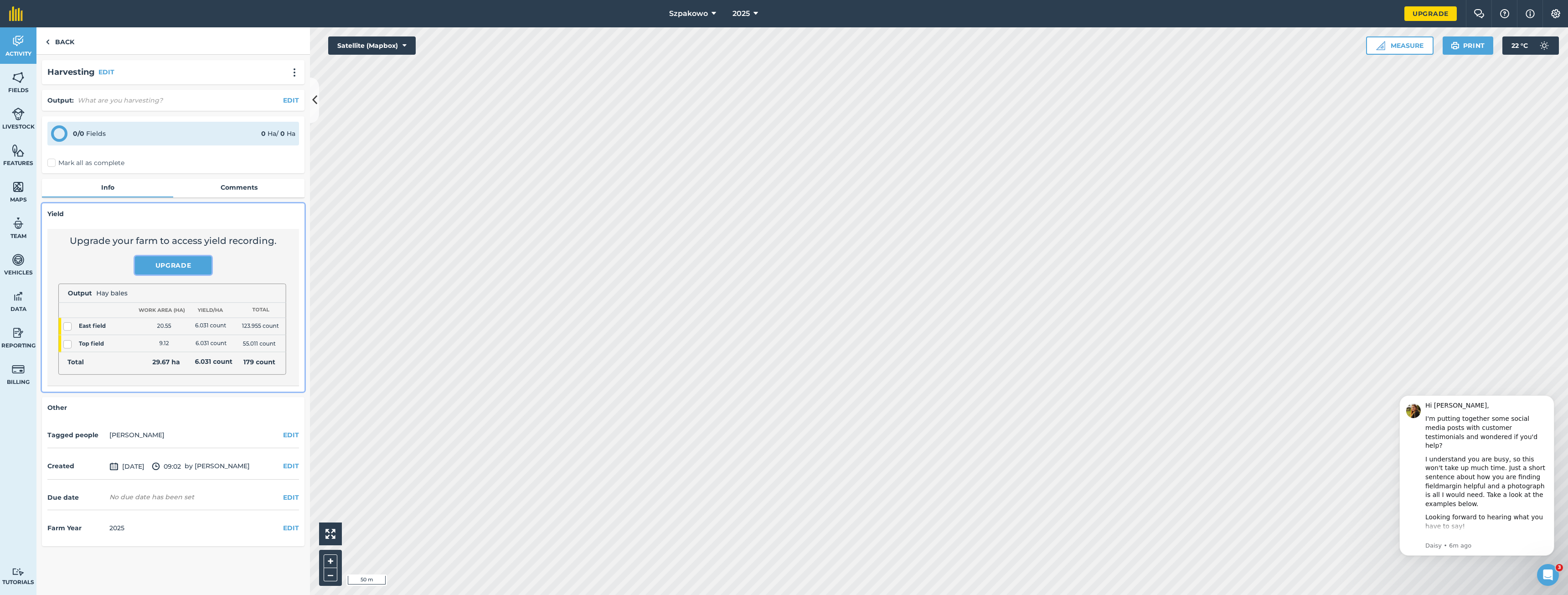
click at [190, 261] on link "Upgrade" at bounding box center [173, 266] width 77 height 18
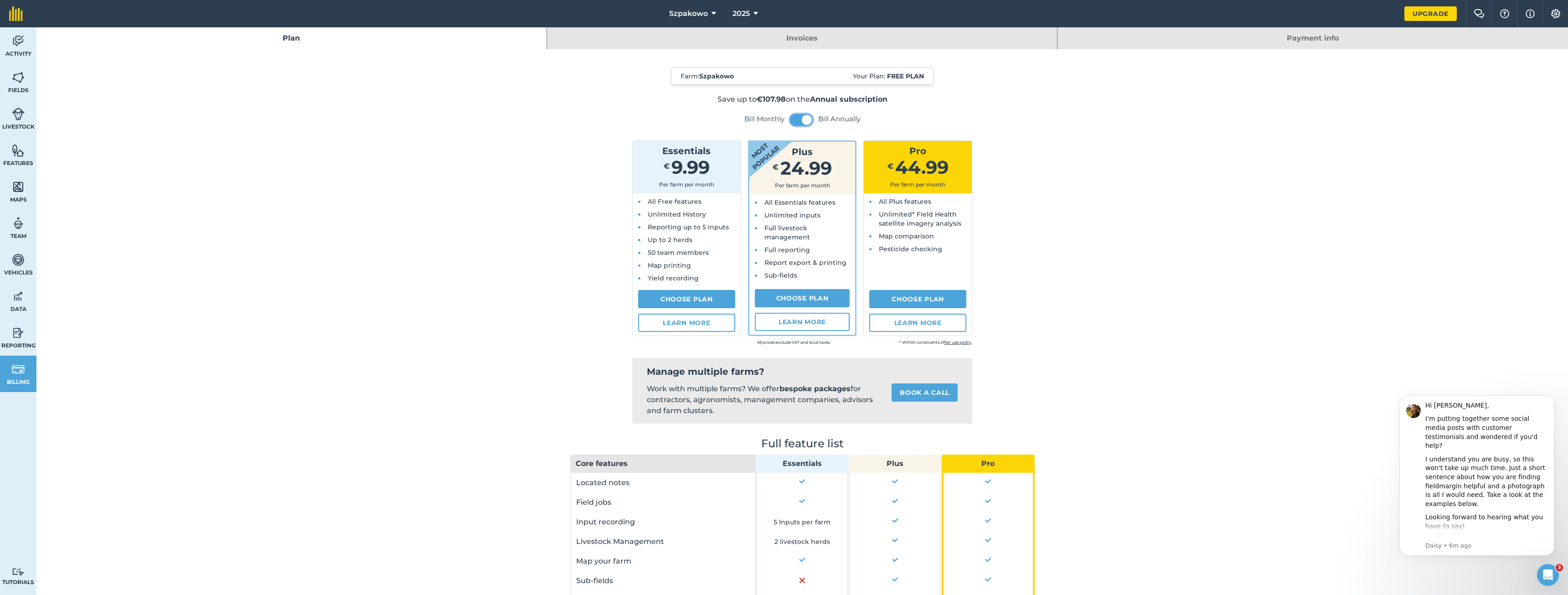
click at [802, 120] on span at bounding box center [807, 120] width 10 height 10
click at [693, 13] on span "Szpakowo" at bounding box center [688, 13] width 39 height 11
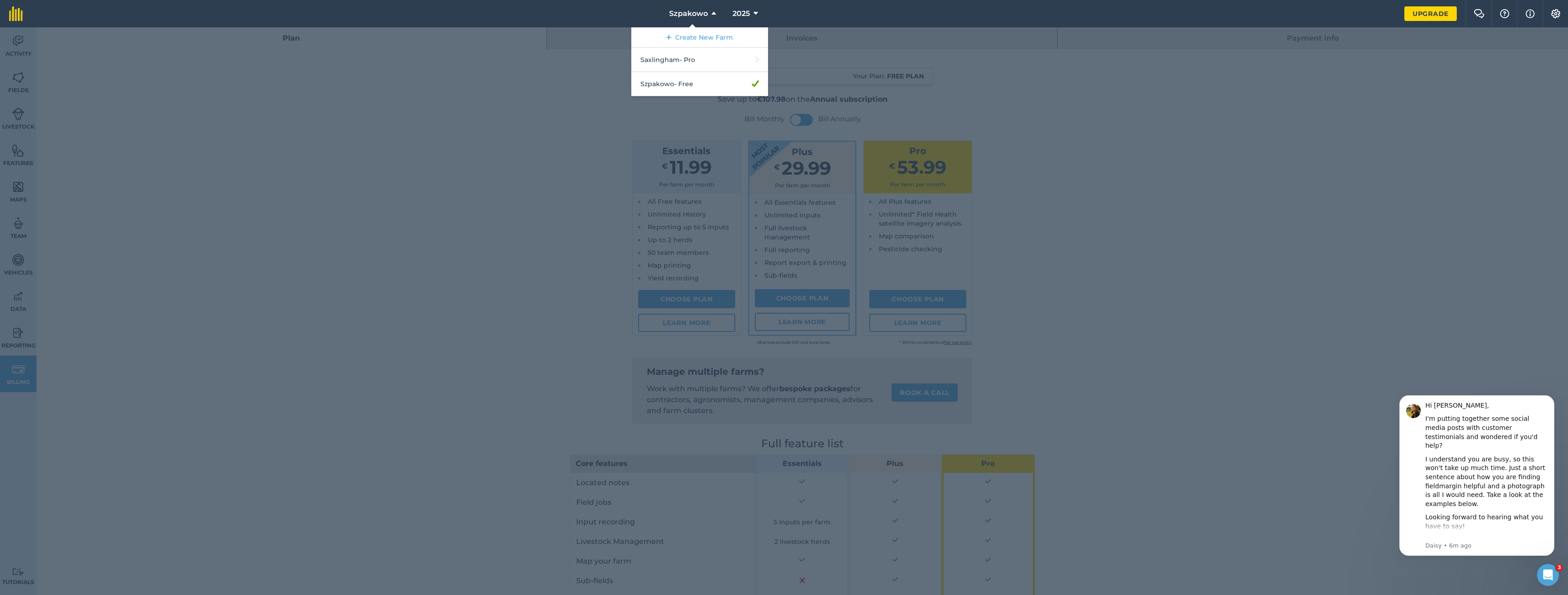
click at [573, 79] on div at bounding box center [784, 311] width 1568 height 568
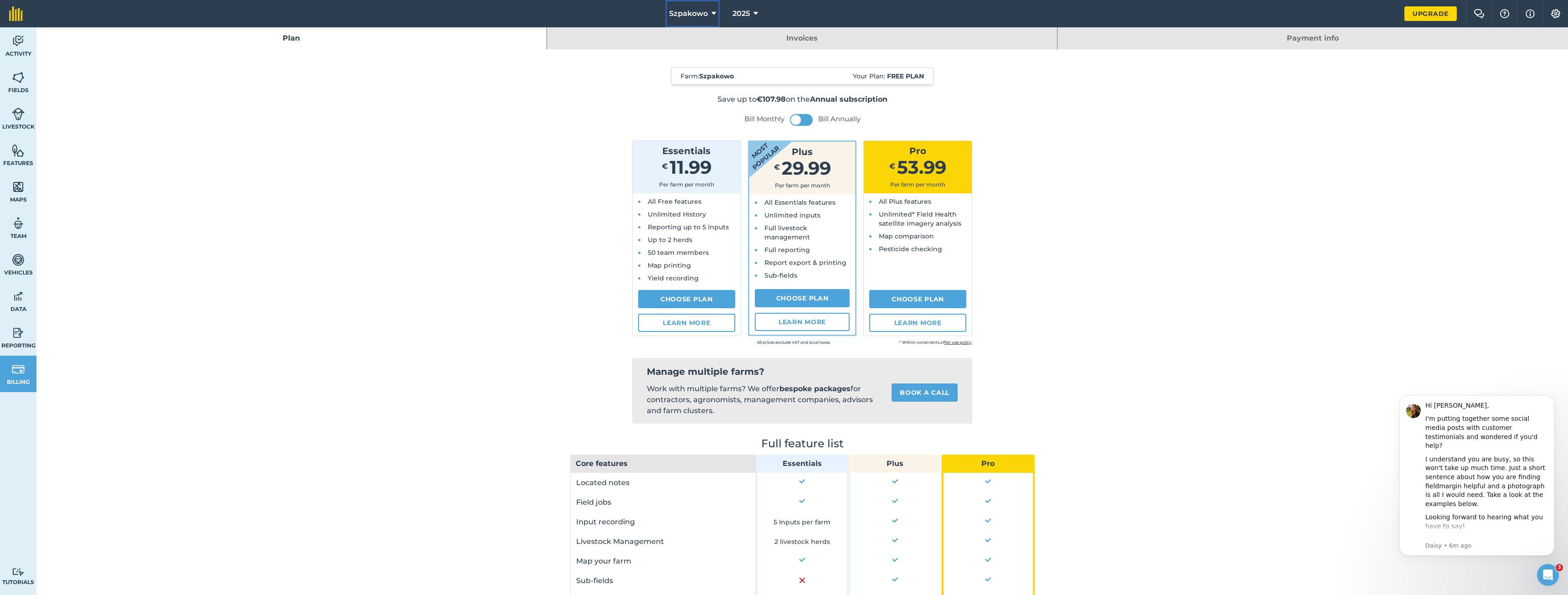
click at [698, 19] on button "Szpakowo" at bounding box center [692, 13] width 54 height 27
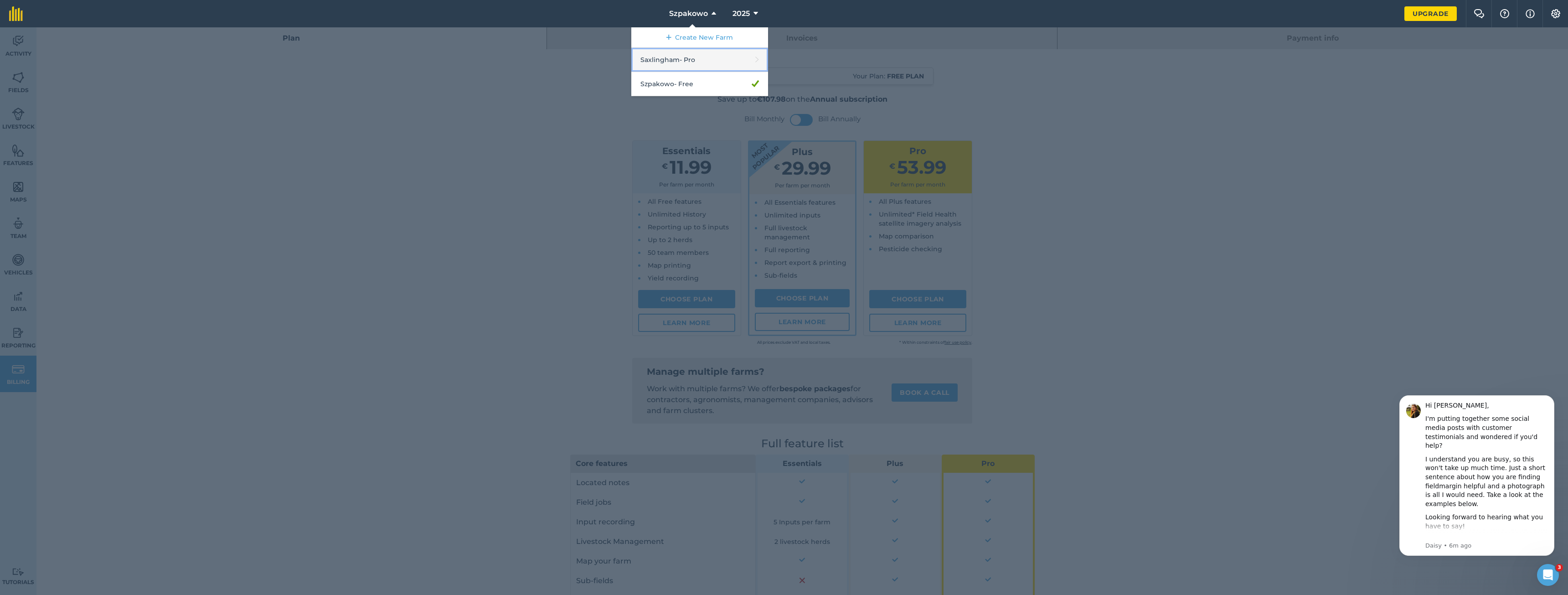
click at [680, 63] on link "Saxlingham - Pro" at bounding box center [699, 60] width 137 height 24
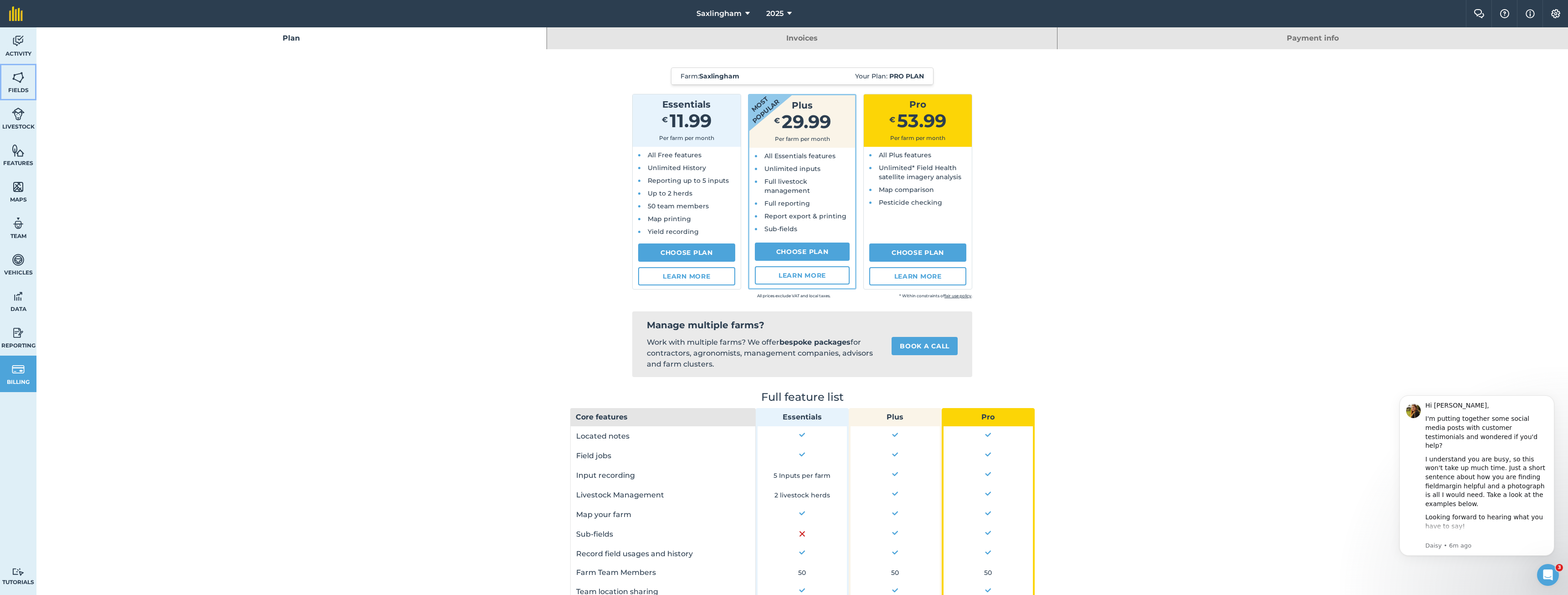
click at [17, 79] on img at bounding box center [18, 77] width 13 height 13
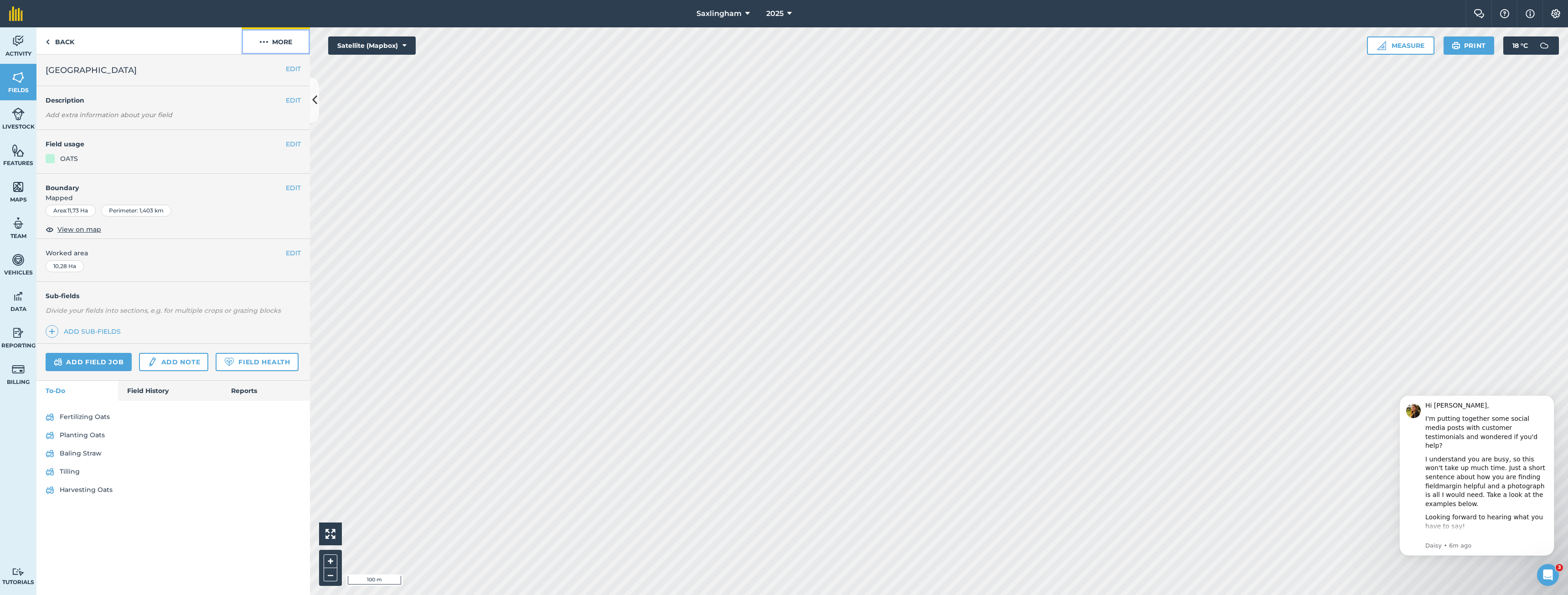
click at [288, 42] on button "More" at bounding box center [276, 41] width 68 height 27
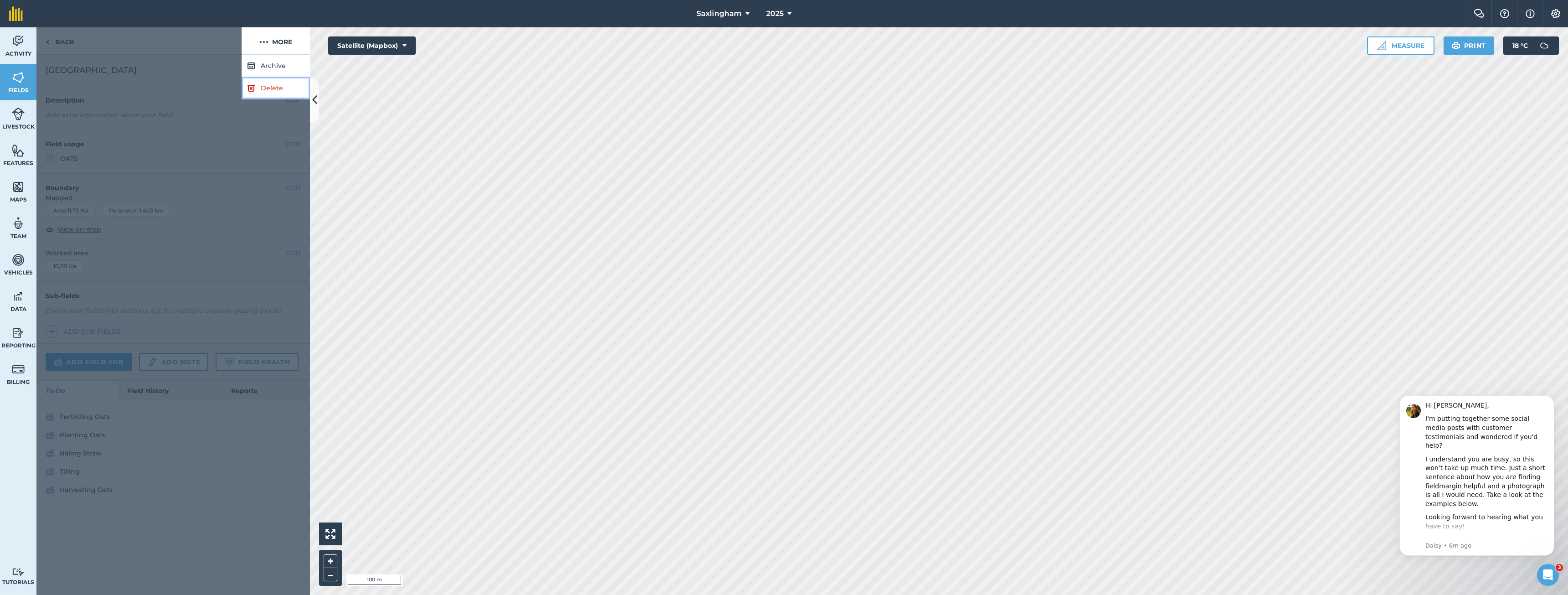
click at [268, 87] on link "Delete" at bounding box center [276, 88] width 68 height 23
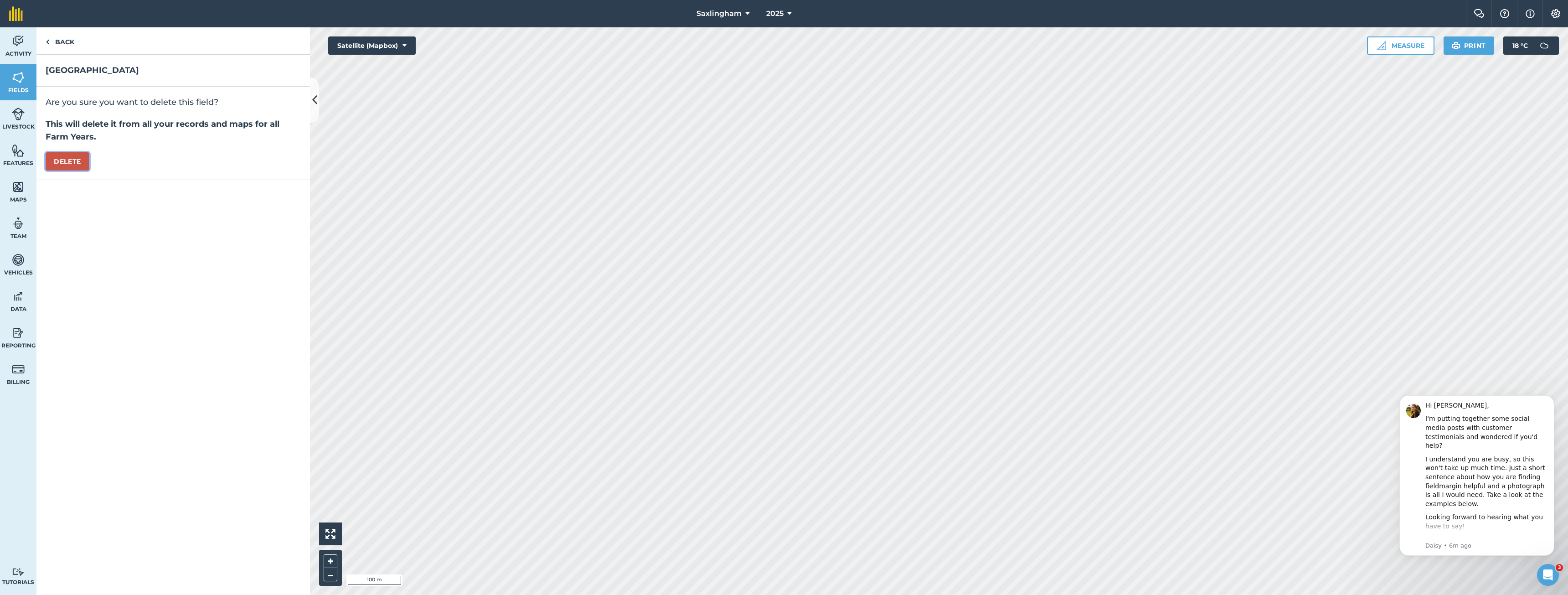
click at [68, 154] on button "Delete" at bounding box center [68, 161] width 44 height 18
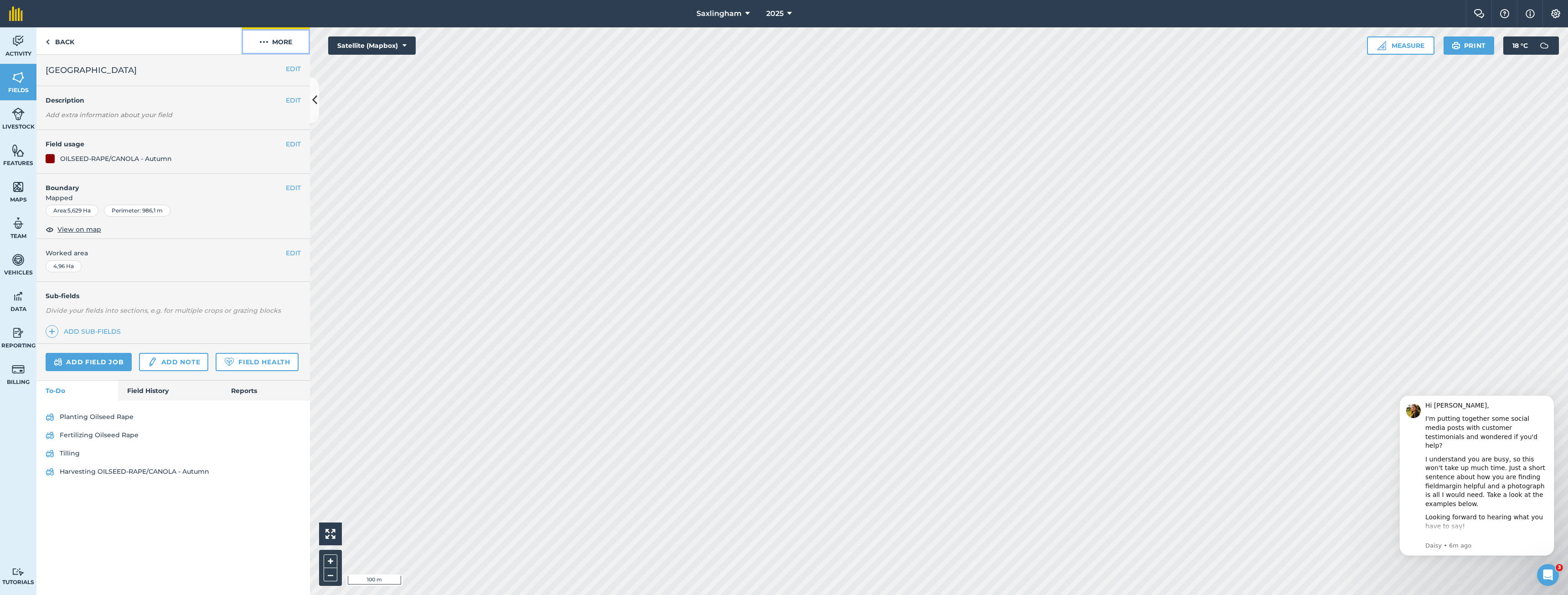
click at [272, 46] on button "More" at bounding box center [276, 41] width 68 height 27
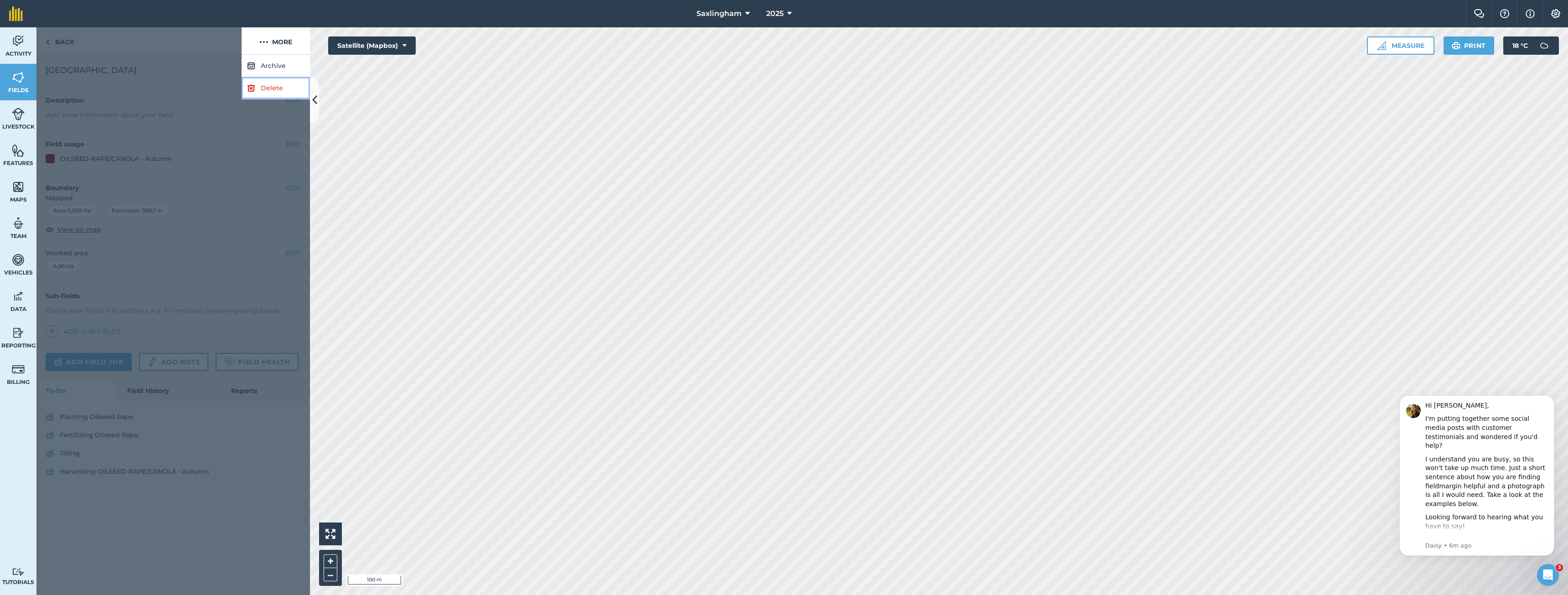
click at [271, 80] on link "Delete" at bounding box center [276, 88] width 68 height 23
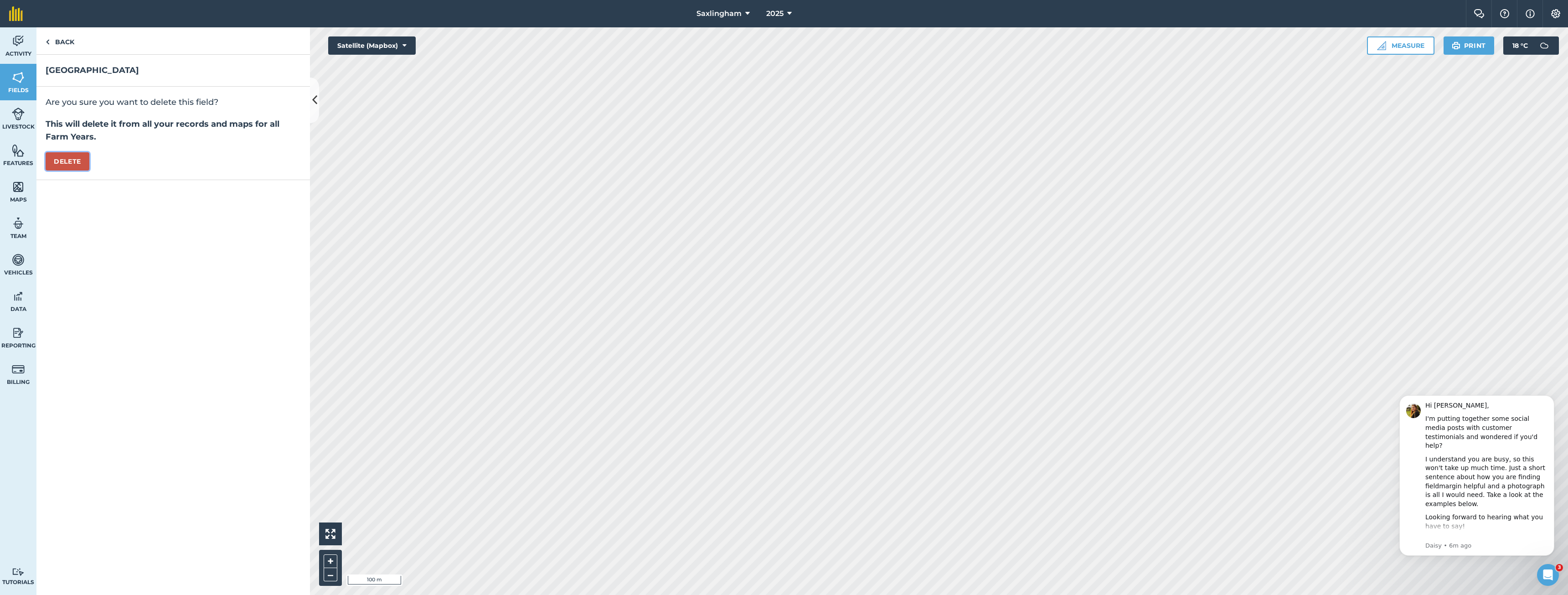
click at [69, 159] on button "Delete" at bounding box center [68, 161] width 44 height 18
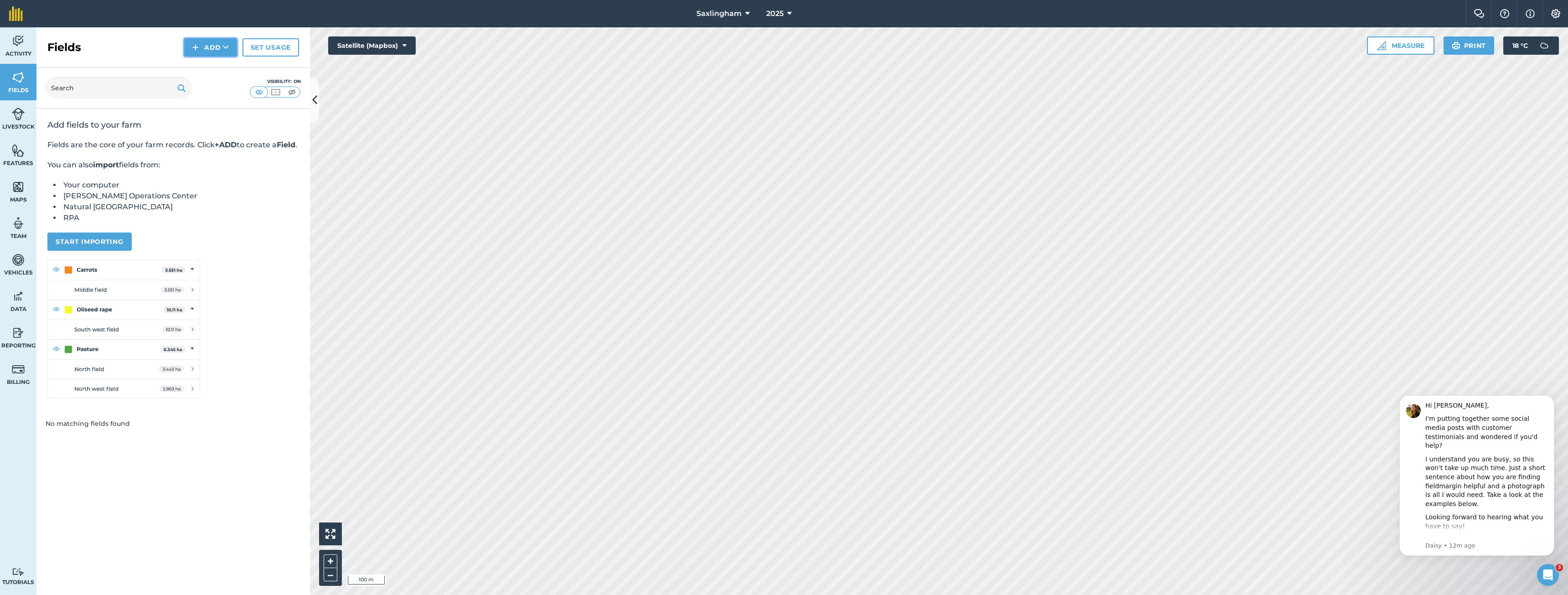
click at [220, 50] on button "Add" at bounding box center [211, 48] width 53 height 18
click at [205, 66] on link "Draw" at bounding box center [211, 68] width 50 height 20
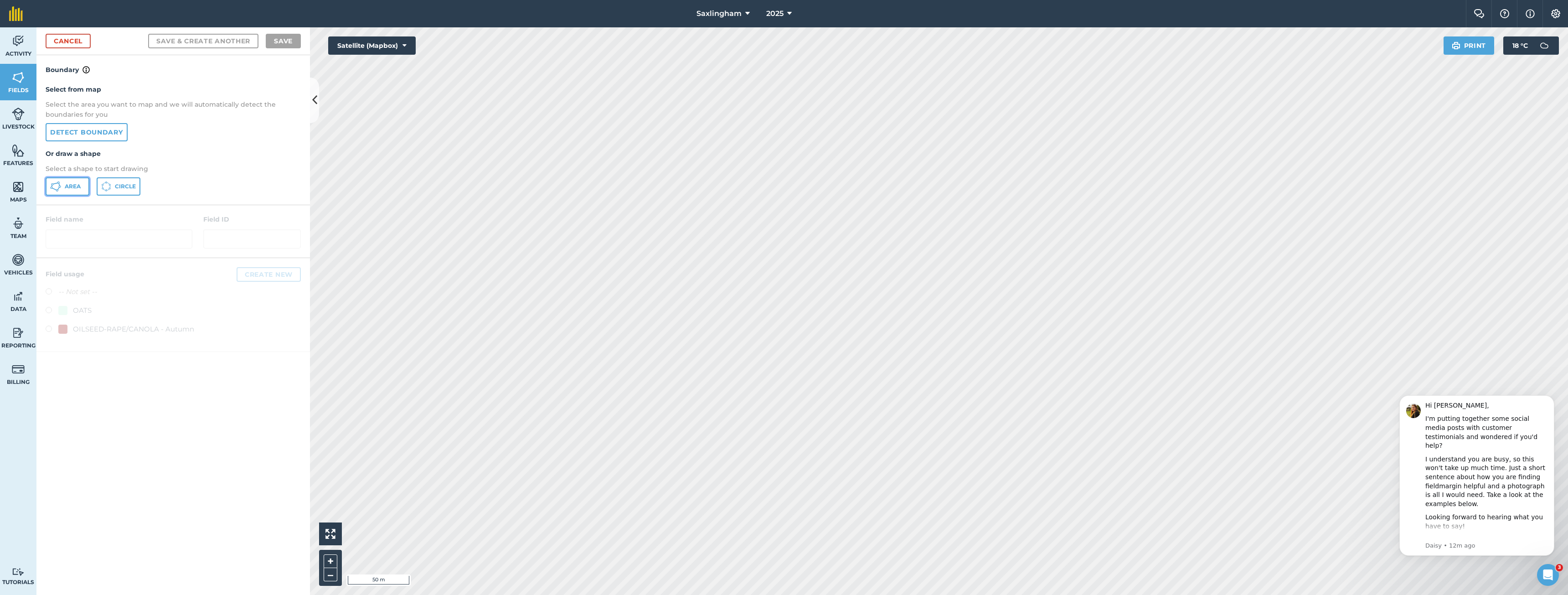
click at [62, 183] on button "Area" at bounding box center [68, 186] width 44 height 18
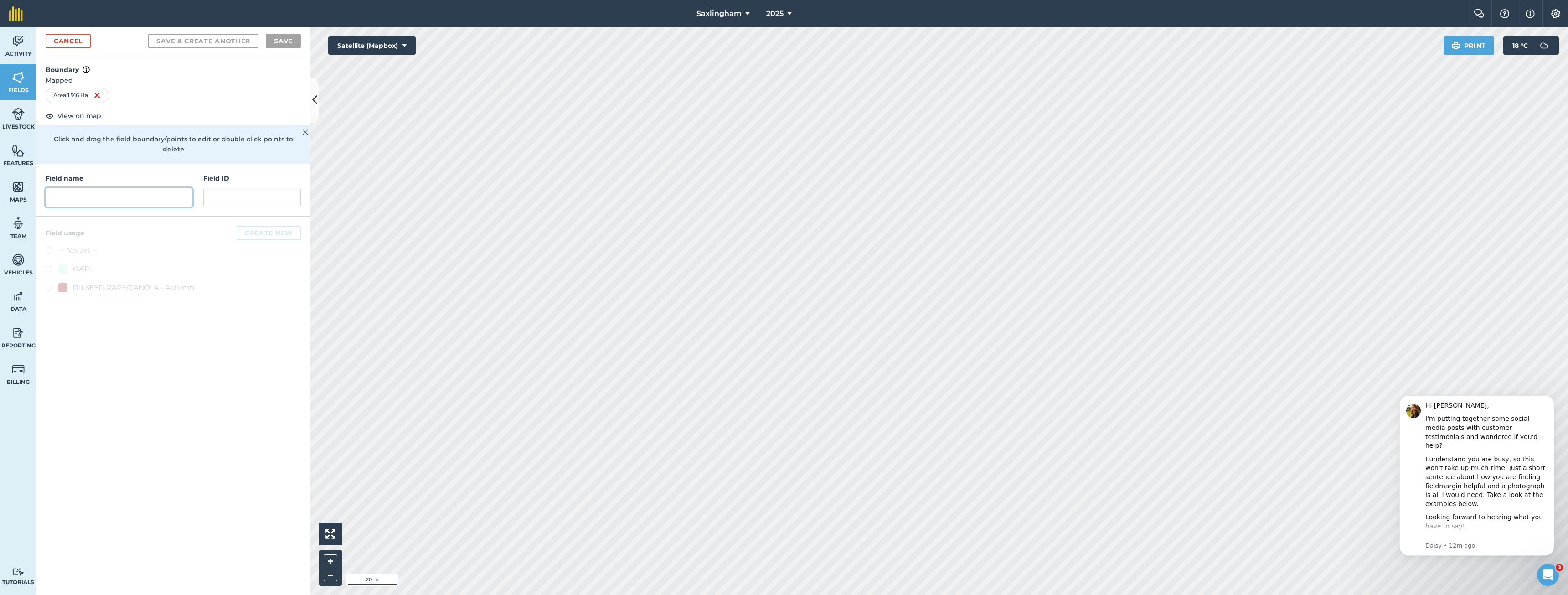
click at [184, 188] on input "text" at bounding box center [119, 197] width 147 height 19
type input "Gården Södra"
click at [251, 226] on button "Create new" at bounding box center [269, 233] width 65 height 15
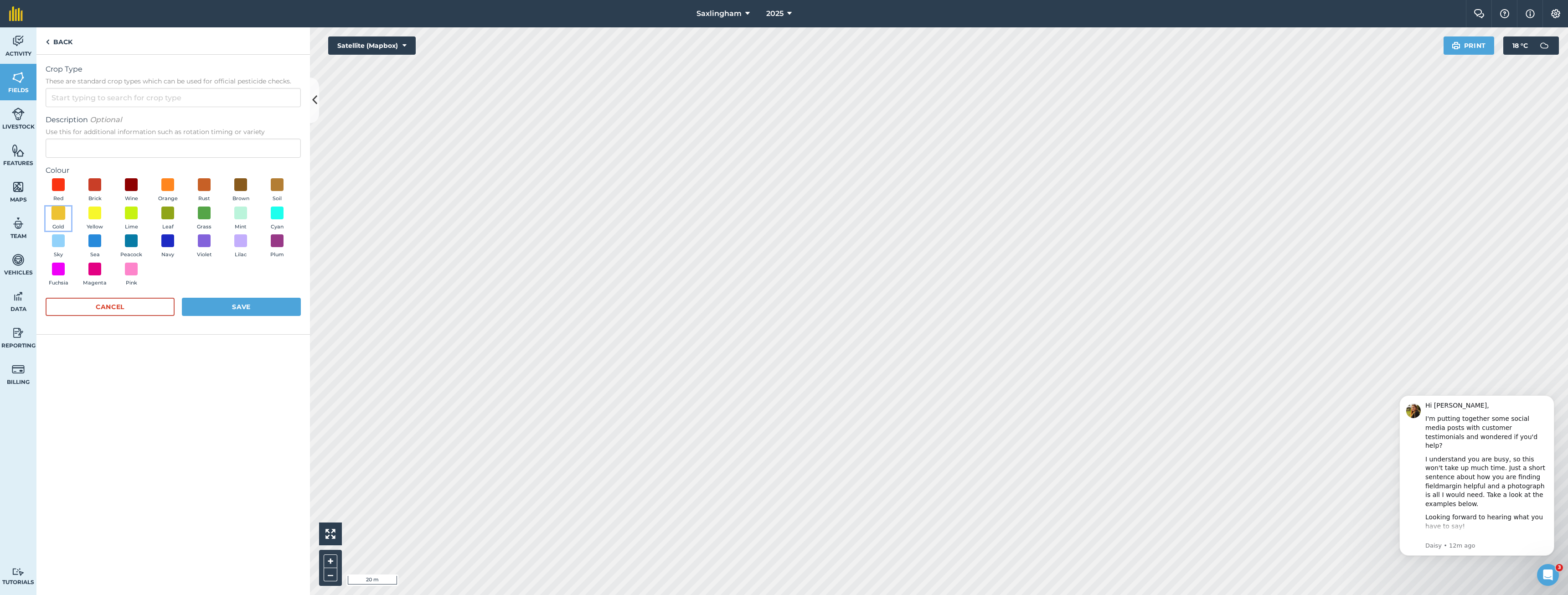
click at [60, 215] on span at bounding box center [58, 213] width 14 height 14
click at [136, 99] on input "Crop Type These are standard crop types which can be used for official pesticid…" at bounding box center [173, 97] width 255 height 19
click at [83, 180] on li "WHEAT" at bounding box center [173, 183] width 254 height 21
type input "WHEAT"
click at [212, 307] on button "Save" at bounding box center [241, 307] width 119 height 18
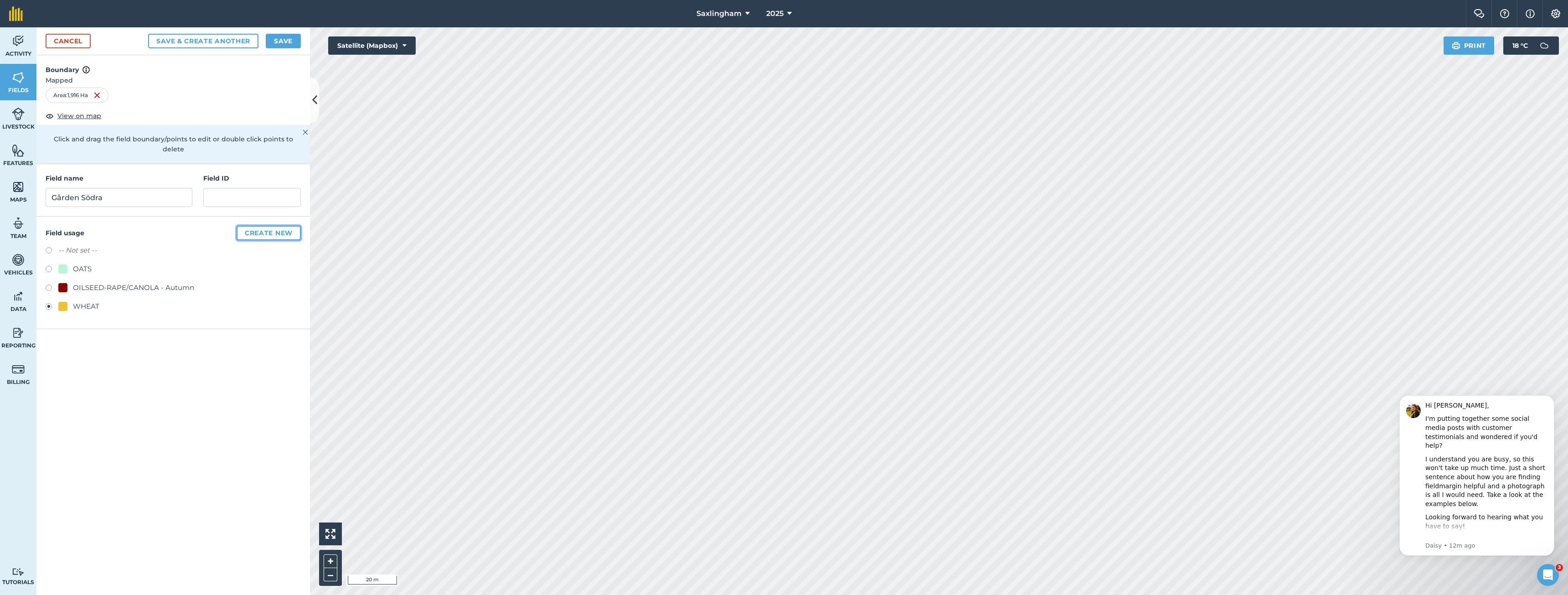
click at [267, 226] on button "Create new" at bounding box center [269, 233] width 65 height 15
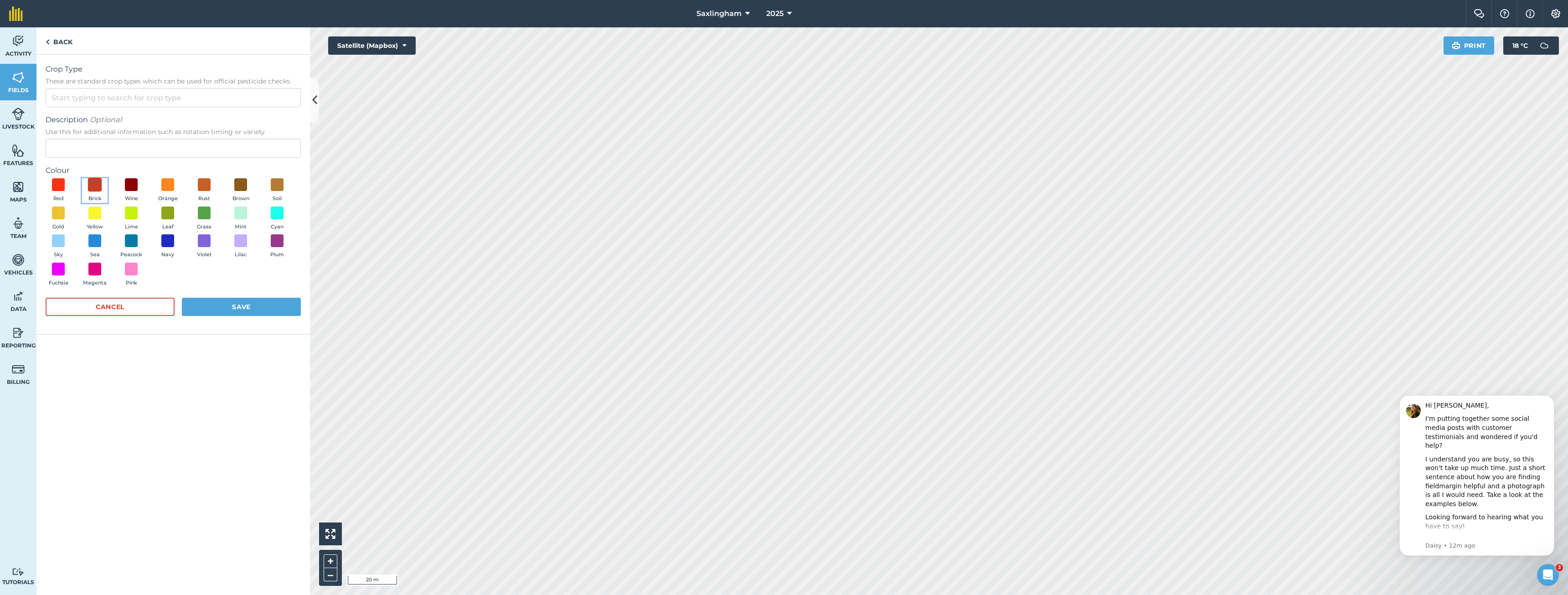
click at [96, 189] on span at bounding box center [95, 185] width 14 height 14
click at [102, 95] on input "Crop Type These are standard crop types which can be used for official pesticid…" at bounding box center [173, 97] width 255 height 19
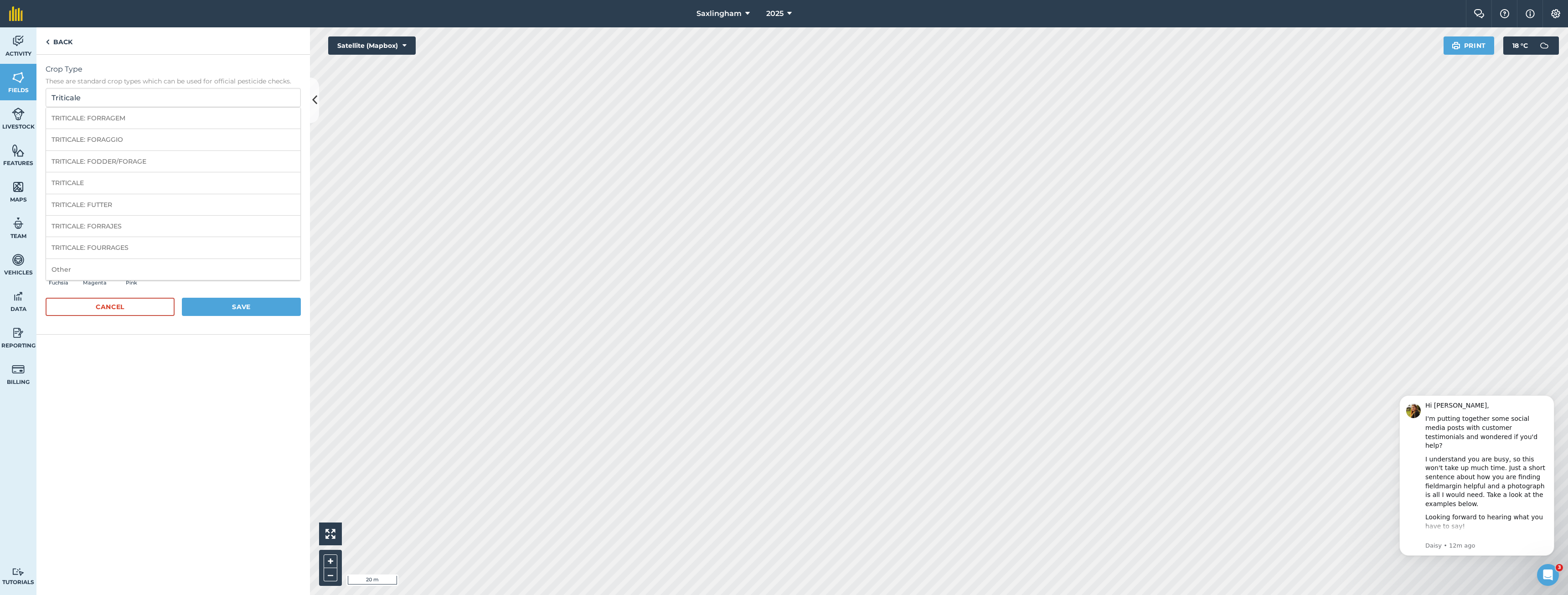
click at [126, 185] on li "TRITICALE" at bounding box center [173, 183] width 254 height 21
type input "TRITICALE"
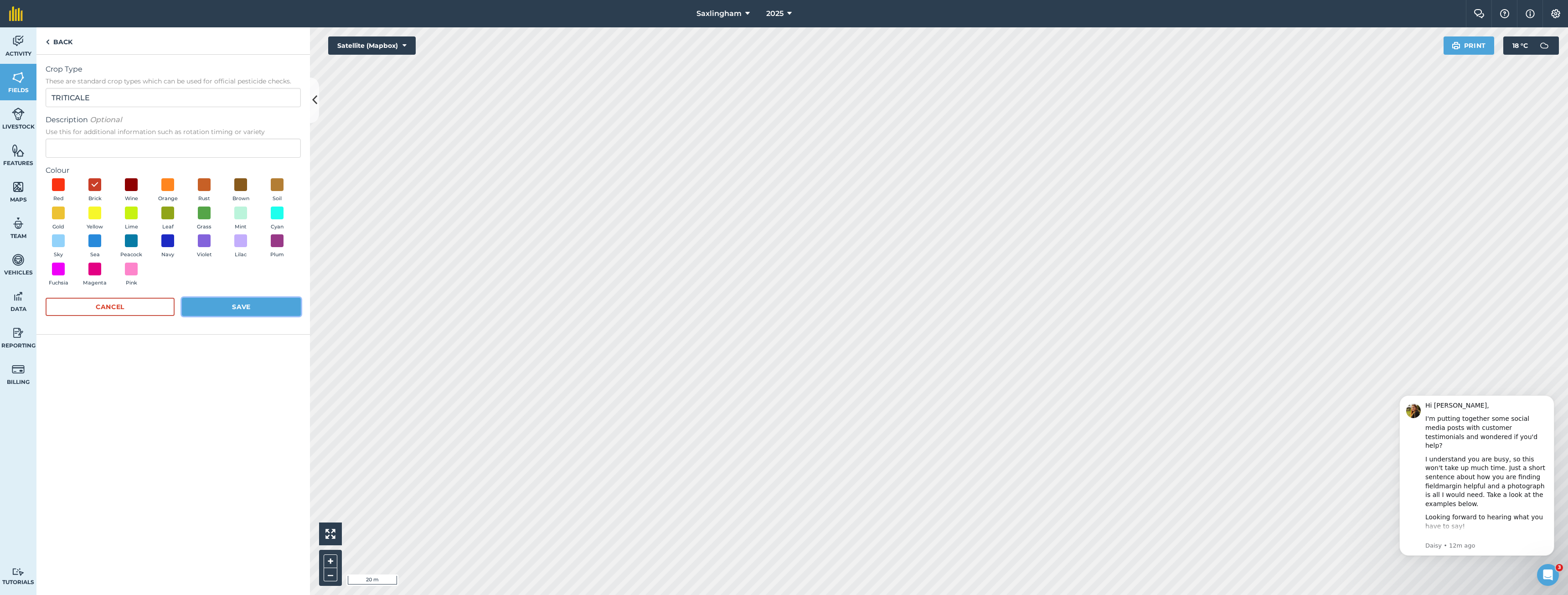
click at [223, 308] on button "Save" at bounding box center [241, 307] width 119 height 18
radio input "false"
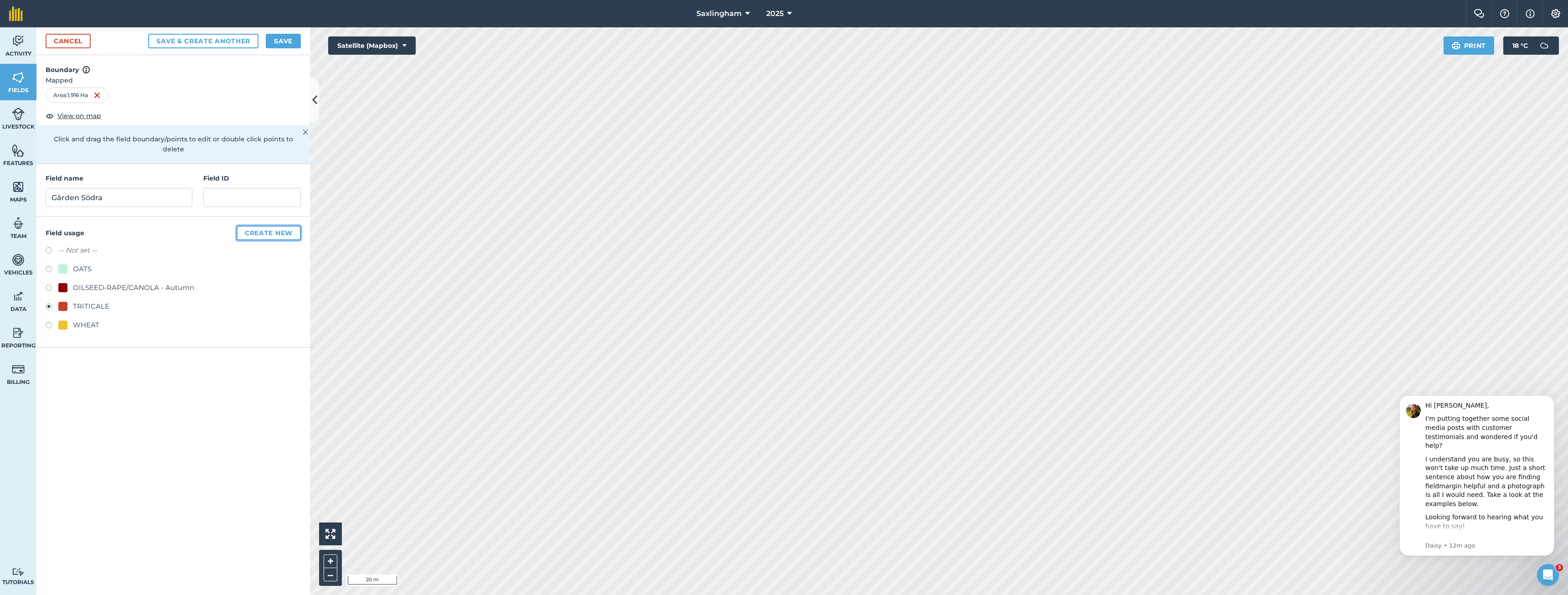
click at [277, 227] on button "Create new" at bounding box center [269, 233] width 65 height 15
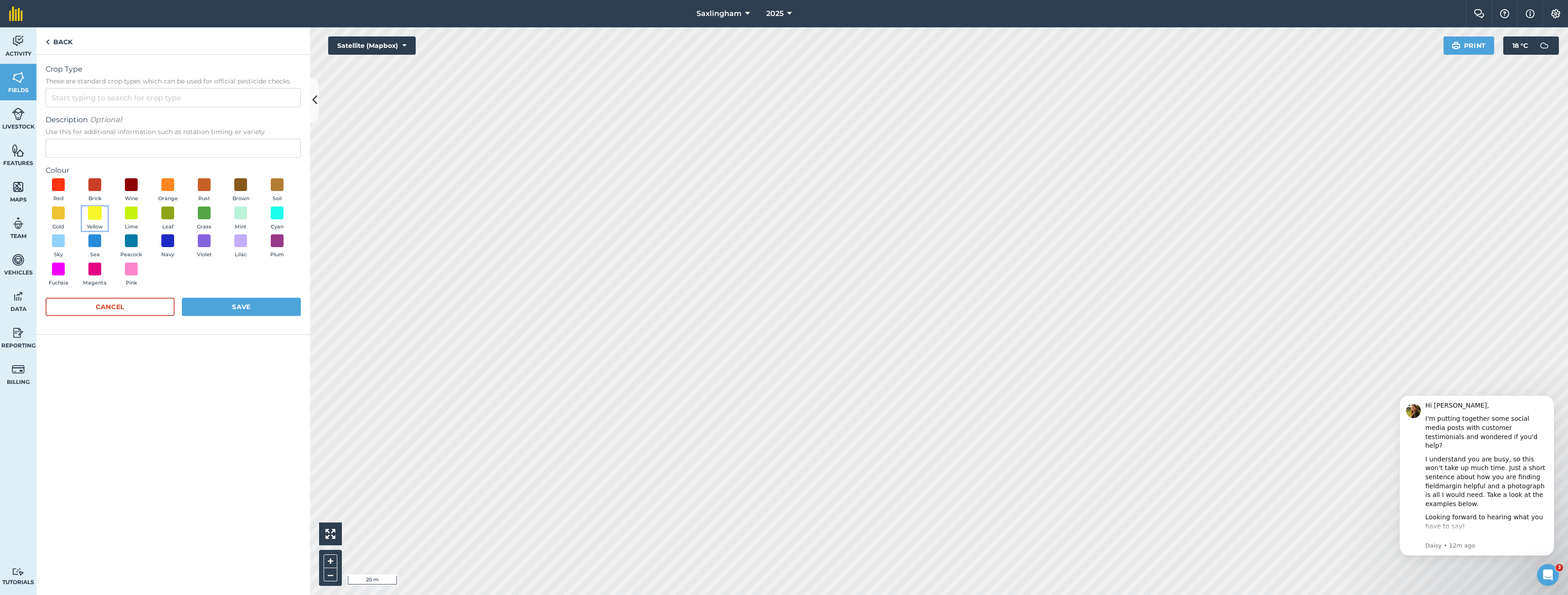
click at [94, 217] on span at bounding box center [95, 213] width 14 height 14
click at [110, 99] on input "Crop Type These are standard crop types which can be used for official pesticid…" at bounding box center [173, 97] width 255 height 19
type input "W"
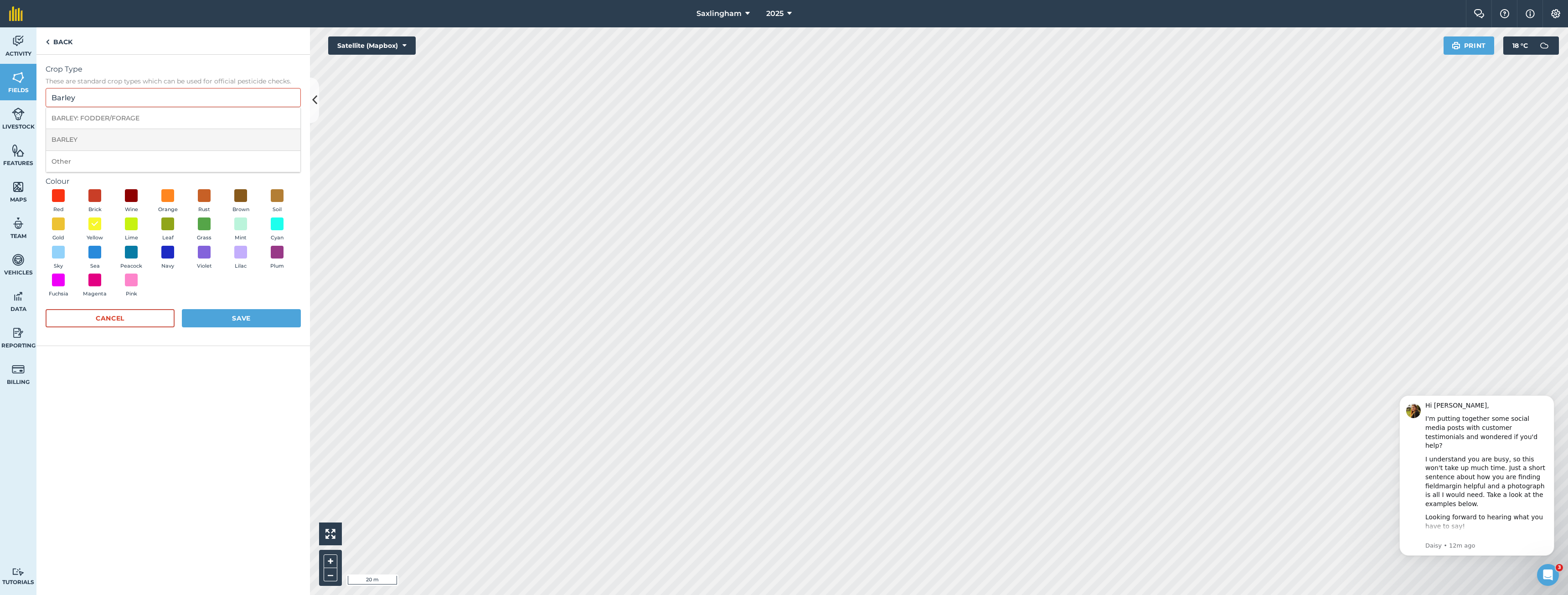
click at [77, 139] on li "BARLEY" at bounding box center [173, 139] width 254 height 21
type input "BARLEY"
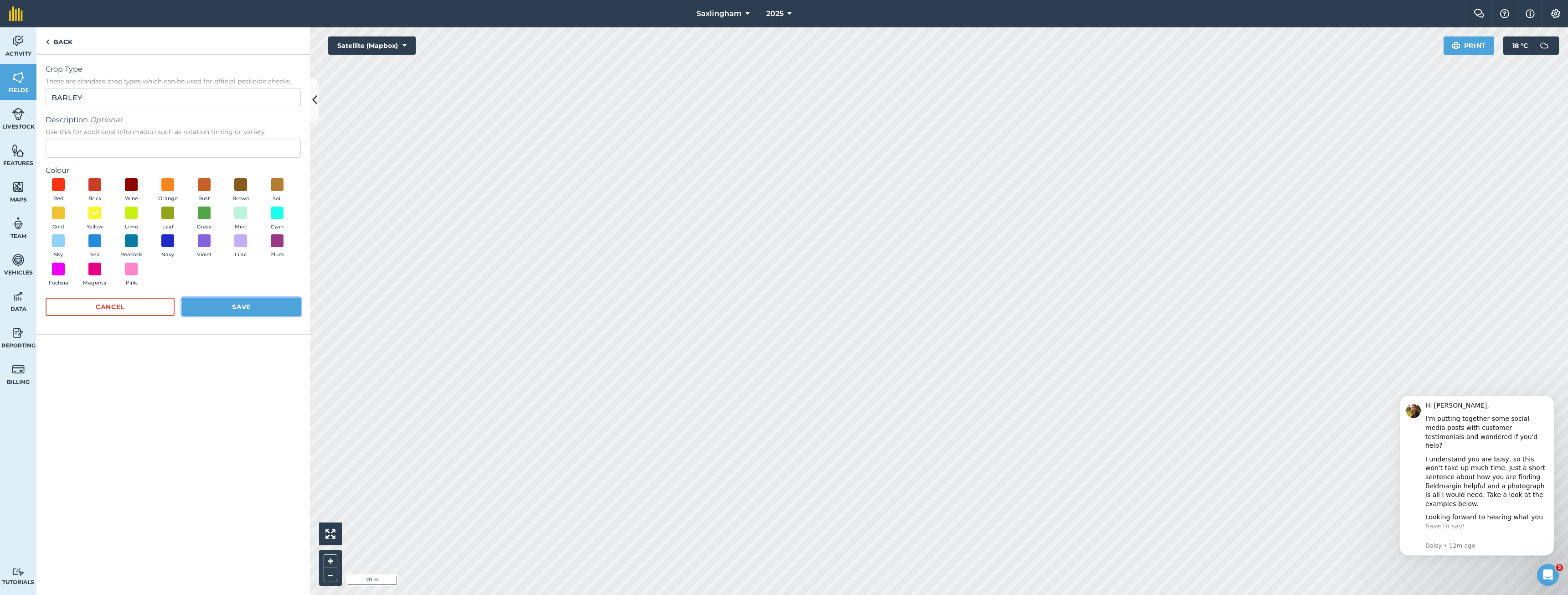
click at [244, 301] on button "Save" at bounding box center [241, 307] width 119 height 18
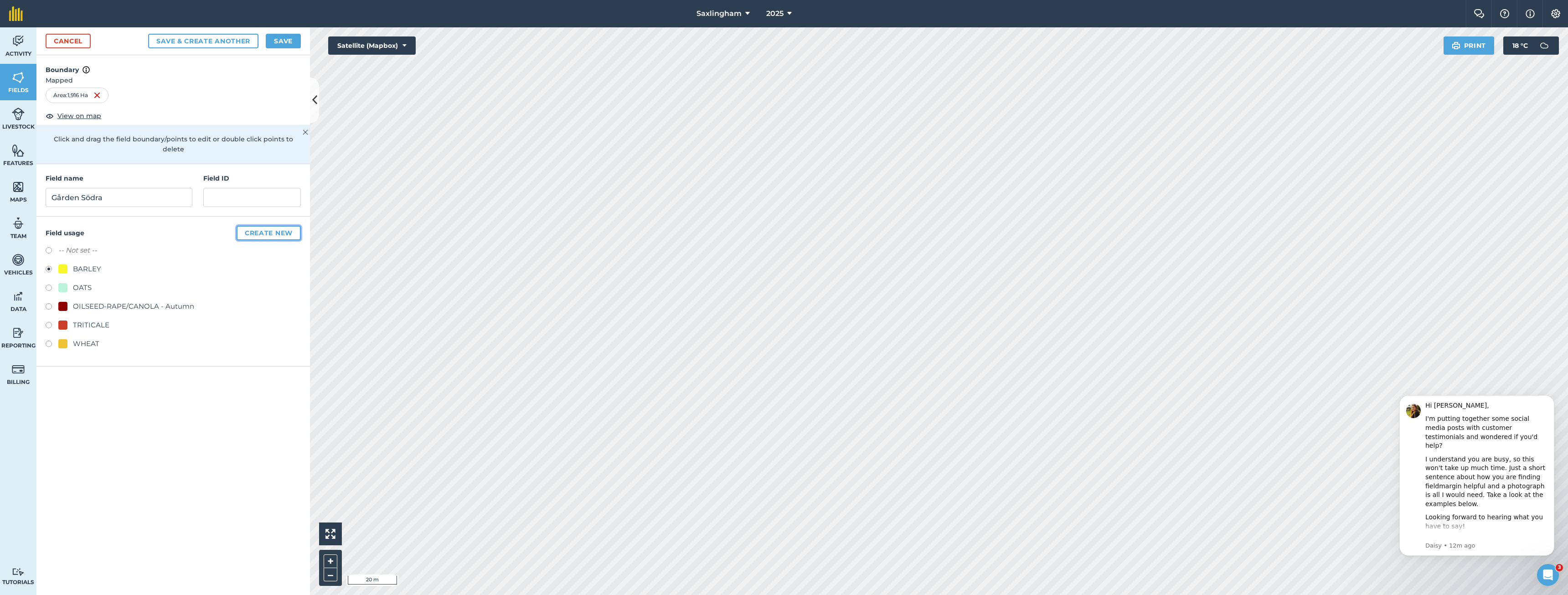
click at [268, 226] on button "Create new" at bounding box center [269, 233] width 65 height 15
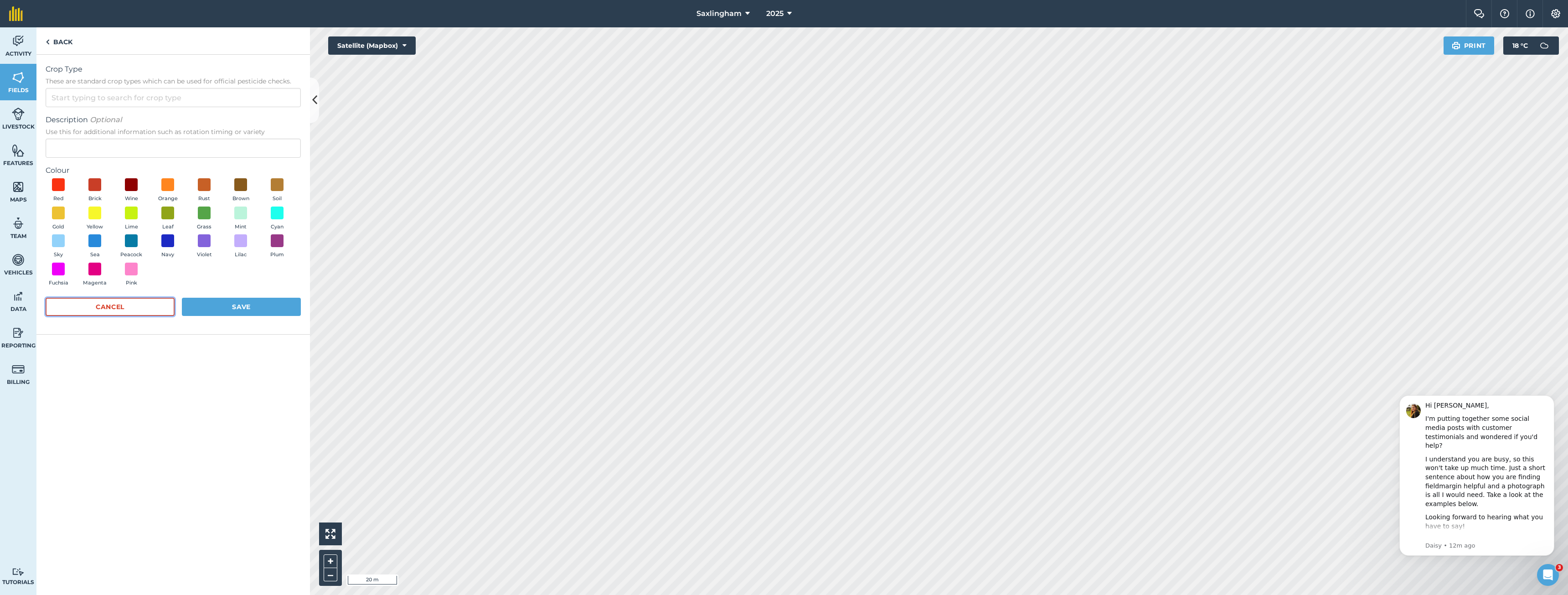
click at [119, 308] on button "Cancel" at bounding box center [110, 307] width 129 height 18
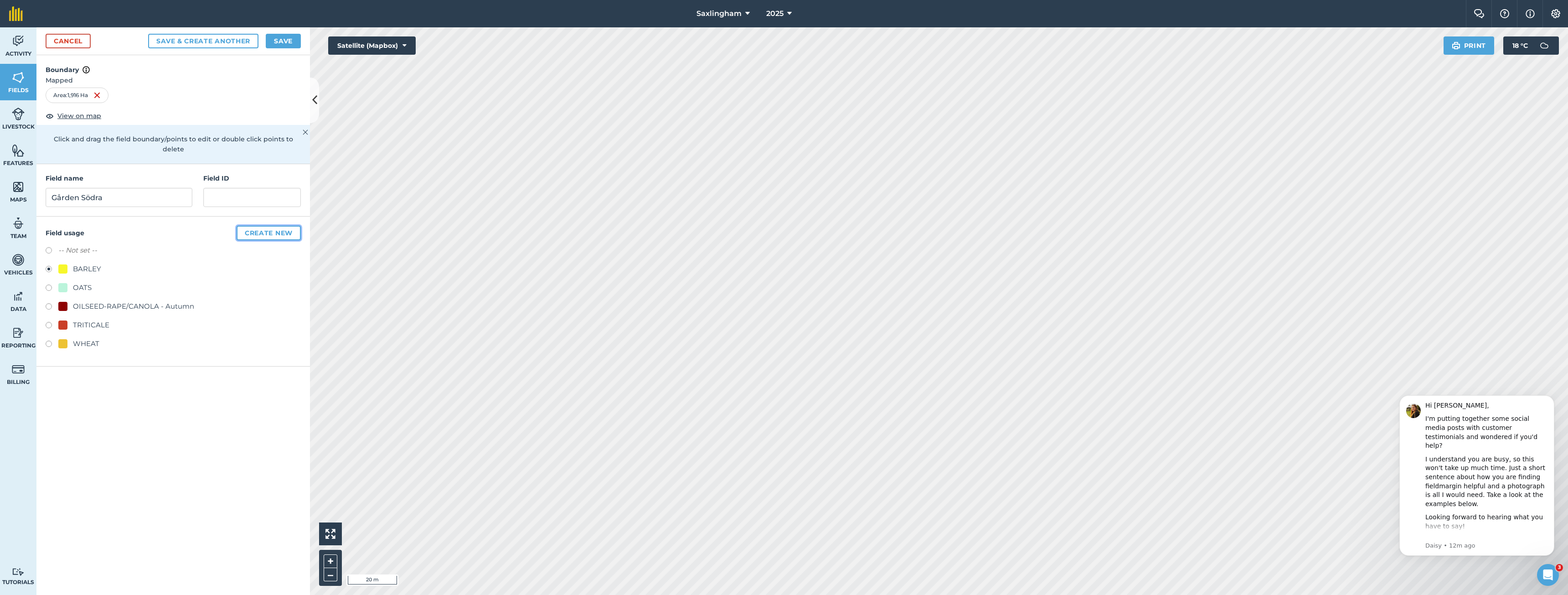
click at [254, 226] on button "Create new" at bounding box center [269, 233] width 65 height 15
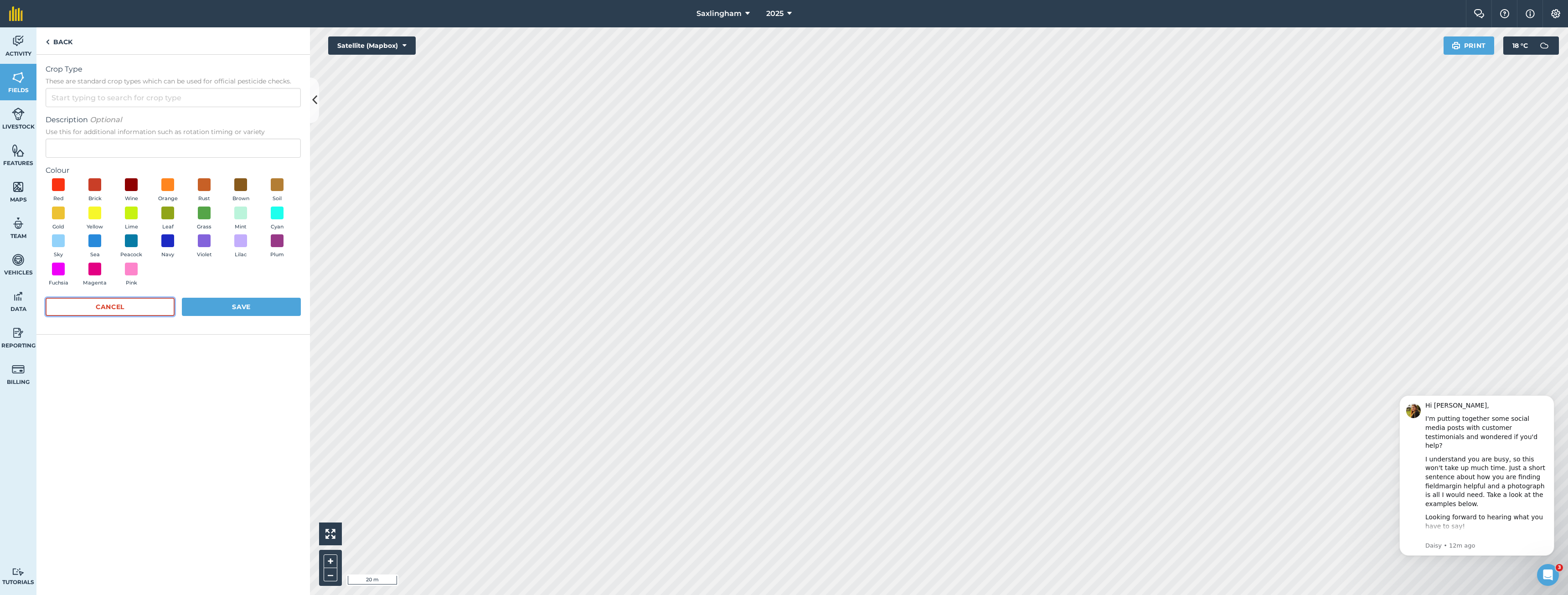
click at [122, 312] on button "Cancel" at bounding box center [110, 307] width 129 height 18
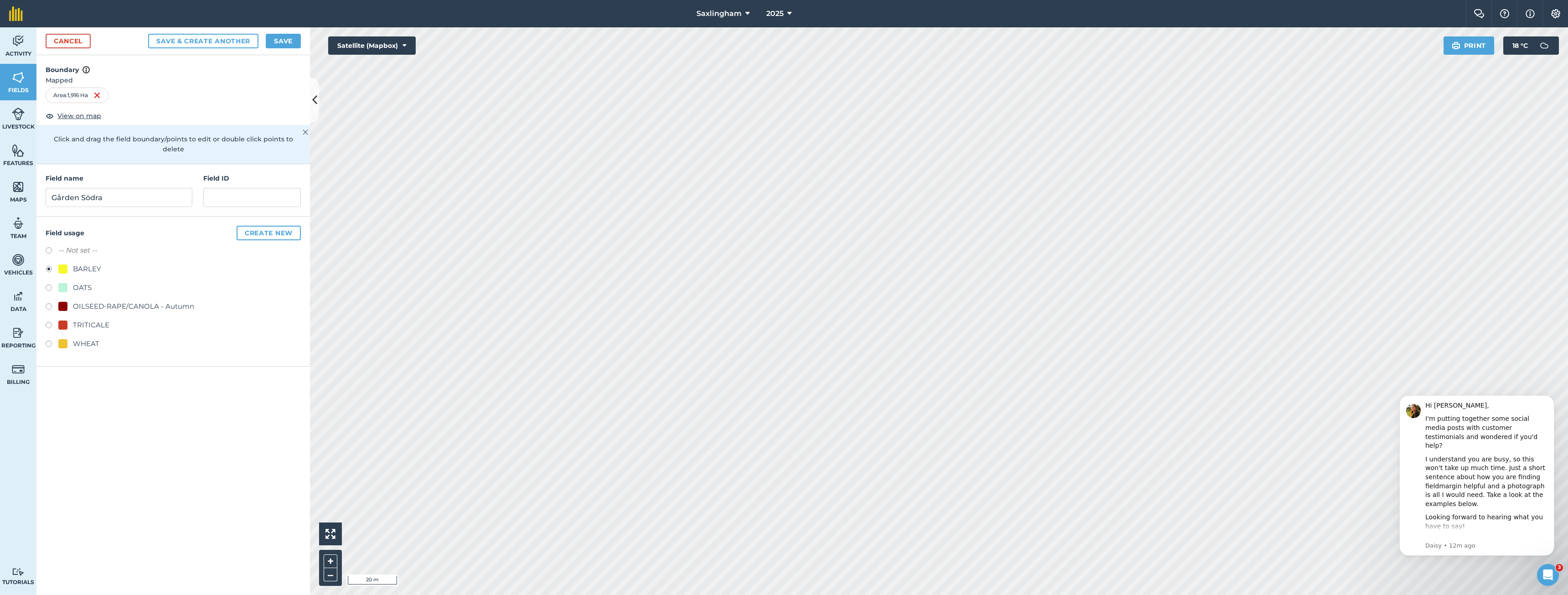
click at [93, 320] on div "TRITICALE" at bounding box center [91, 325] width 37 height 11
radio input "true"
click at [289, 43] on button "Save" at bounding box center [284, 41] width 35 height 15
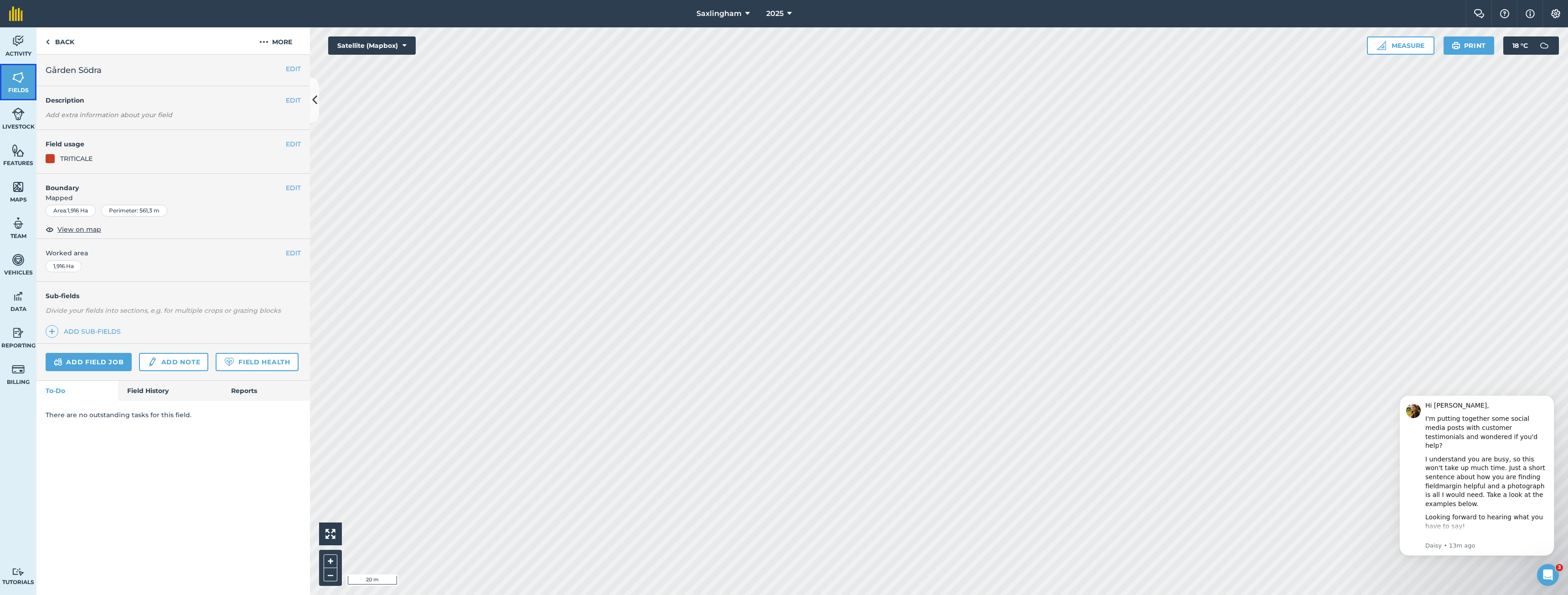
drag, startPoint x: 10, startPoint y: 79, endPoint x: 33, endPoint y: 78, distance: 23.0
click at [10, 79] on link "Fields" at bounding box center [18, 82] width 37 height 37
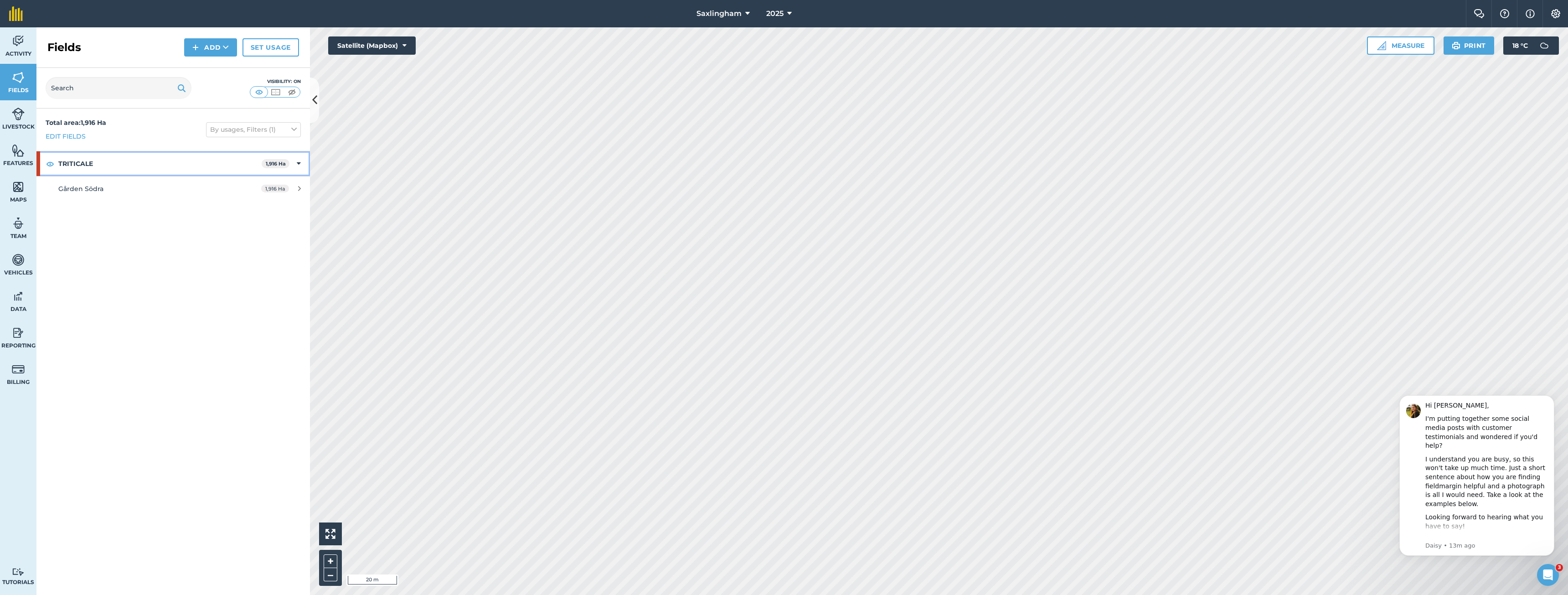
click at [299, 165] on icon at bounding box center [298, 164] width 4 height 10
click at [299, 165] on icon at bounding box center [299, 164] width 2 height 10
click at [275, 192] on div "1,916 Ha" at bounding box center [281, 189] width 58 height 7
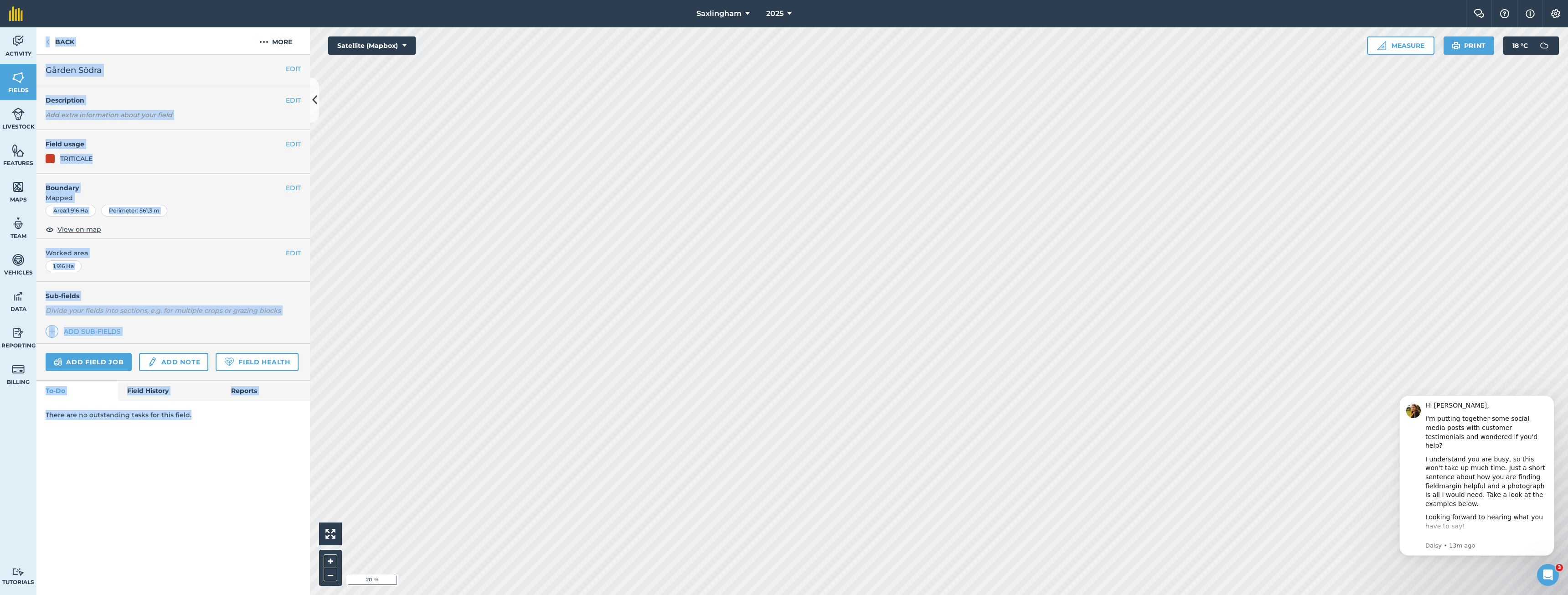
click at [177, 328] on div "Sub-fields Divide your fields into sections, e.g. for multiple crops or grazing…" at bounding box center [173, 313] width 273 height 62
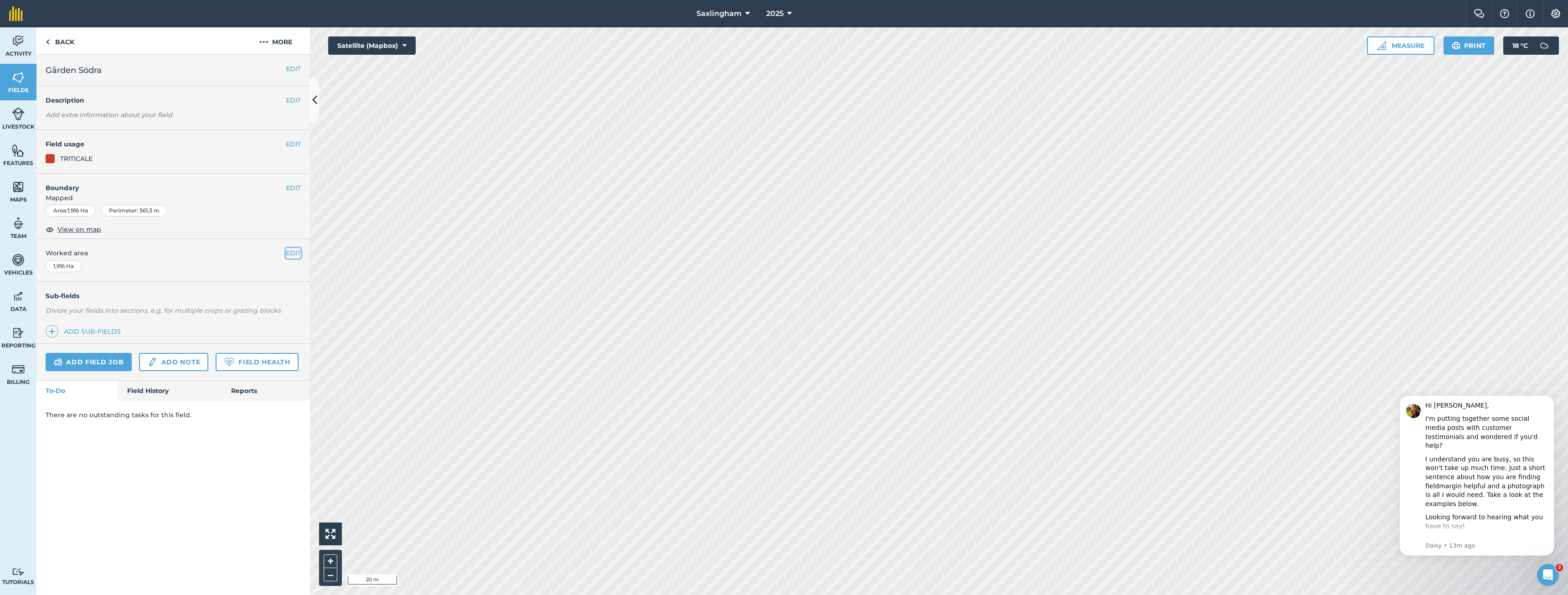
drag, startPoint x: 293, startPoint y: 253, endPoint x: 240, endPoint y: 259, distance: 53.3
click at [292, 253] on button "EDIT" at bounding box center [293, 253] width 15 height 10
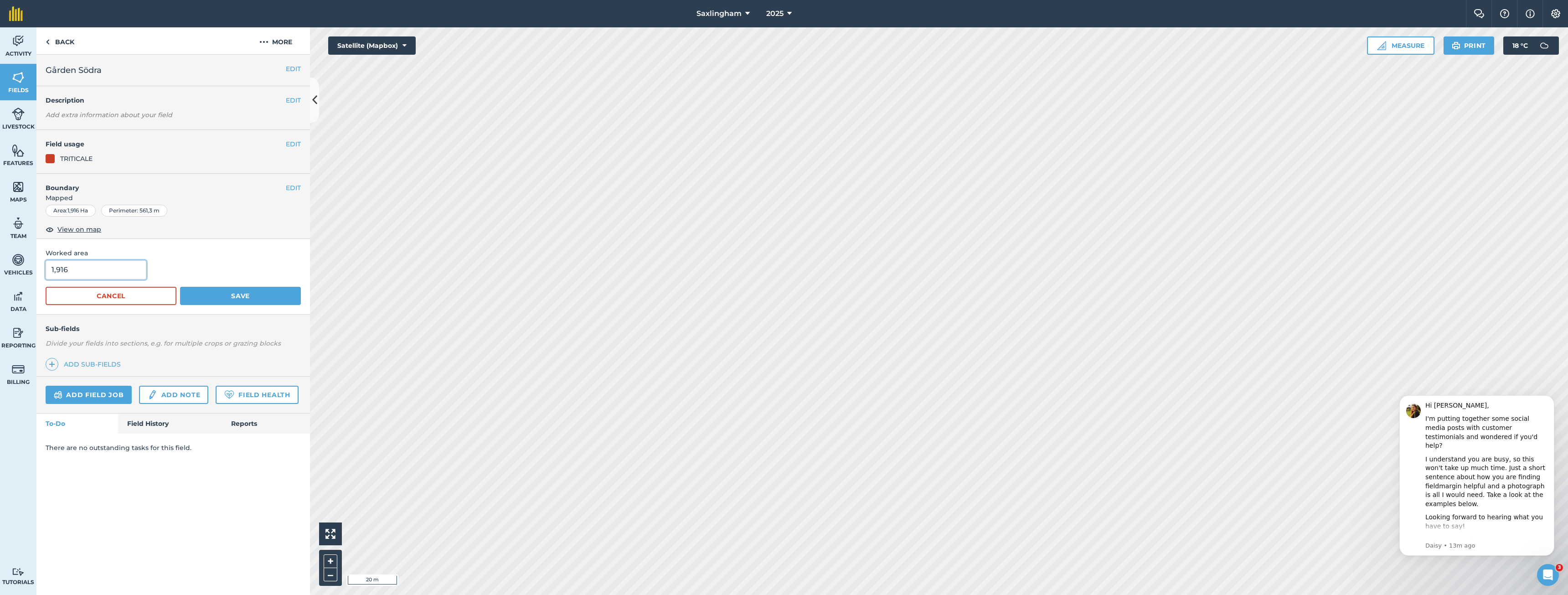
drag, startPoint x: 100, startPoint y: 265, endPoint x: 57, endPoint y: 266, distance: 43.0
click at [57, 266] on input "1,916" at bounding box center [96, 270] width 100 height 19
type input "1,88"
click at [248, 295] on button "Save" at bounding box center [240, 296] width 121 height 18
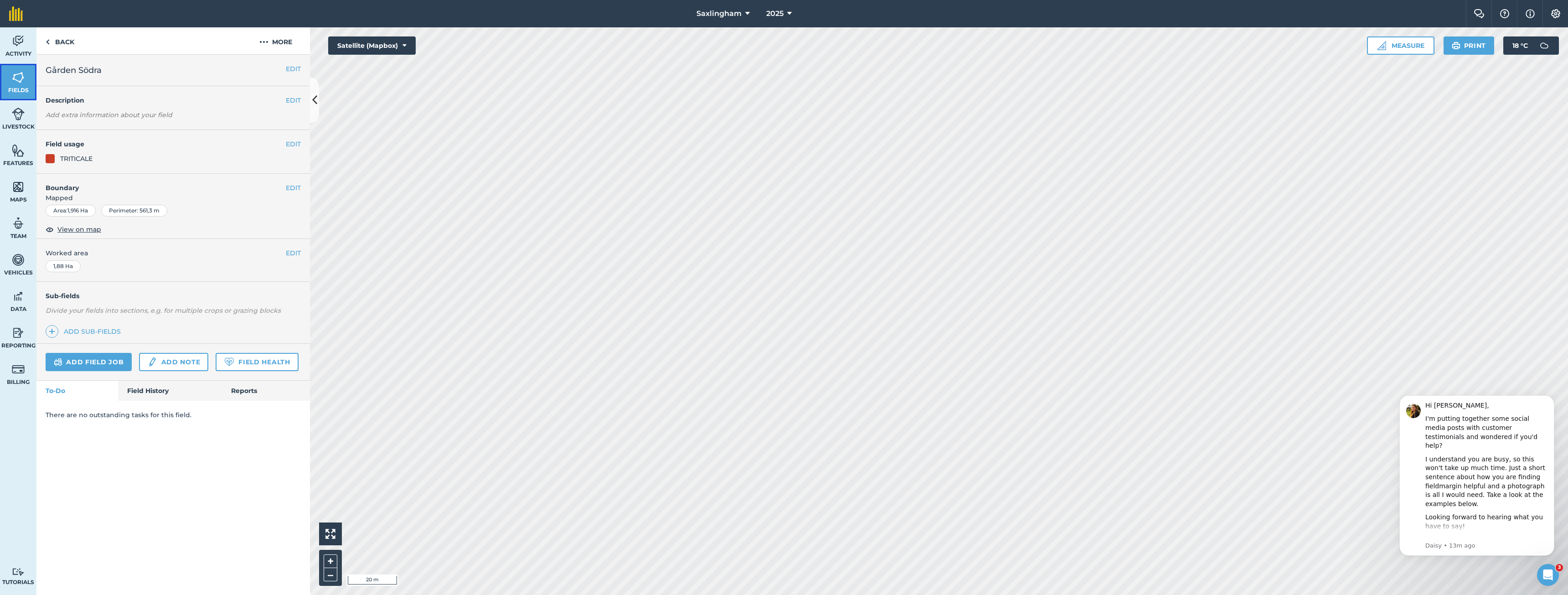
click at [16, 83] on img at bounding box center [18, 77] width 13 height 13
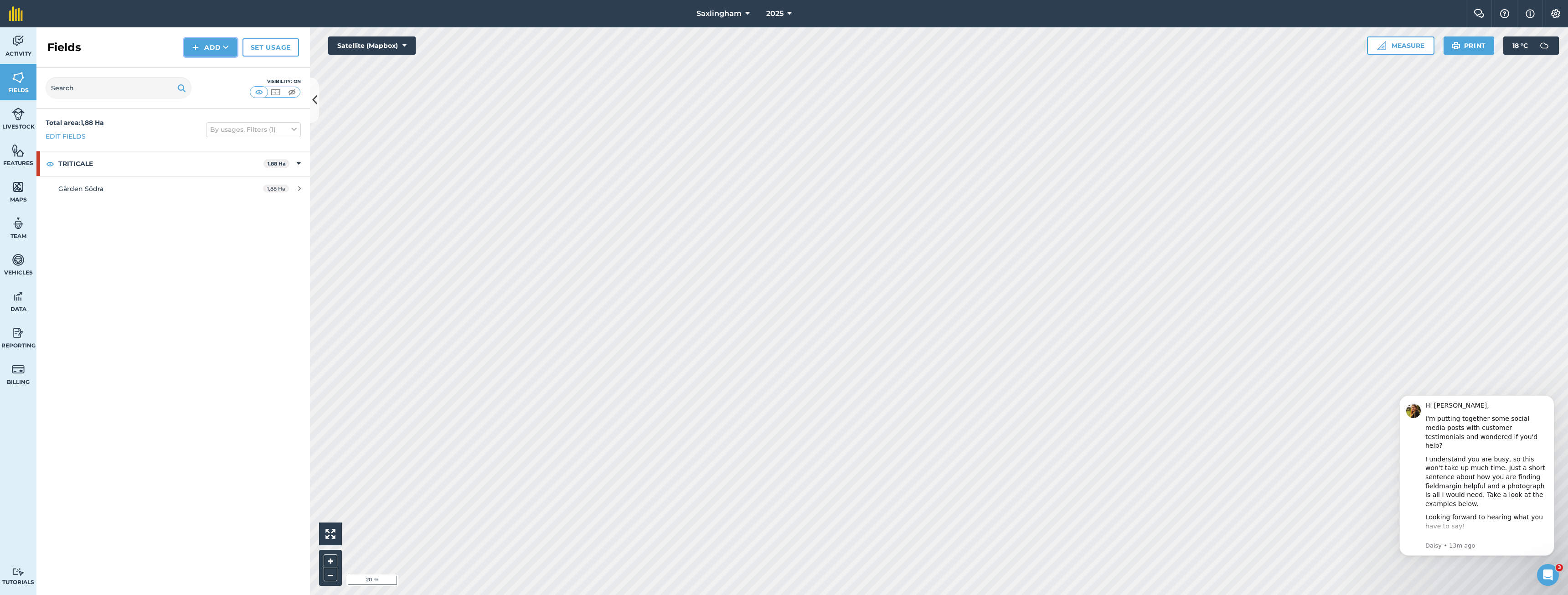
click at [195, 47] on img at bounding box center [195, 48] width 6 height 11
click at [211, 67] on link "Draw" at bounding box center [211, 68] width 50 height 20
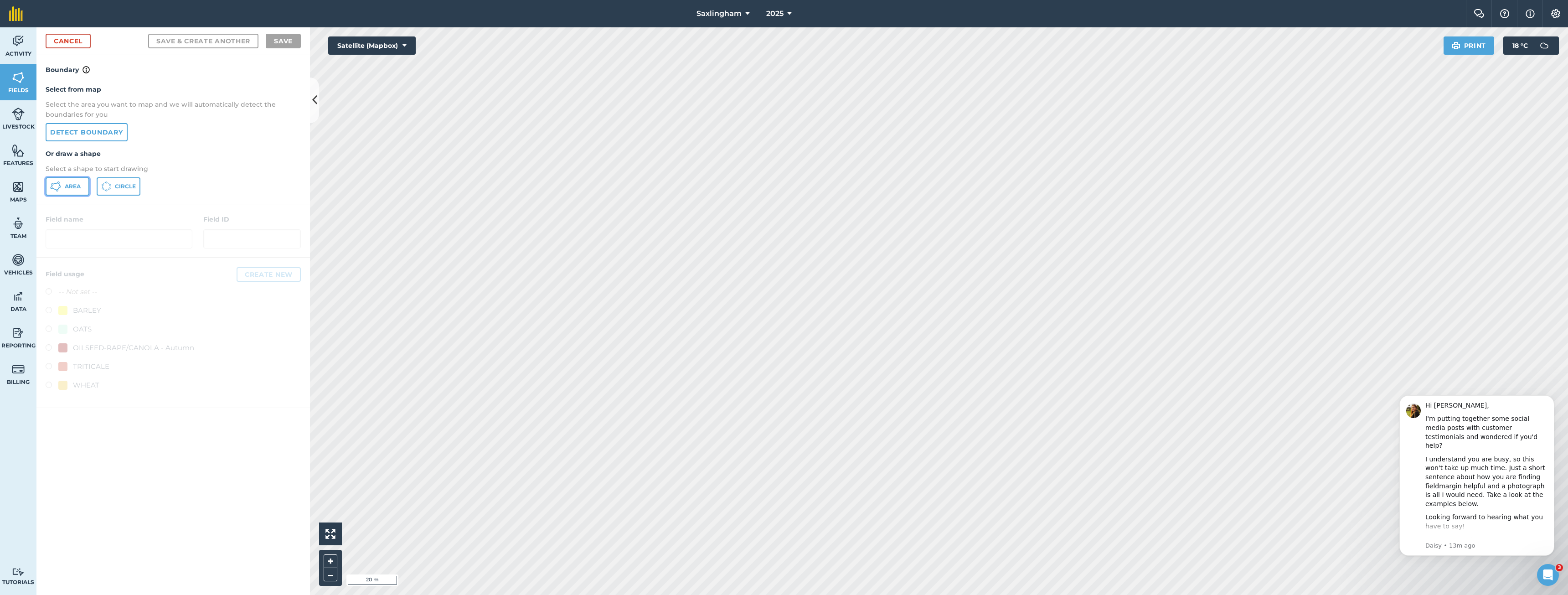
click at [62, 188] on button "Area" at bounding box center [68, 186] width 44 height 18
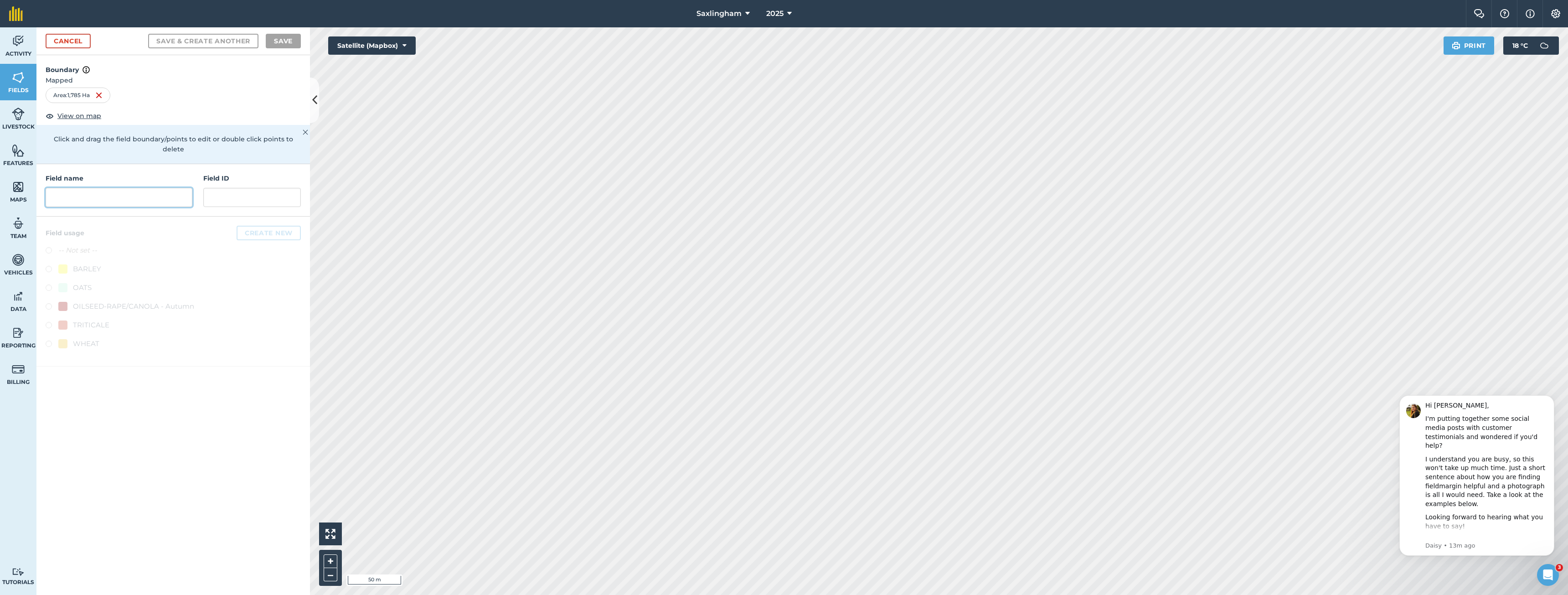
click at [101, 195] on input "text" at bounding box center [119, 197] width 147 height 19
type input "Gården Östra"
click at [84, 321] on div "TRITICALE" at bounding box center [173, 326] width 255 height 13
drag, startPoint x: 91, startPoint y: 313, endPoint x: 199, endPoint y: 219, distance: 143.2
click at [92, 320] on div "TRITICALE" at bounding box center [91, 325] width 37 height 11
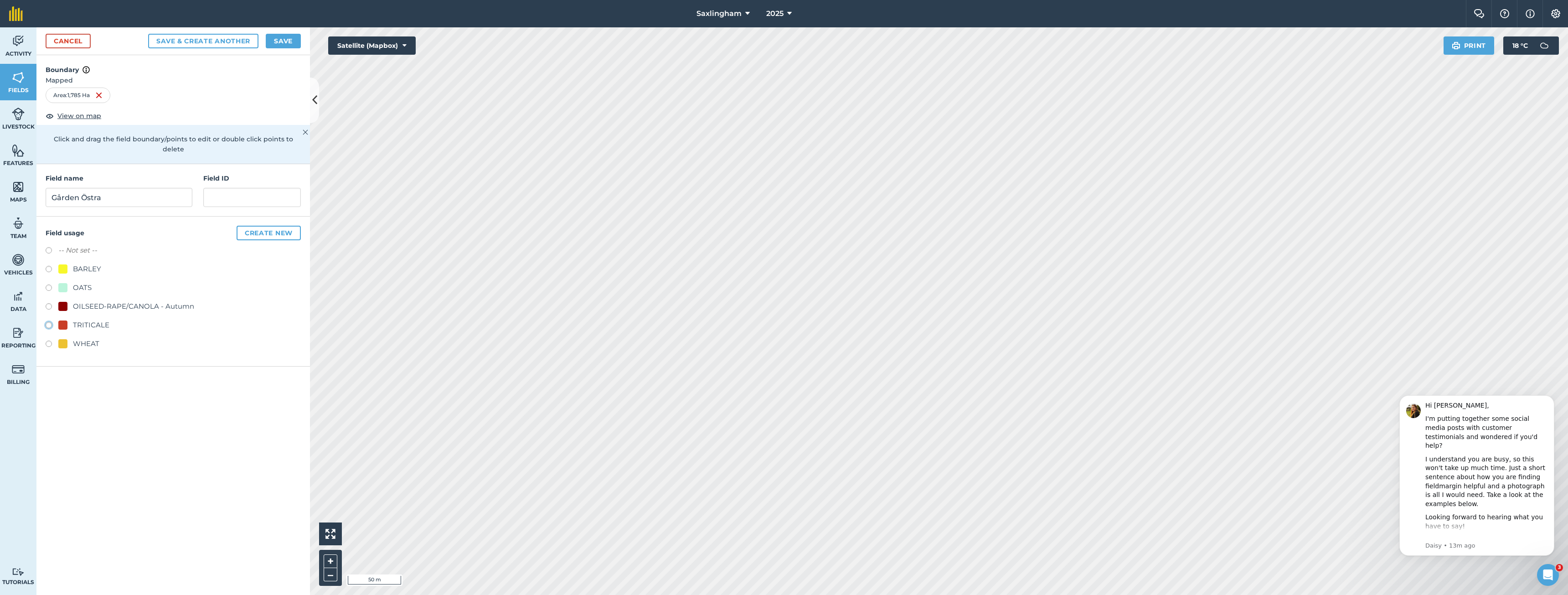
radio input "true"
drag, startPoint x: 292, startPoint y: 30, endPoint x: 289, endPoint y: 36, distance: 6.7
click at [292, 30] on div "Cancel Save & Create Another Save" at bounding box center [173, 41] width 273 height 28
click at [287, 38] on button "Save" at bounding box center [284, 41] width 35 height 15
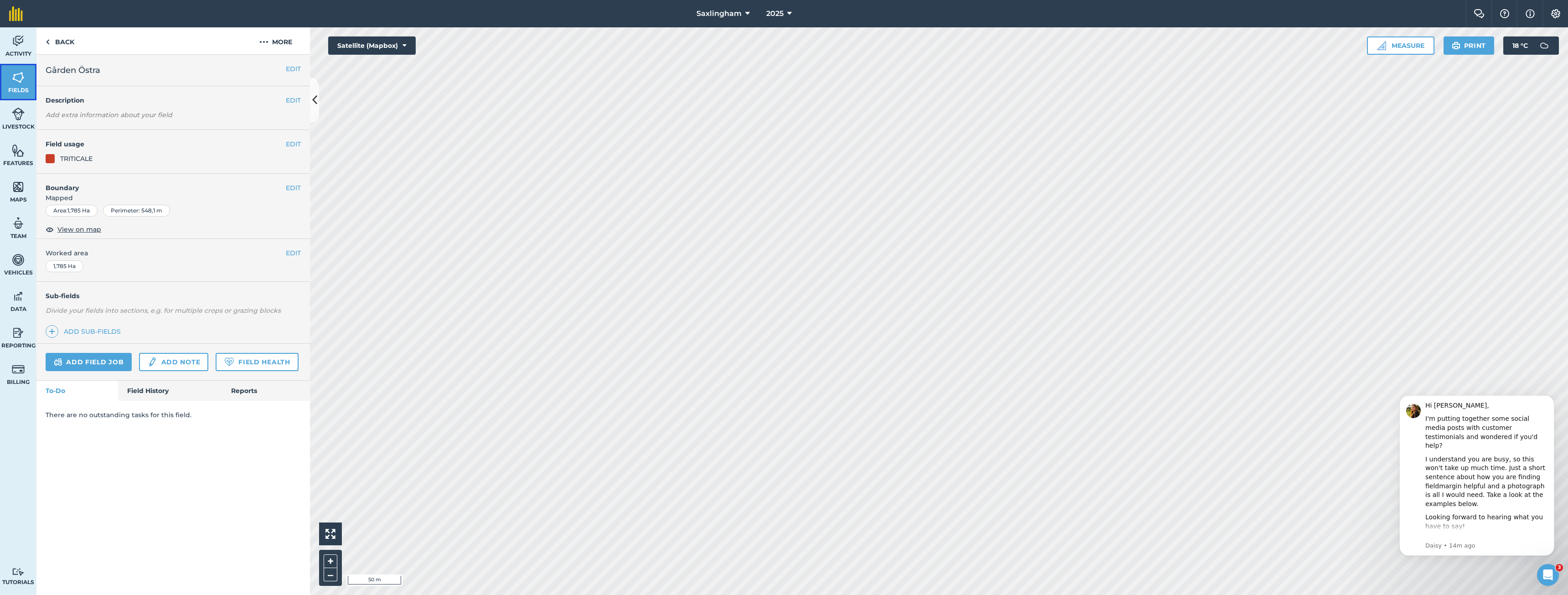
click at [15, 82] on img at bounding box center [18, 77] width 13 height 13
click at [287, 69] on button "EDIT" at bounding box center [293, 69] width 15 height 10
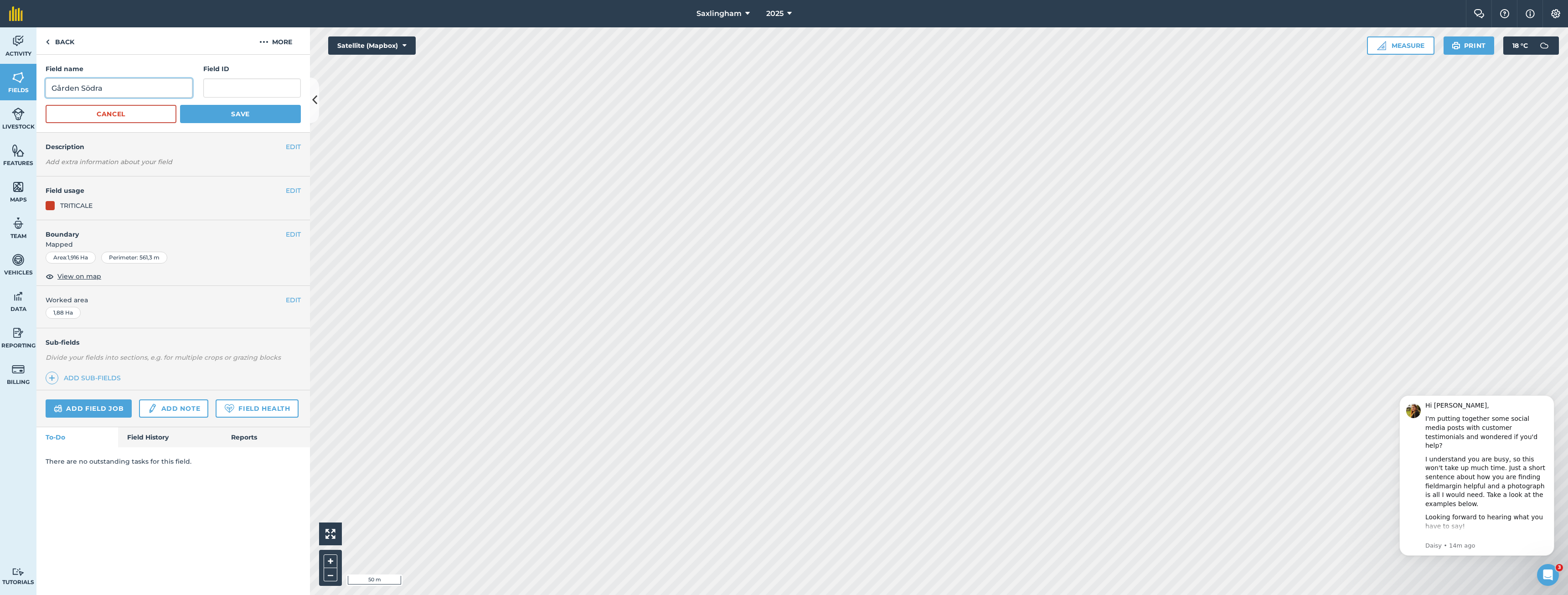
click at [108, 88] on input "Gården Södra" at bounding box center [119, 88] width 147 height 19
click at [99, 88] on input "Gården Södra" at bounding box center [119, 88] width 147 height 19
click at [97, 88] on input "Gården Södra" at bounding box center [119, 88] width 147 height 19
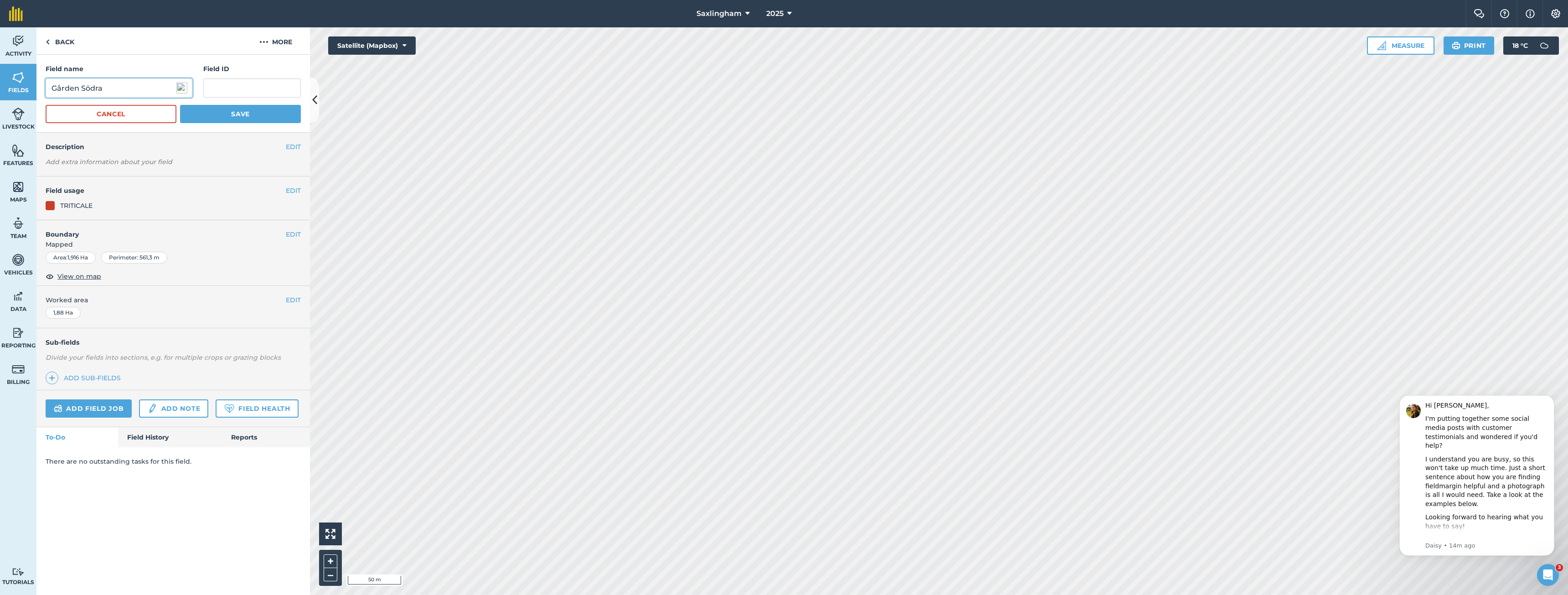
click at [108, 87] on input "Gården Södra" at bounding box center [119, 88] width 147 height 19
click at [88, 86] on input "Gården Södra" at bounding box center [119, 88] width 147 height 19
type input "Gården Västra"
click at [228, 113] on button "Save" at bounding box center [240, 114] width 121 height 18
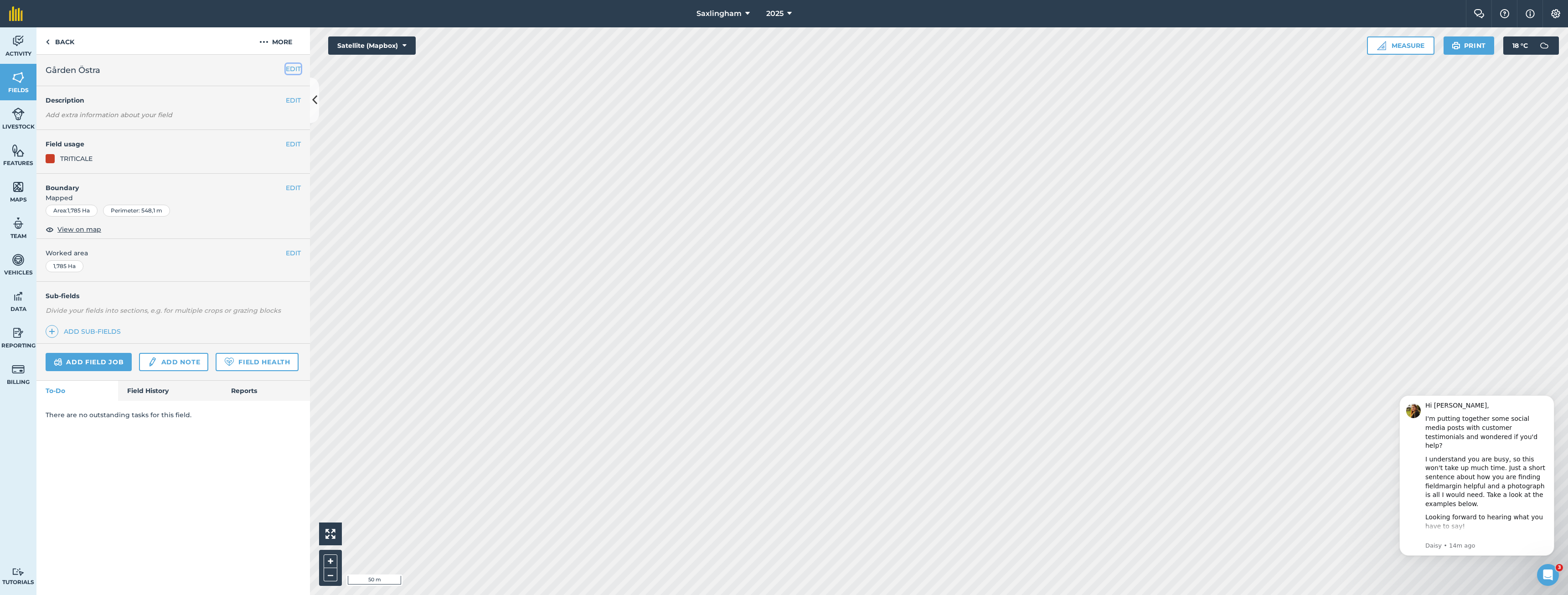
click at [293, 69] on button "EDIT" at bounding box center [293, 69] width 15 height 10
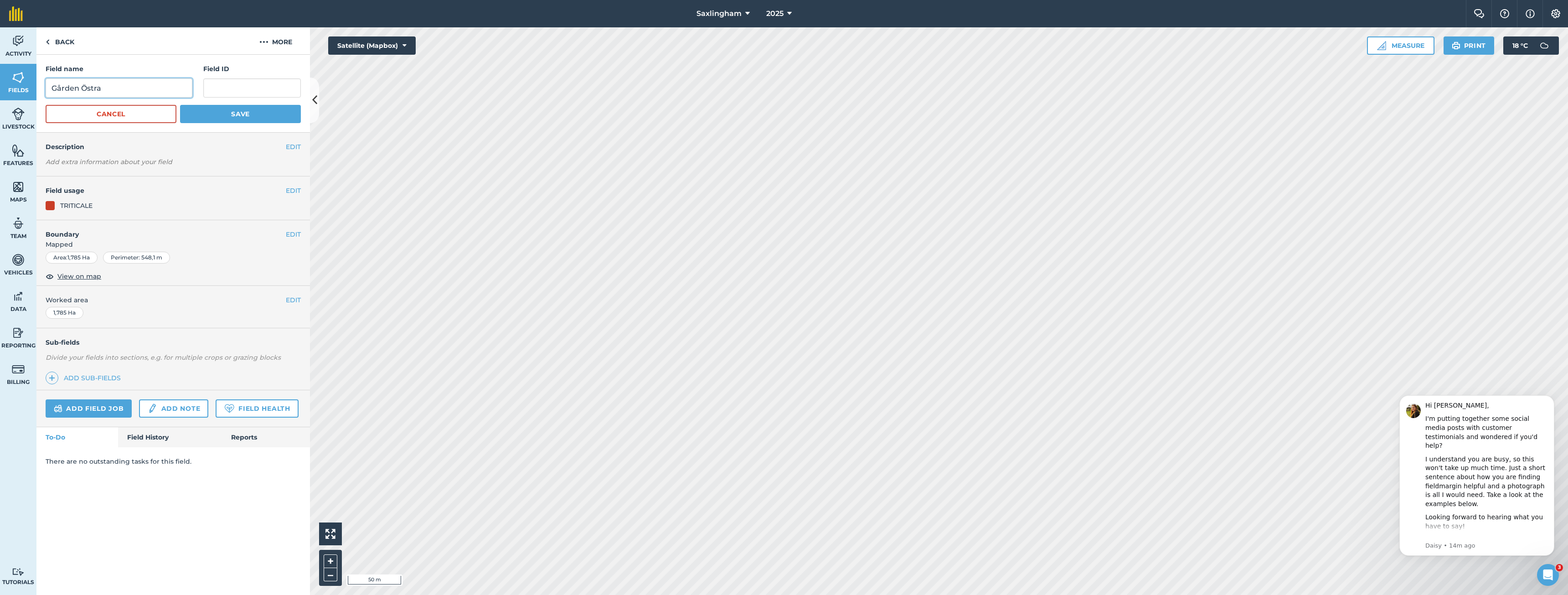
click at [89, 86] on input "Gården Östra" at bounding box center [119, 88] width 147 height 19
type input "Gården Mitten"
click at [180, 105] on button "Save" at bounding box center [240, 114] width 121 height 18
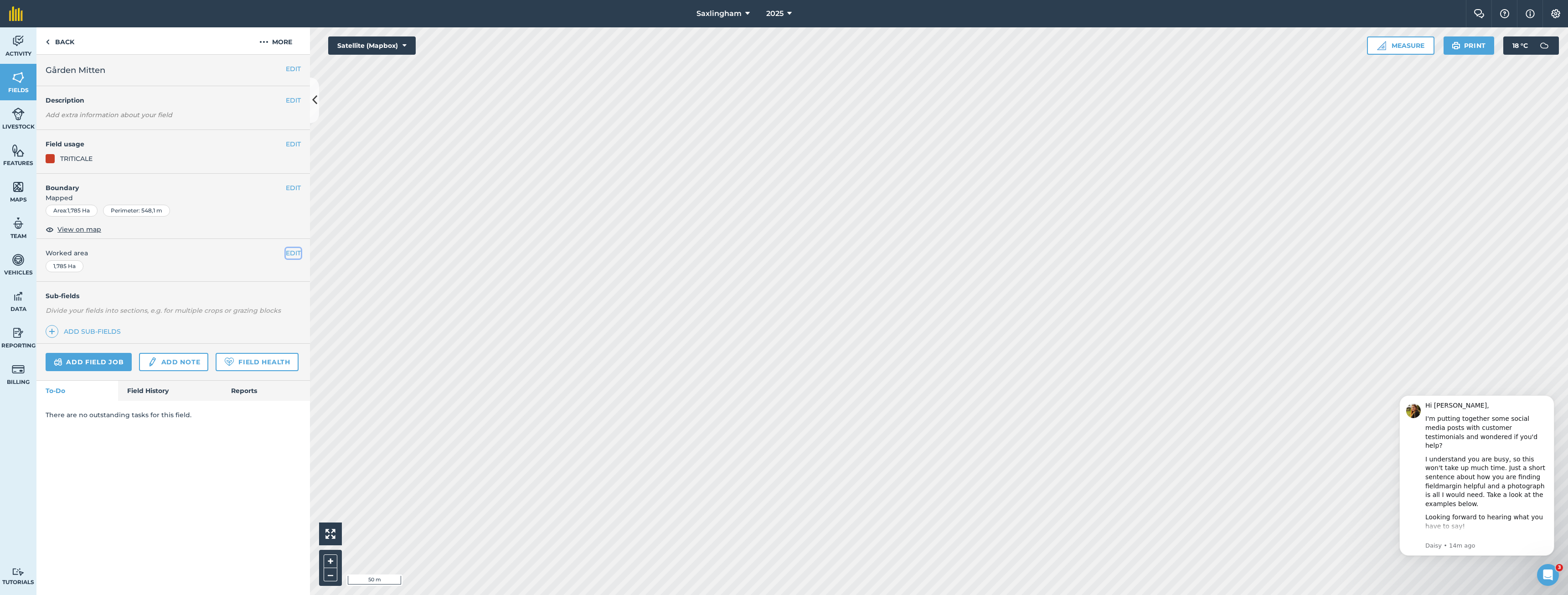
click at [286, 252] on button "EDIT" at bounding box center [293, 253] width 15 height 10
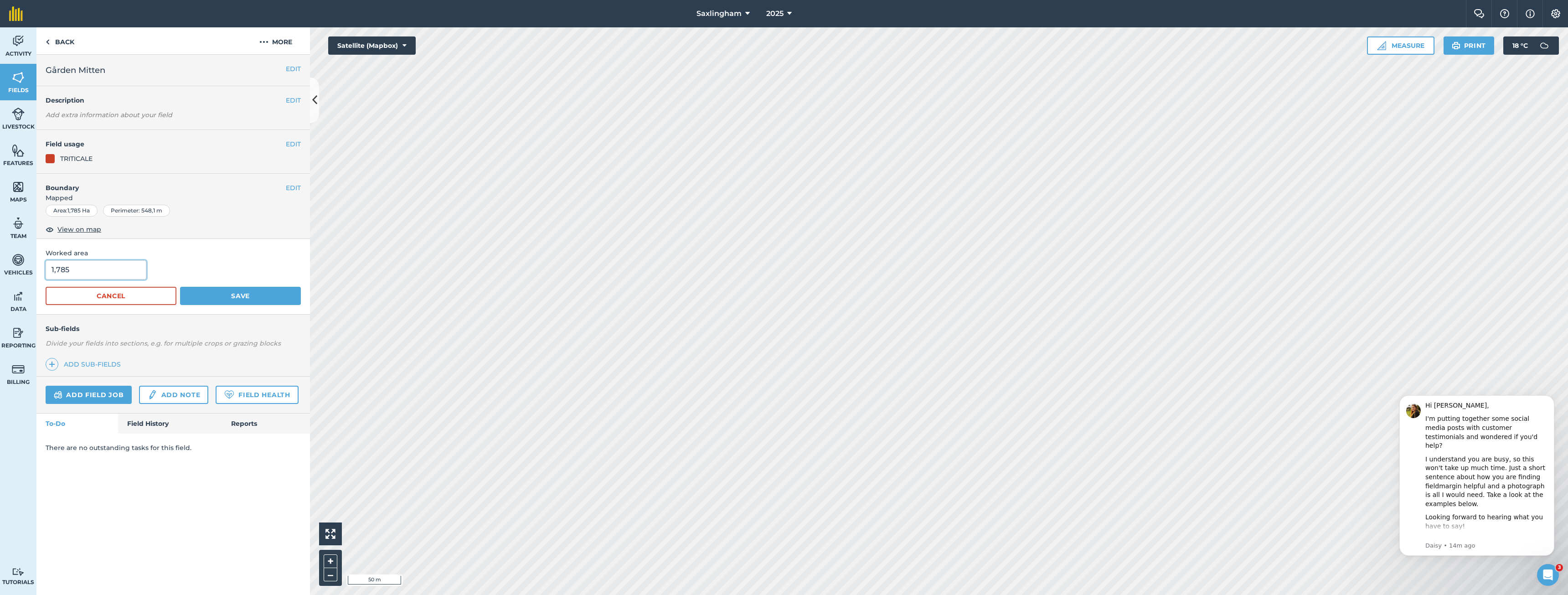
drag, startPoint x: 85, startPoint y: 267, endPoint x: 57, endPoint y: 272, distance: 28.4
click at [57, 272] on input "1,785" at bounding box center [96, 270] width 100 height 19
type input "1,64"
click at [221, 294] on button "Save" at bounding box center [240, 296] width 121 height 18
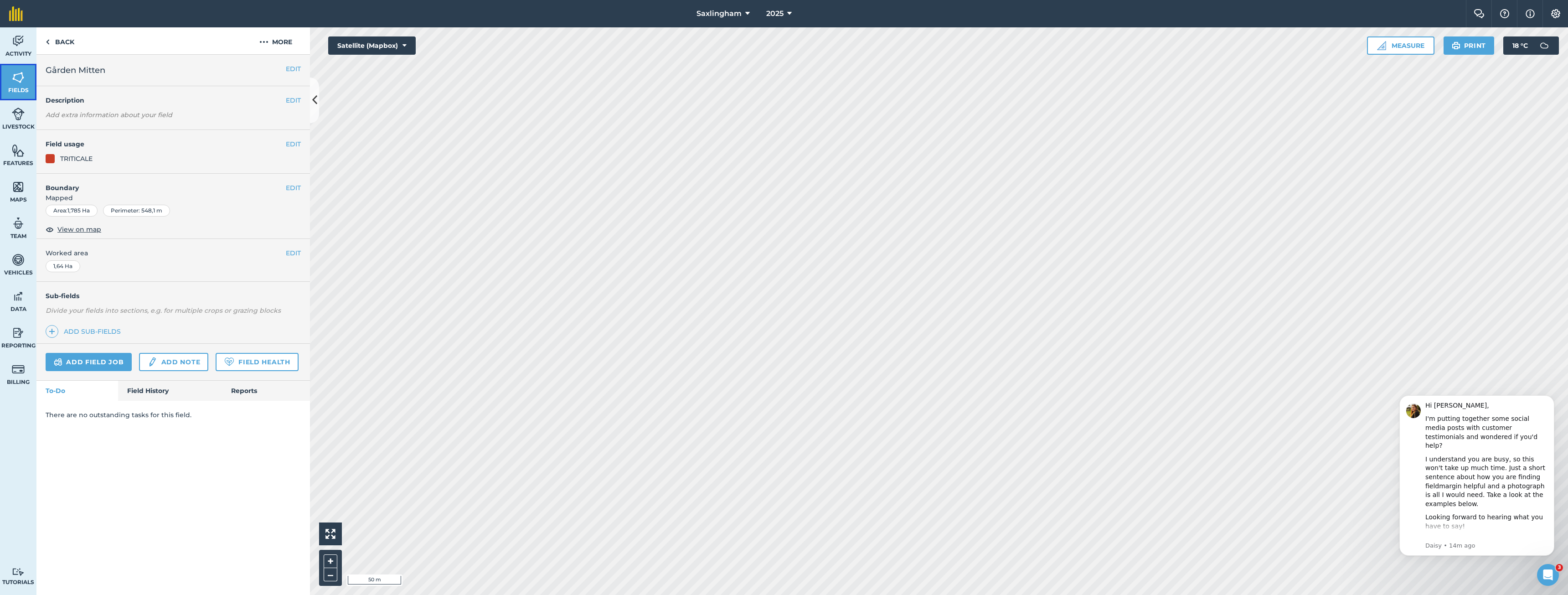
click at [9, 77] on link "Fields" at bounding box center [18, 82] width 37 height 37
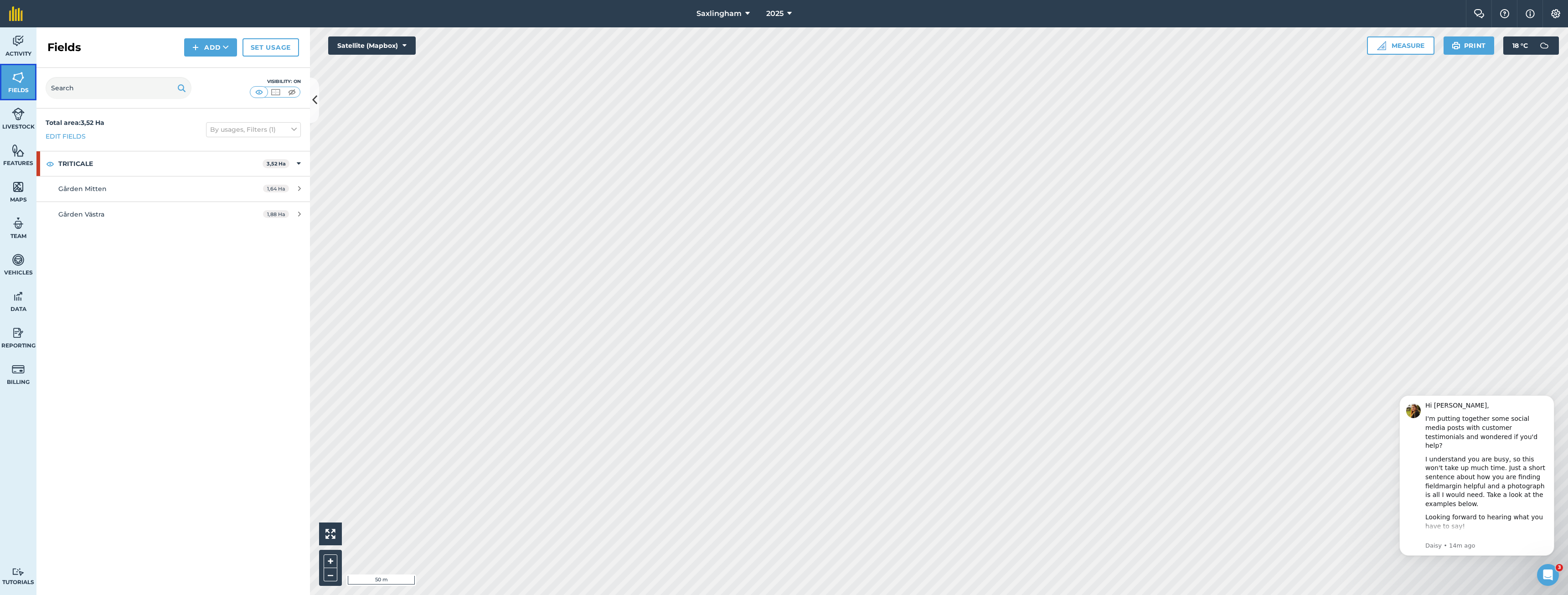
click at [23, 76] on img at bounding box center [18, 77] width 13 height 13
click at [209, 52] on button "Add" at bounding box center [211, 48] width 53 height 18
click at [214, 67] on link "Draw" at bounding box center [211, 68] width 50 height 20
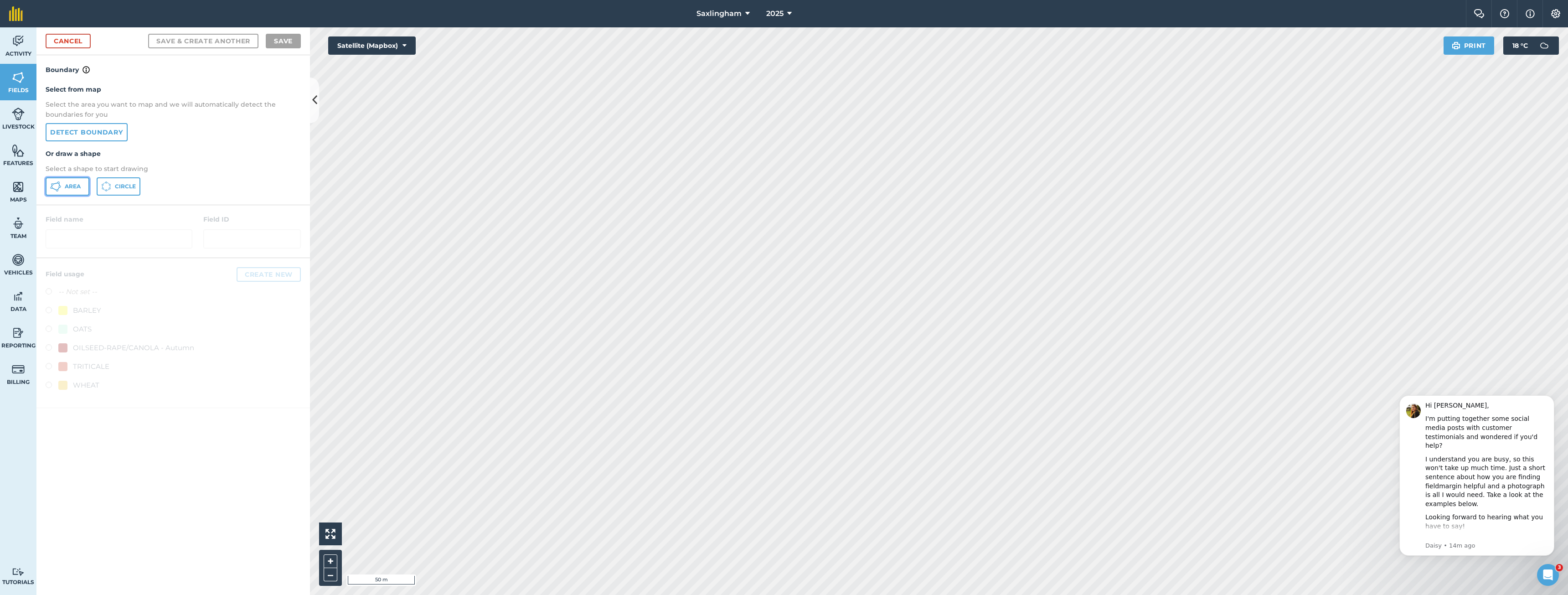
click at [61, 188] on button "Area" at bounding box center [68, 186] width 44 height 18
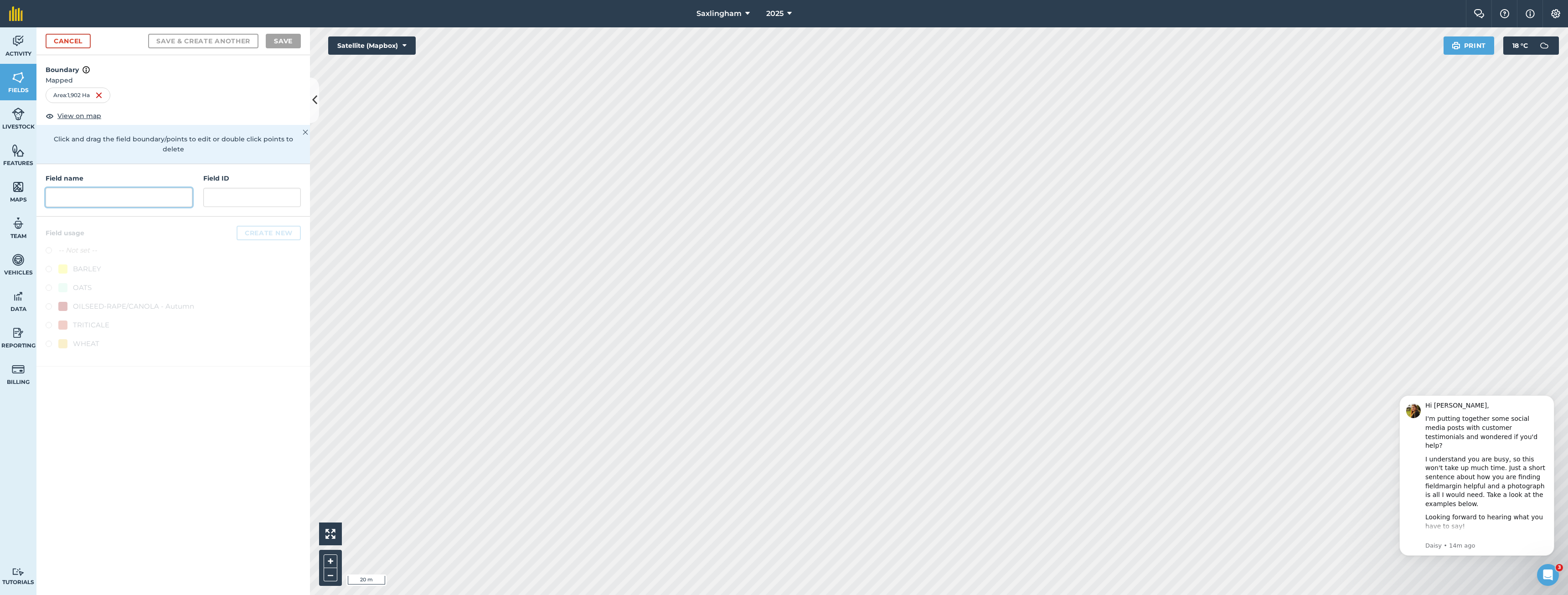
click at [144, 190] on input "text" at bounding box center [119, 197] width 147 height 19
type input "Gården Norra"
click at [251, 226] on button "Create new" at bounding box center [269, 233] width 65 height 15
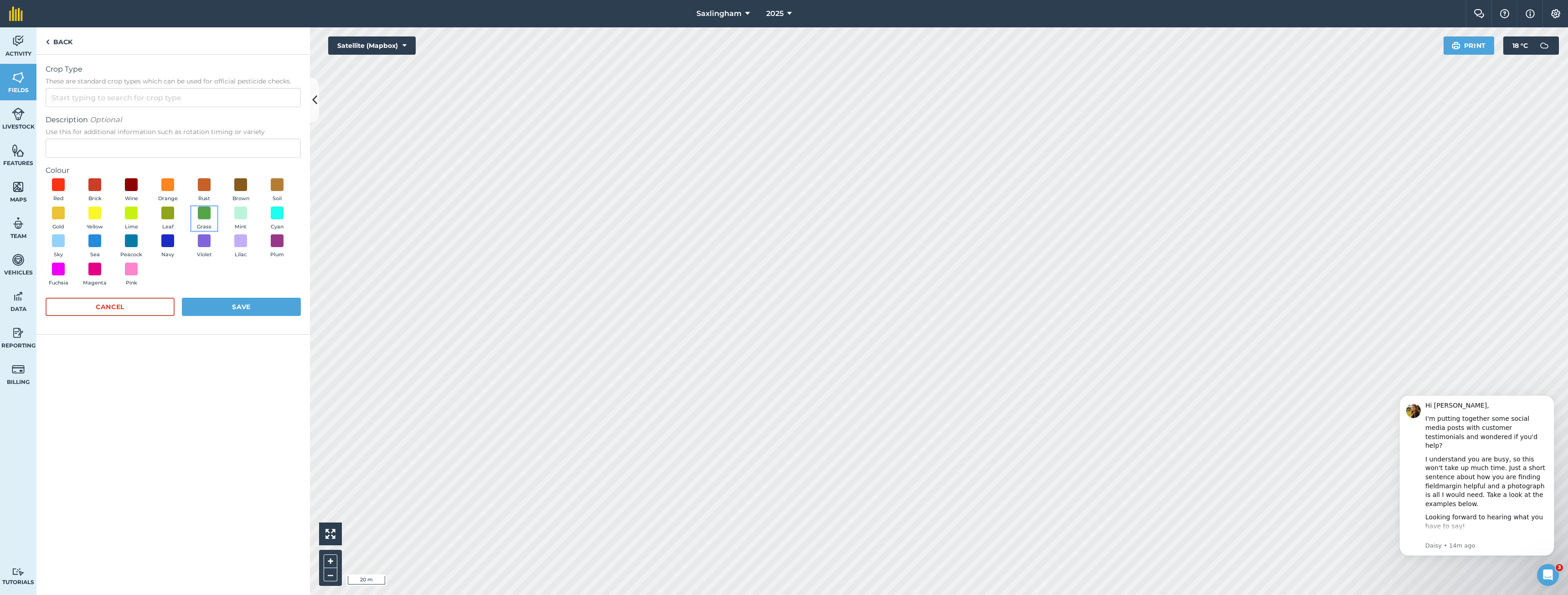
click at [195, 211] on button "Grass" at bounding box center [205, 219] width 26 height 24
click at [141, 82] on span "These are standard crop types which can be used for official pesticide checks." at bounding box center [173, 81] width 255 height 9
click at [141, 88] on input "Crop Type These are standard crop types which can be used for official pesticid…" at bounding box center [173, 97] width 255 height 19
click at [139, 97] on input "Crop Type These are standard crop types which can be used for official pesticid…" at bounding box center [173, 97] width 255 height 19
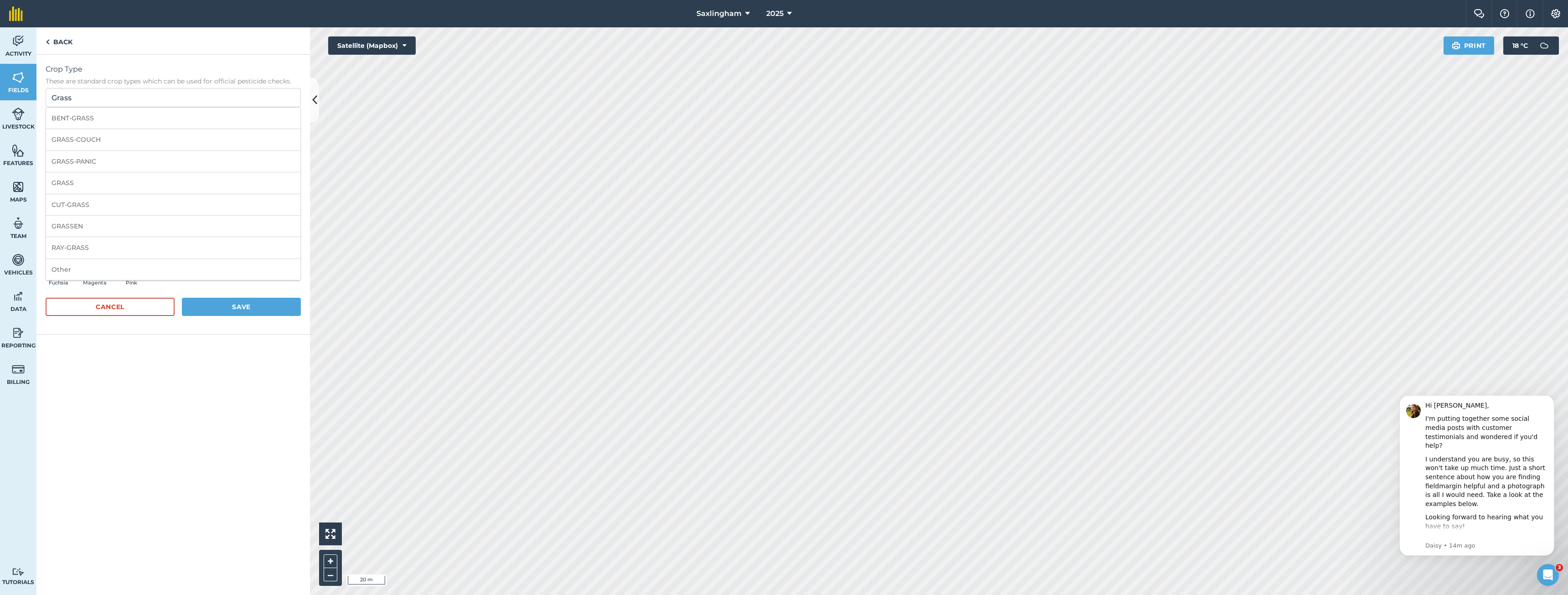
click at [81, 141] on li "GRASS-COUCH" at bounding box center [173, 139] width 254 height 21
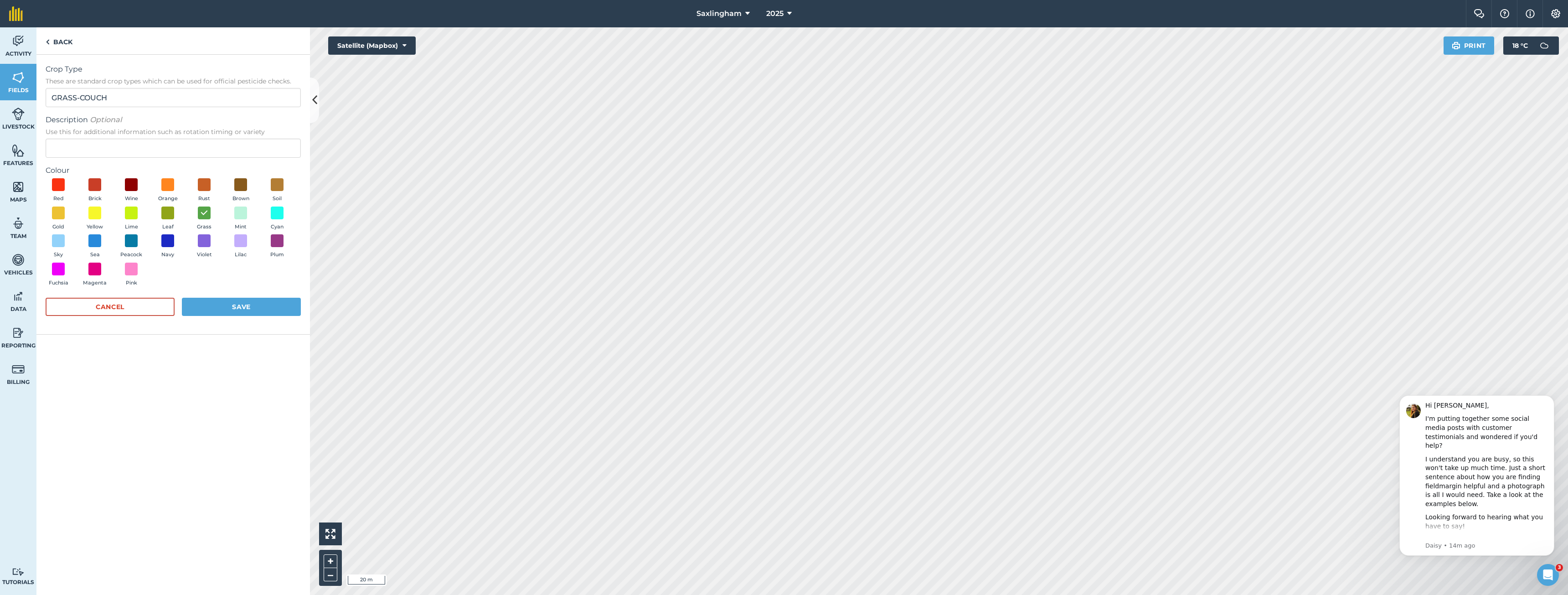
drag, startPoint x: 142, startPoint y: 87, endPoint x: 88, endPoint y: 91, distance: 54.1
click at [86, 90] on div "Crop Type These are standard crop types which can be used for official pesticid…" at bounding box center [173, 85] width 255 height 43
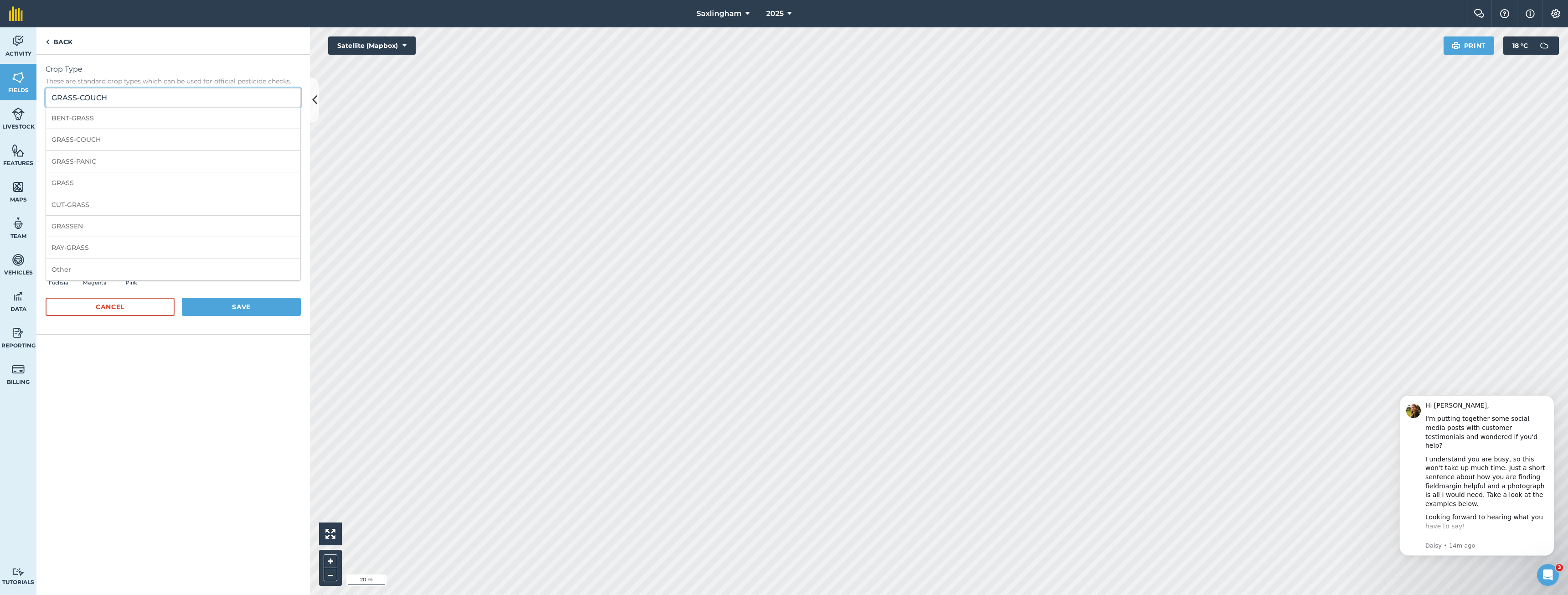
drag, startPoint x: 127, startPoint y: 99, endPoint x: 77, endPoint y: 99, distance: 50.0
click at [77, 99] on input "GRASS-COUCH" at bounding box center [173, 97] width 255 height 19
type input "GRASS"
click at [83, 186] on li "GRASS" at bounding box center [173, 183] width 254 height 21
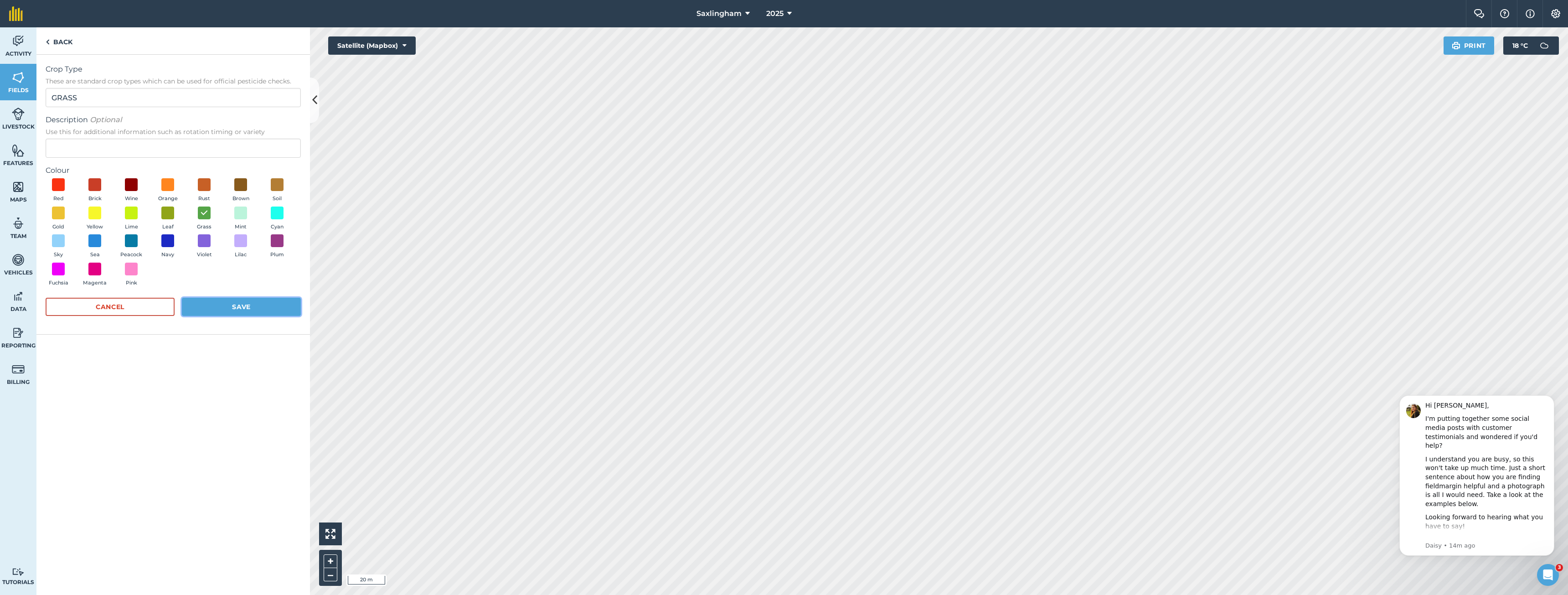
click at [234, 309] on button "Save" at bounding box center [241, 307] width 119 height 18
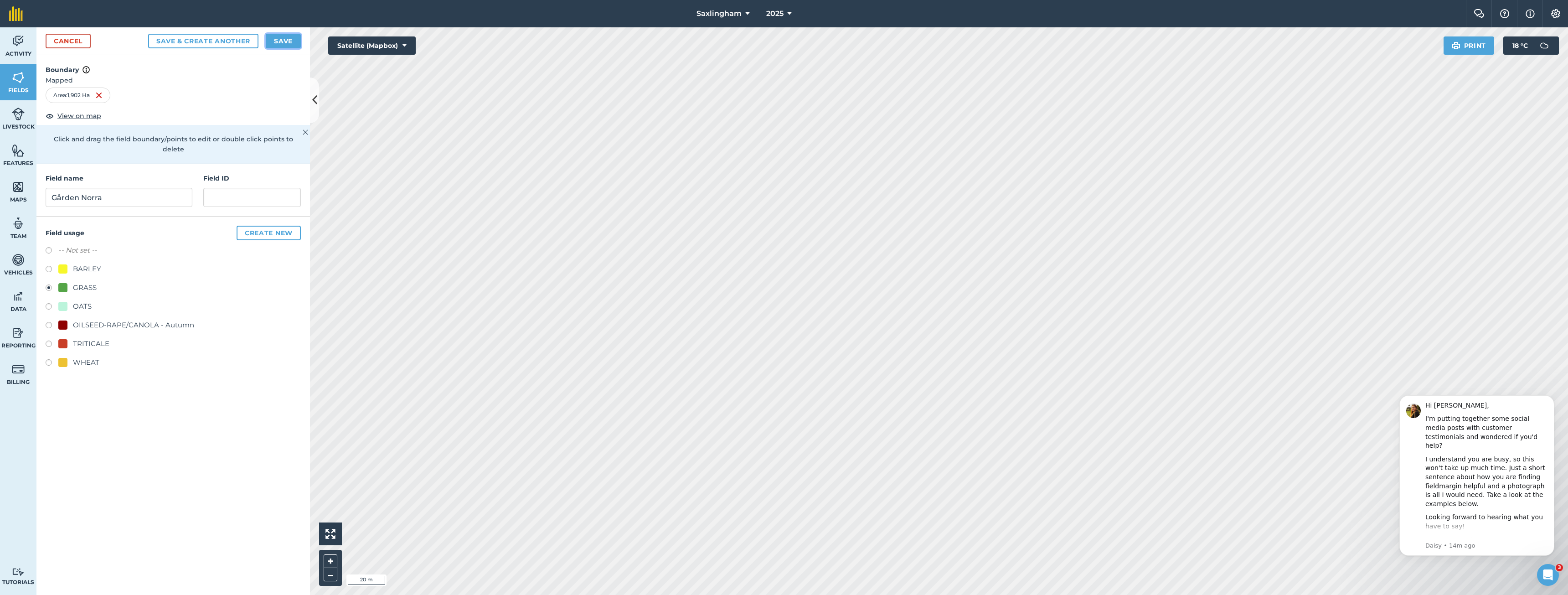
click at [288, 37] on button "Save" at bounding box center [284, 41] width 35 height 15
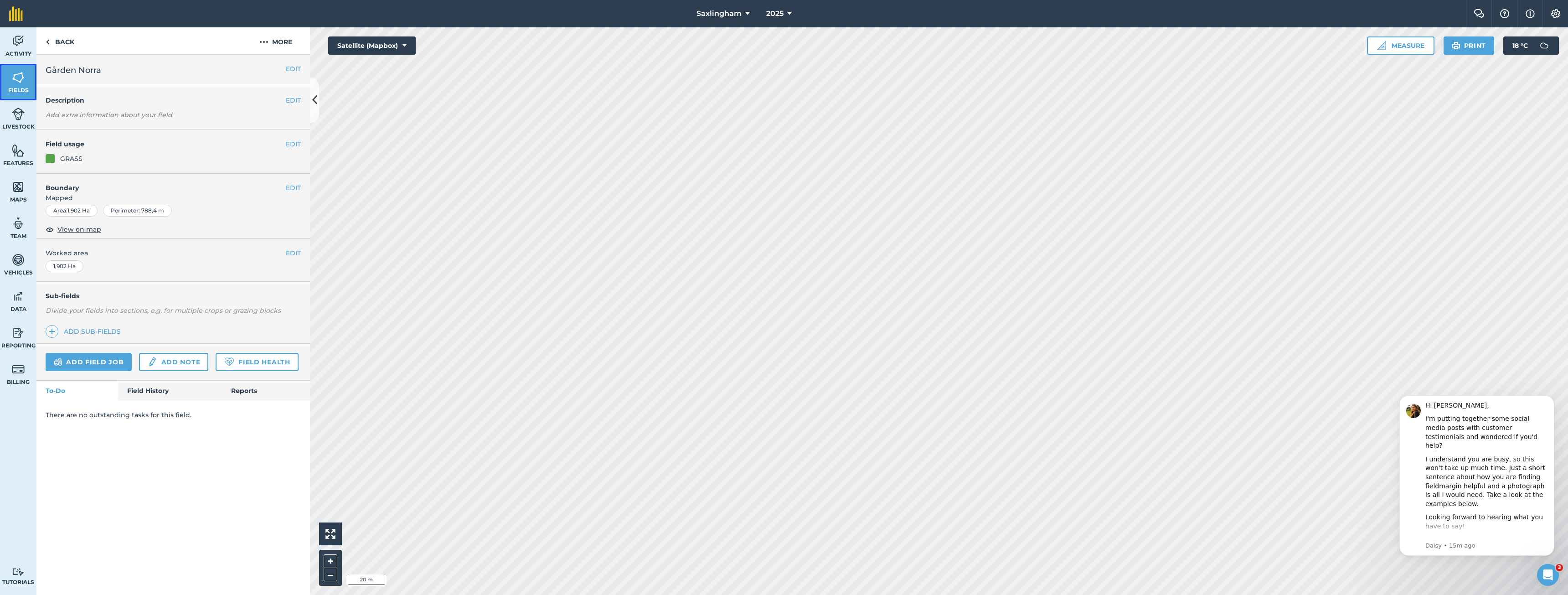
click at [13, 79] on img at bounding box center [18, 77] width 13 height 13
drag, startPoint x: 297, startPoint y: 252, endPoint x: 125, endPoint y: 254, distance: 172.0
click at [295, 252] on button "EDIT" at bounding box center [293, 253] width 15 height 10
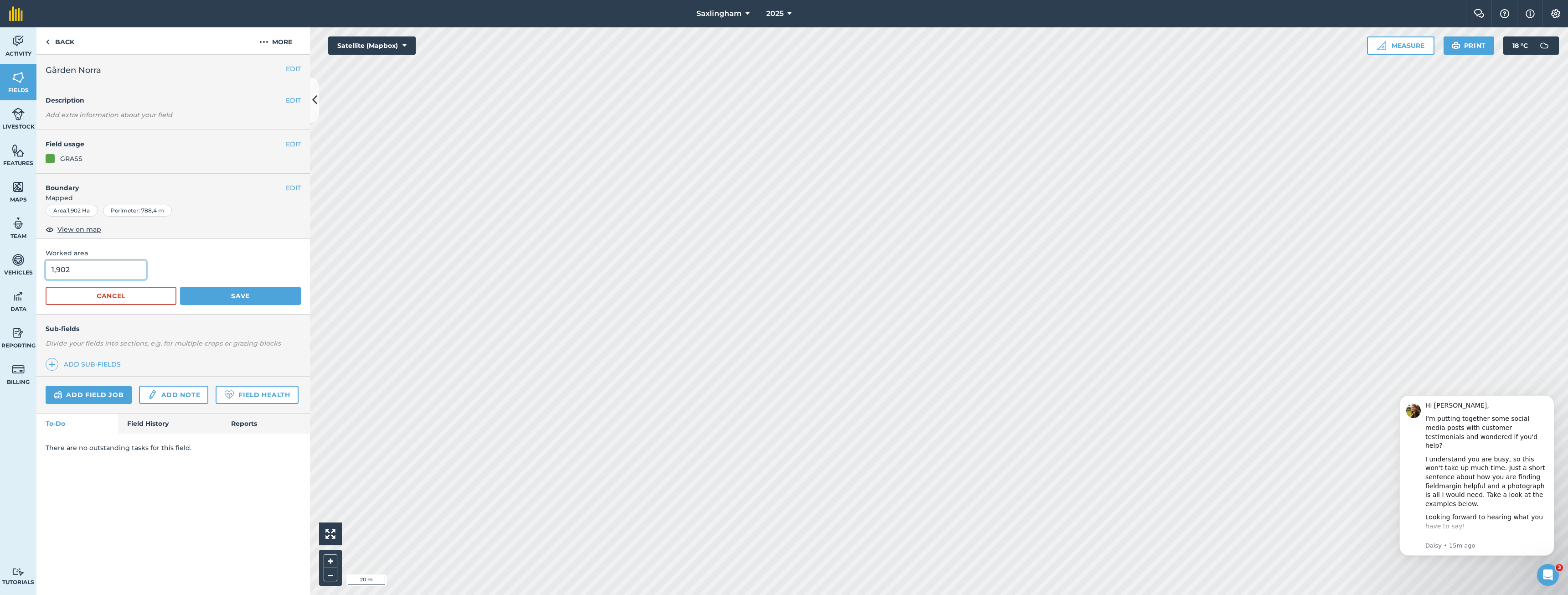
drag, startPoint x: 66, startPoint y: 270, endPoint x: 58, endPoint y: 272, distance: 8.2
click at [58, 272] on input "1,902" at bounding box center [96, 270] width 100 height 19
type input "1,6"
click at [180, 287] on button "Save" at bounding box center [240, 296] width 121 height 18
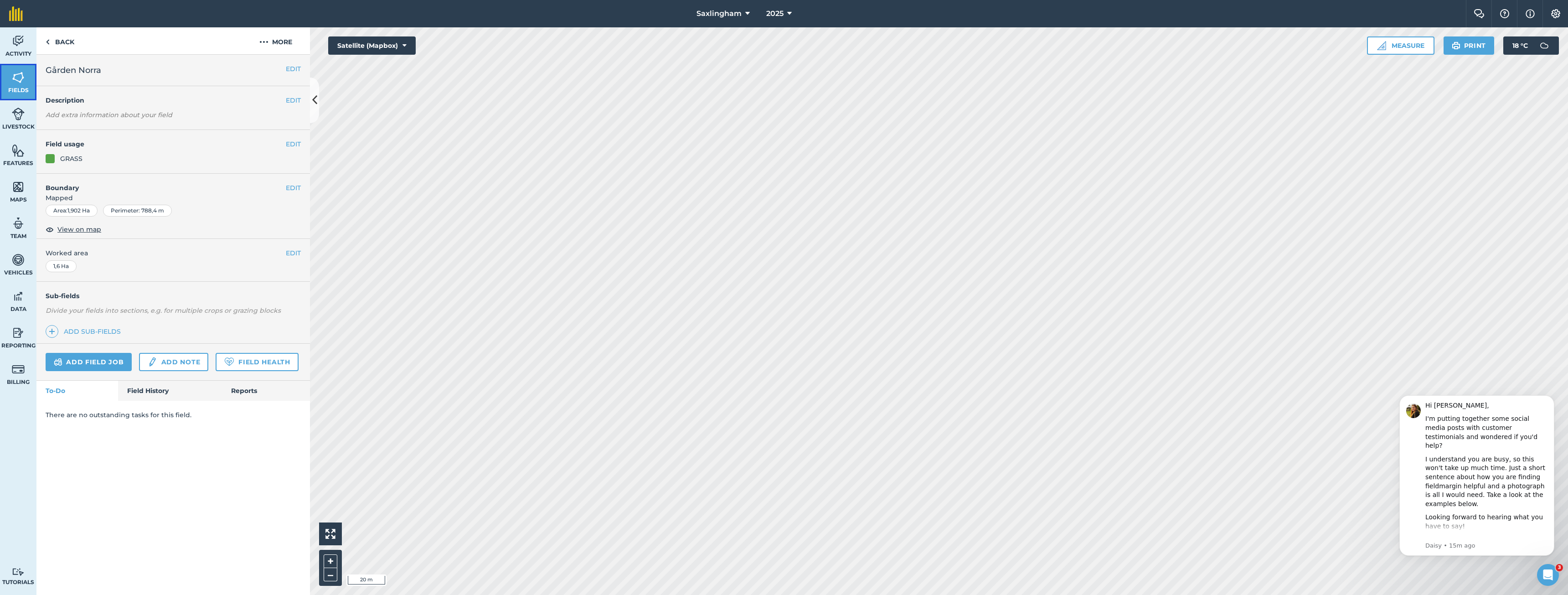
click at [18, 73] on img at bounding box center [18, 77] width 13 height 13
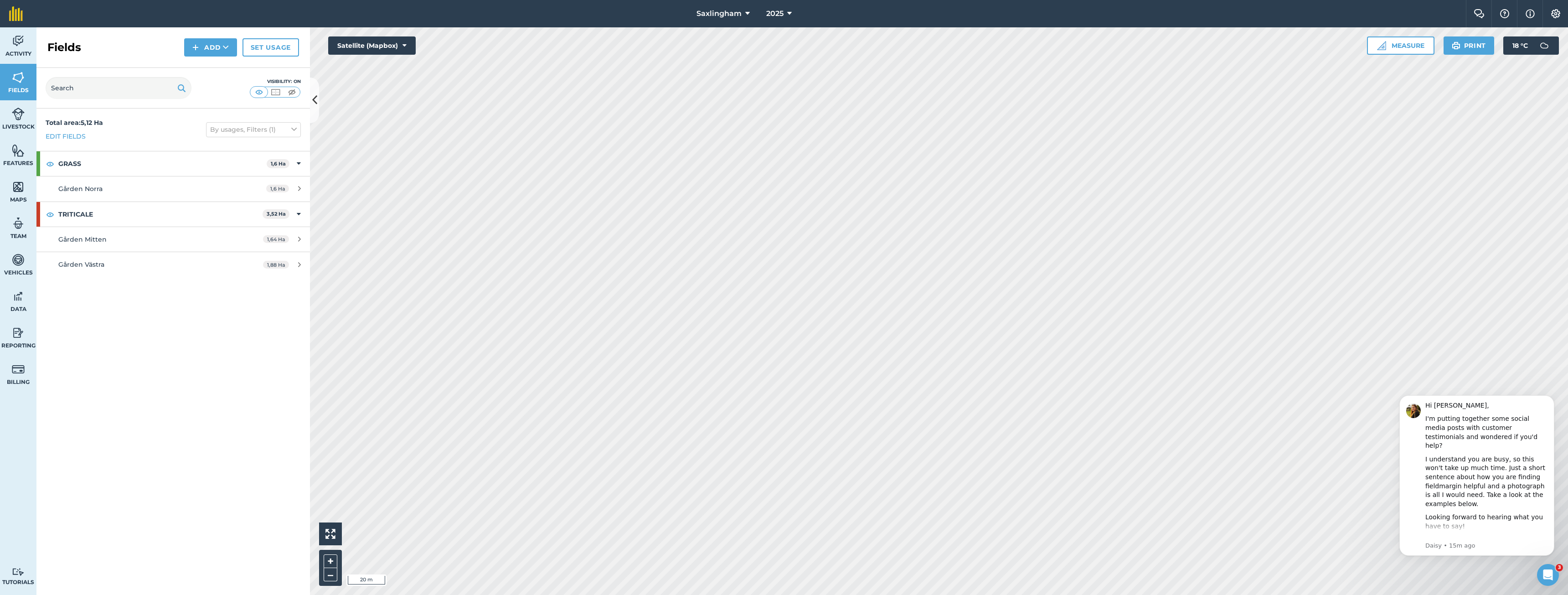
click at [318, 103] on div "Activity Fields Livestock Features Maps Team Vehicles Data Reporting Billing Tu…" at bounding box center [784, 311] width 1568 height 568
click at [317, 100] on icon at bounding box center [315, 100] width 5 height 16
